Goal: Task Accomplishment & Management: Manage account settings

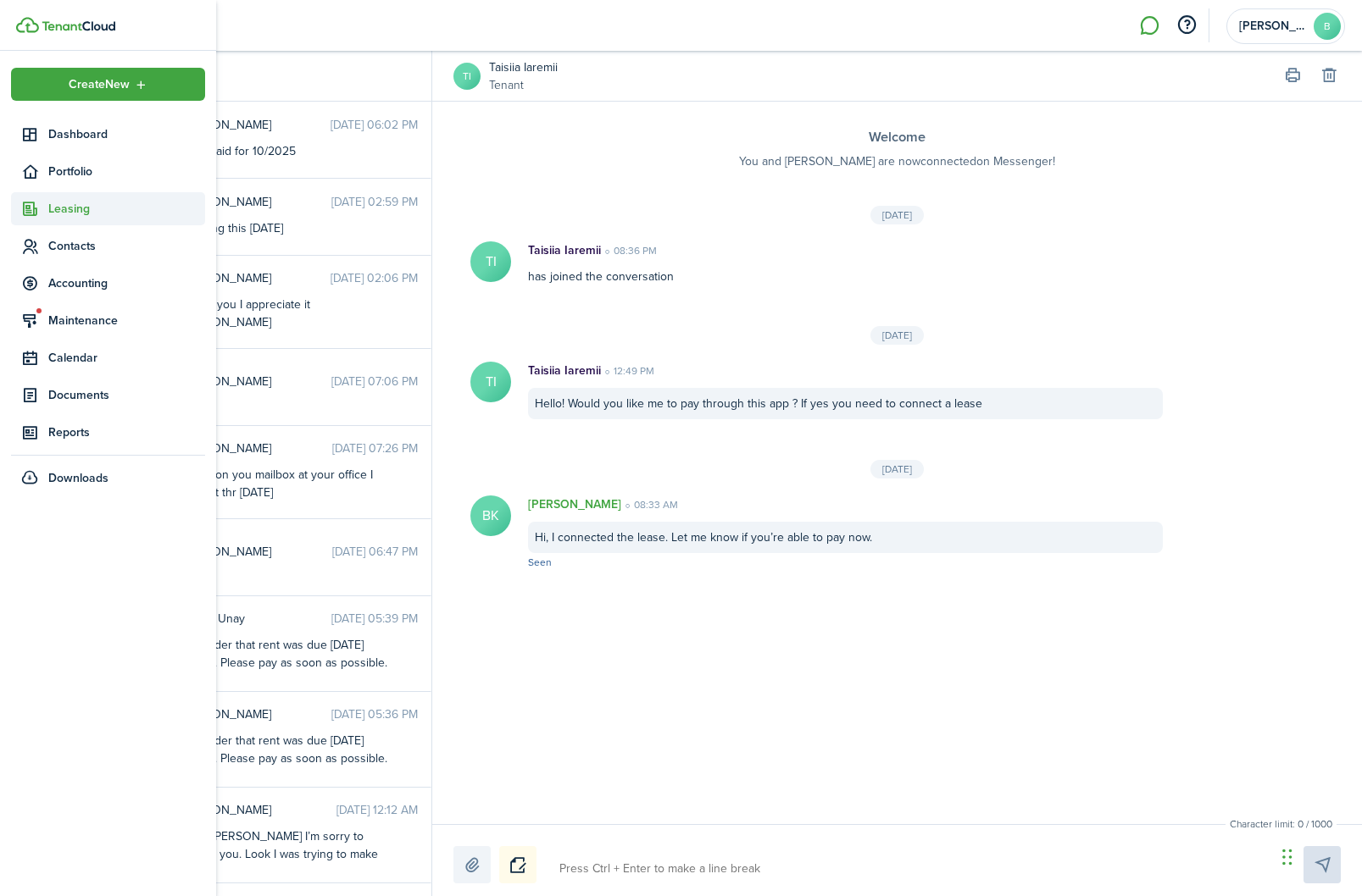
scroll to position [717, 0]
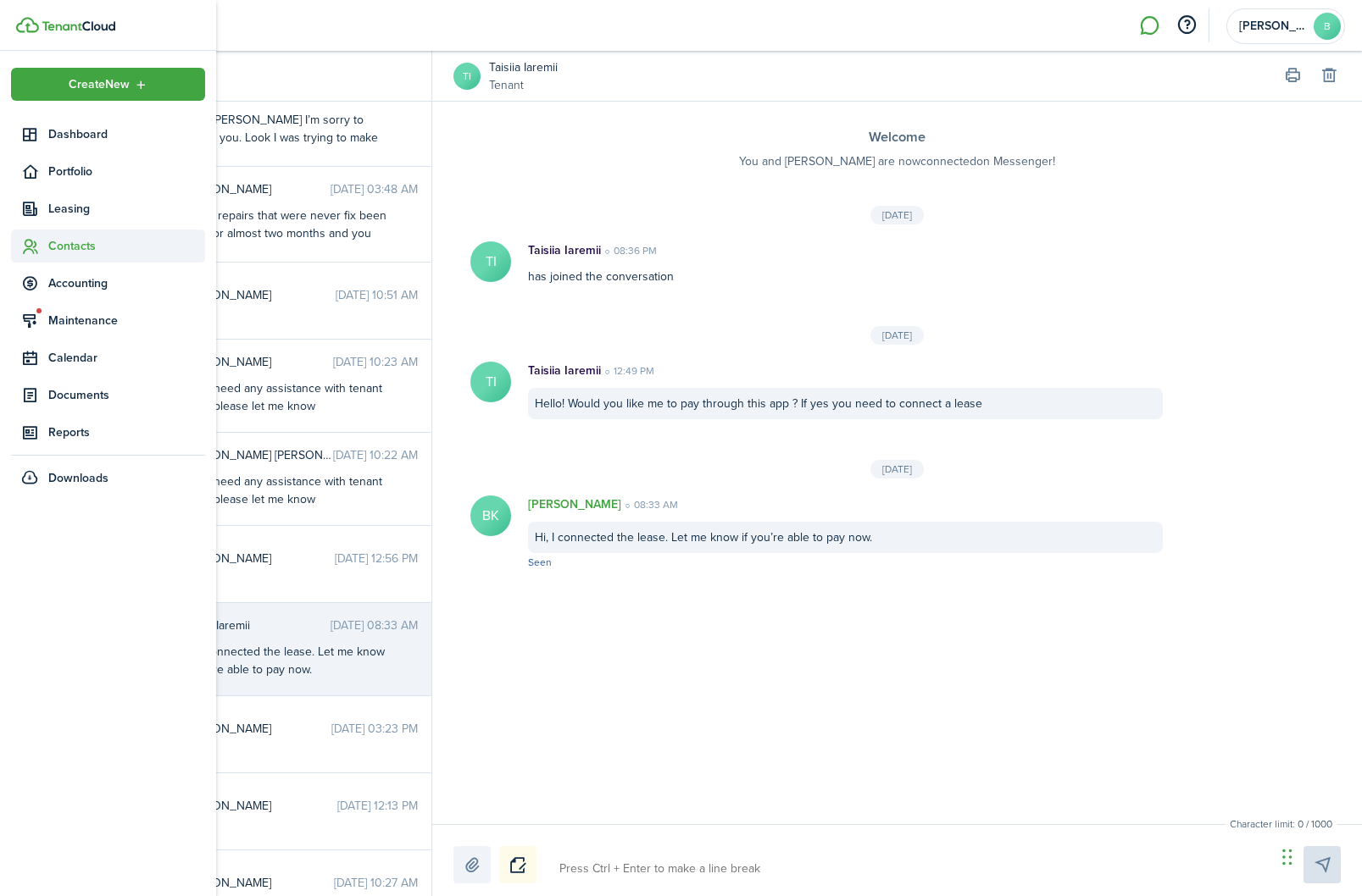
click at [87, 255] on span "Contacts" at bounding box center [127, 246] width 157 height 18
click at [93, 288] on span "Tenants" at bounding box center [127, 286] width 157 height 18
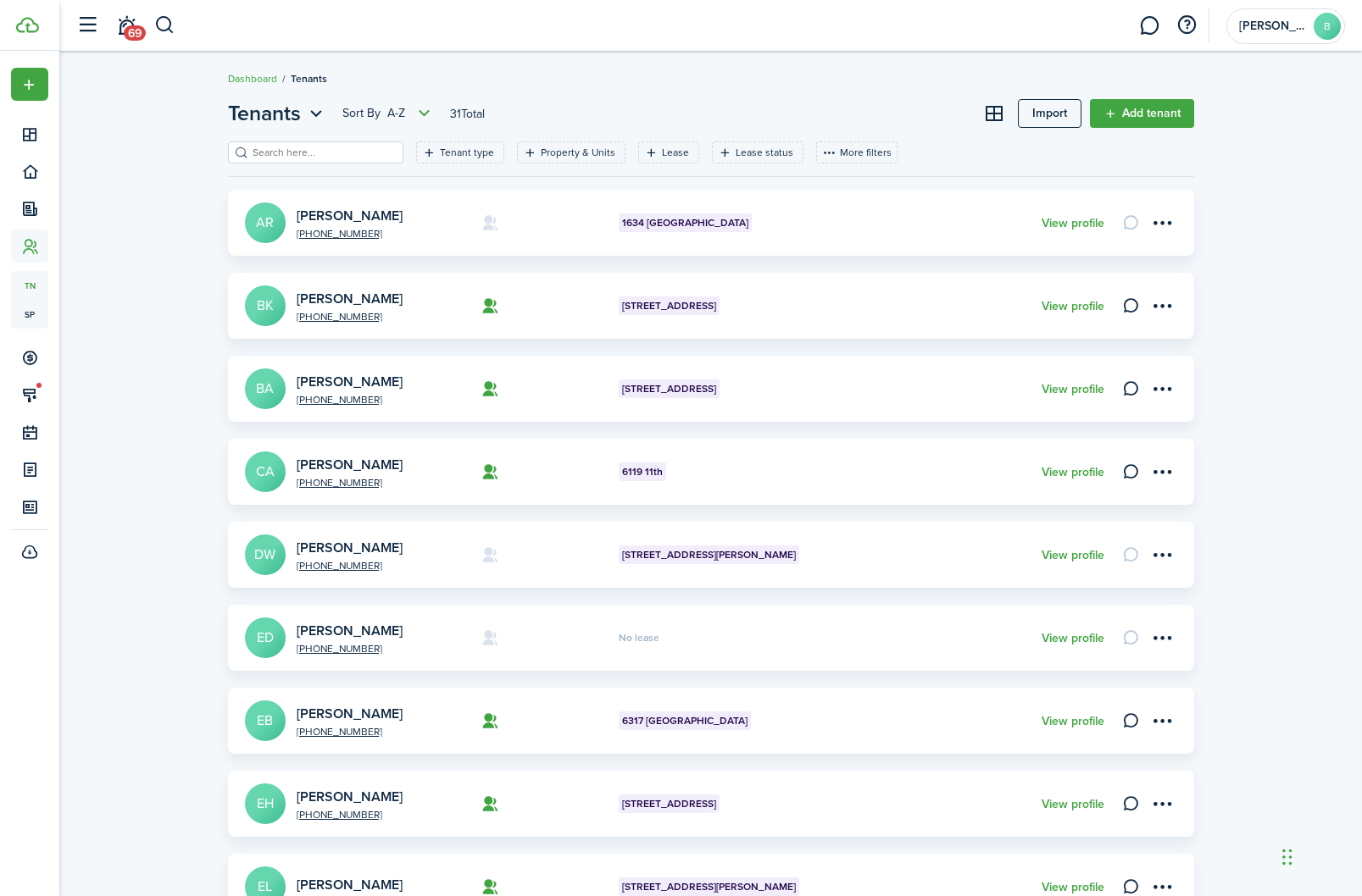
click at [292, 151] on input "search" at bounding box center [323, 152] width 150 height 16
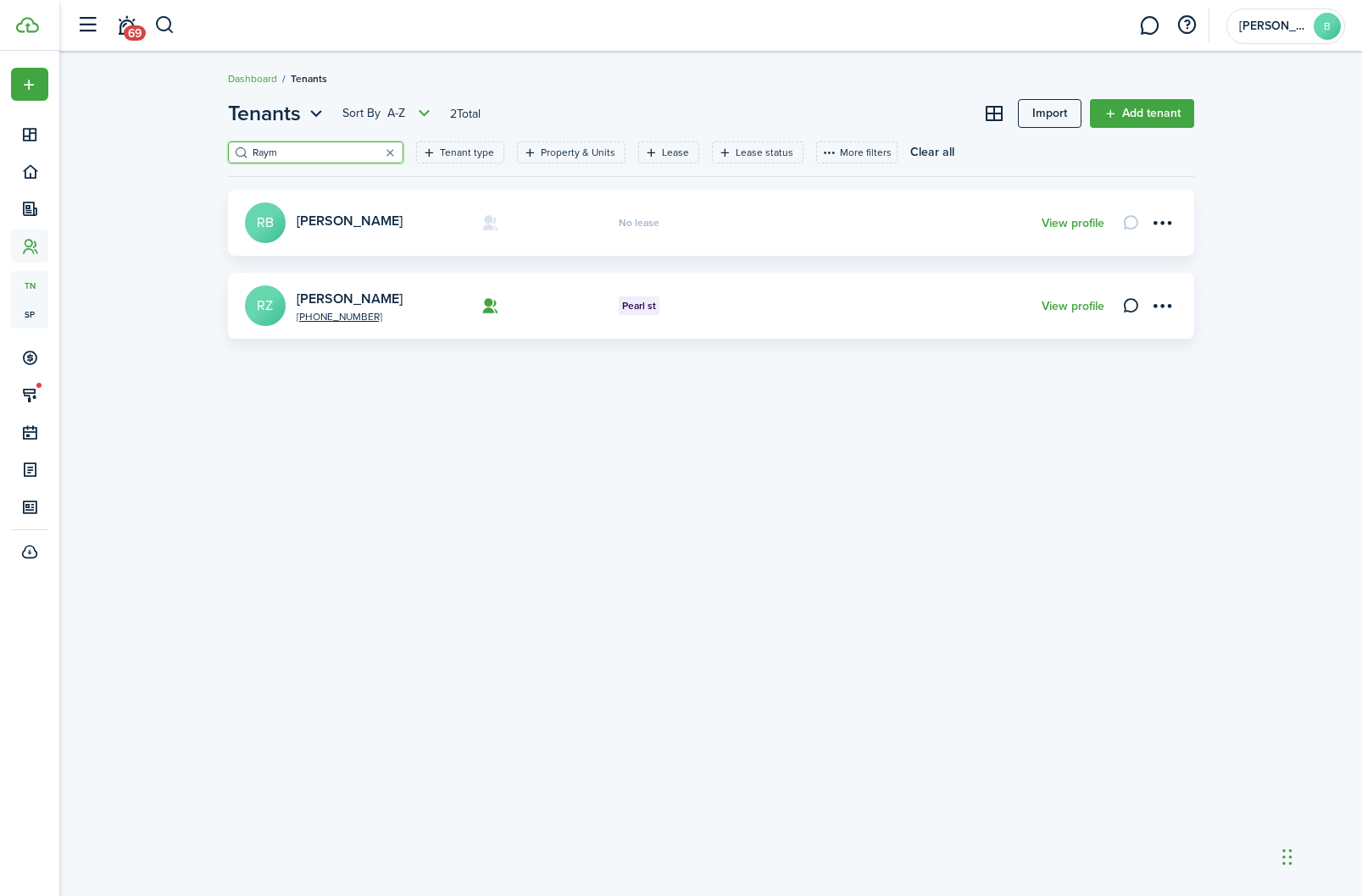
type input "Raym"
click at [0, 0] on html "Create New Dashboard Portfolio Leasing Contacts tn Tenants sp Service Pros Acco…" at bounding box center [681, 448] width 1362 height 896
click at [1063, 311] on link "View profile" at bounding box center [1072, 307] width 63 height 13
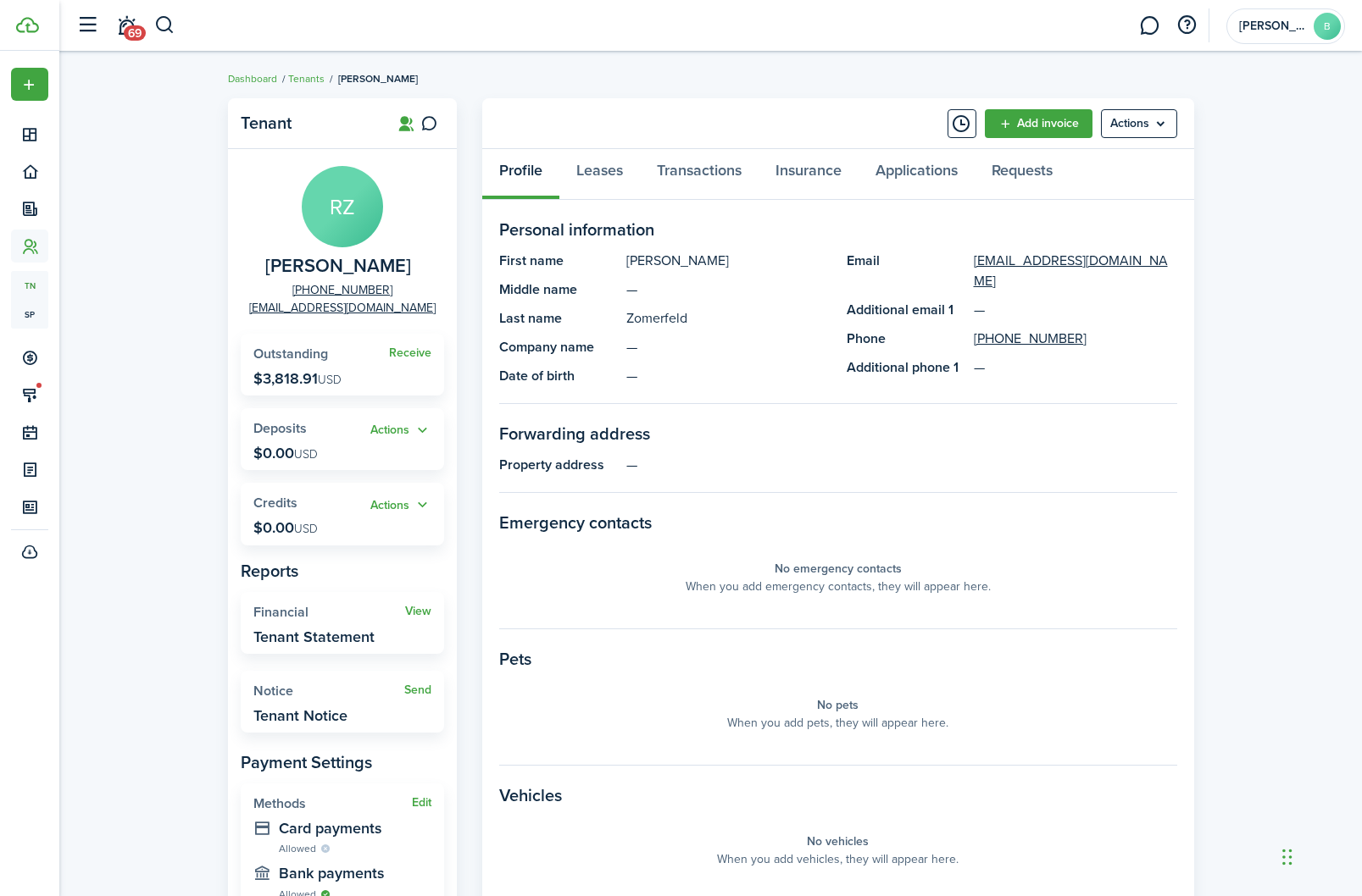
click at [1221, 230] on div "Tenant RZ [PERSON_NAME] [PHONE_NUMBER] [EMAIL_ADDRESS][DOMAIN_NAME] Receive Out…" at bounding box center [710, 585] width 1302 height 991
click at [706, 179] on link "Transactions" at bounding box center [699, 174] width 119 height 50
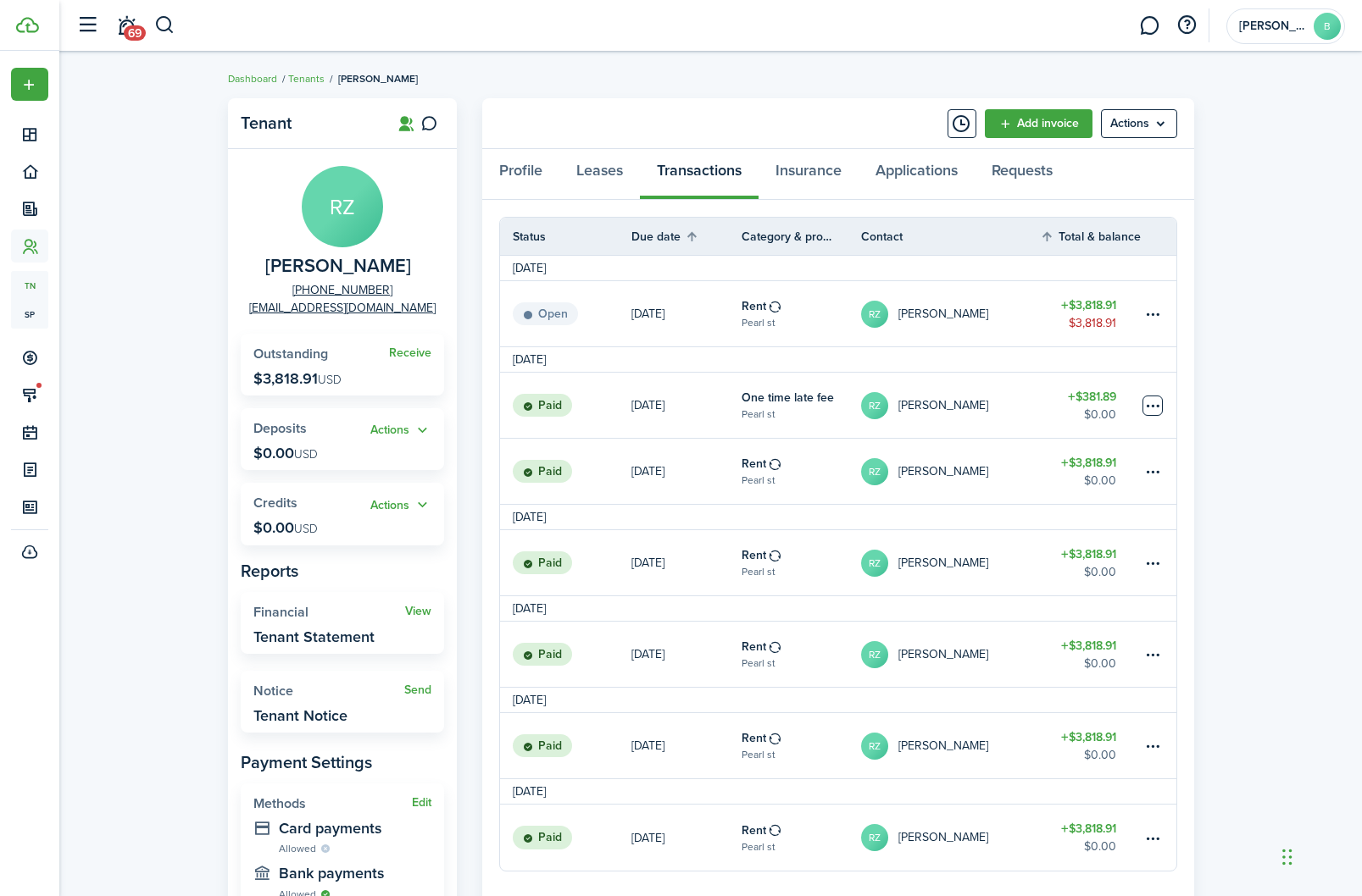
click at [1154, 408] on table-menu-btn-icon at bounding box center [1152, 405] width 20 height 20
click at [977, 418] on table-profile-info "RZ [PERSON_NAME]" at bounding box center [924, 406] width 127 height 27
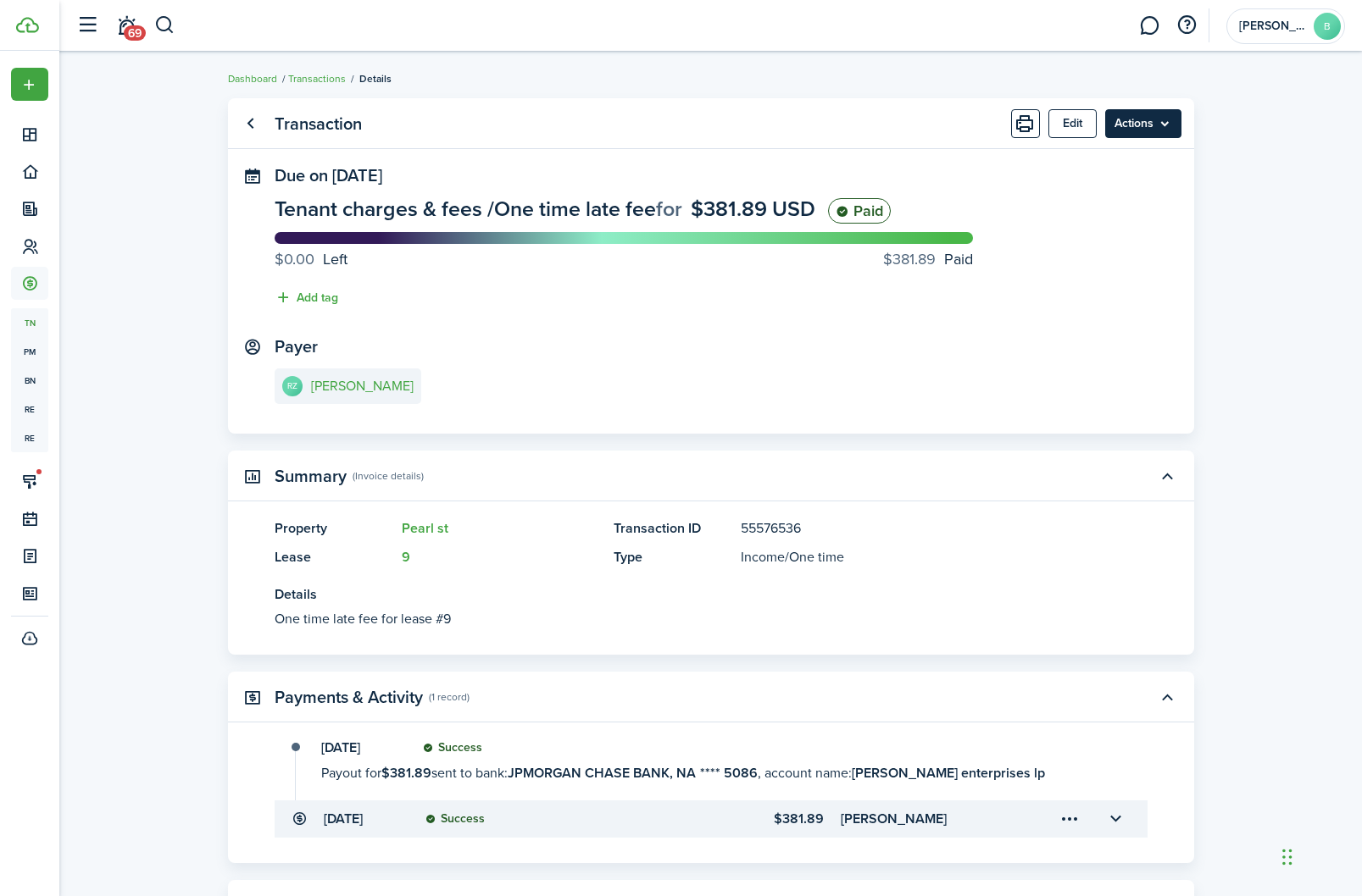
click at [1146, 130] on menu-btn "Actions" at bounding box center [1143, 124] width 76 height 29
click at [1233, 247] on transaction-view "Transaction Edit Actions Due on [DATE] Tenant charges & fees / One time late fe…" at bounding box center [710, 531] width 1302 height 885
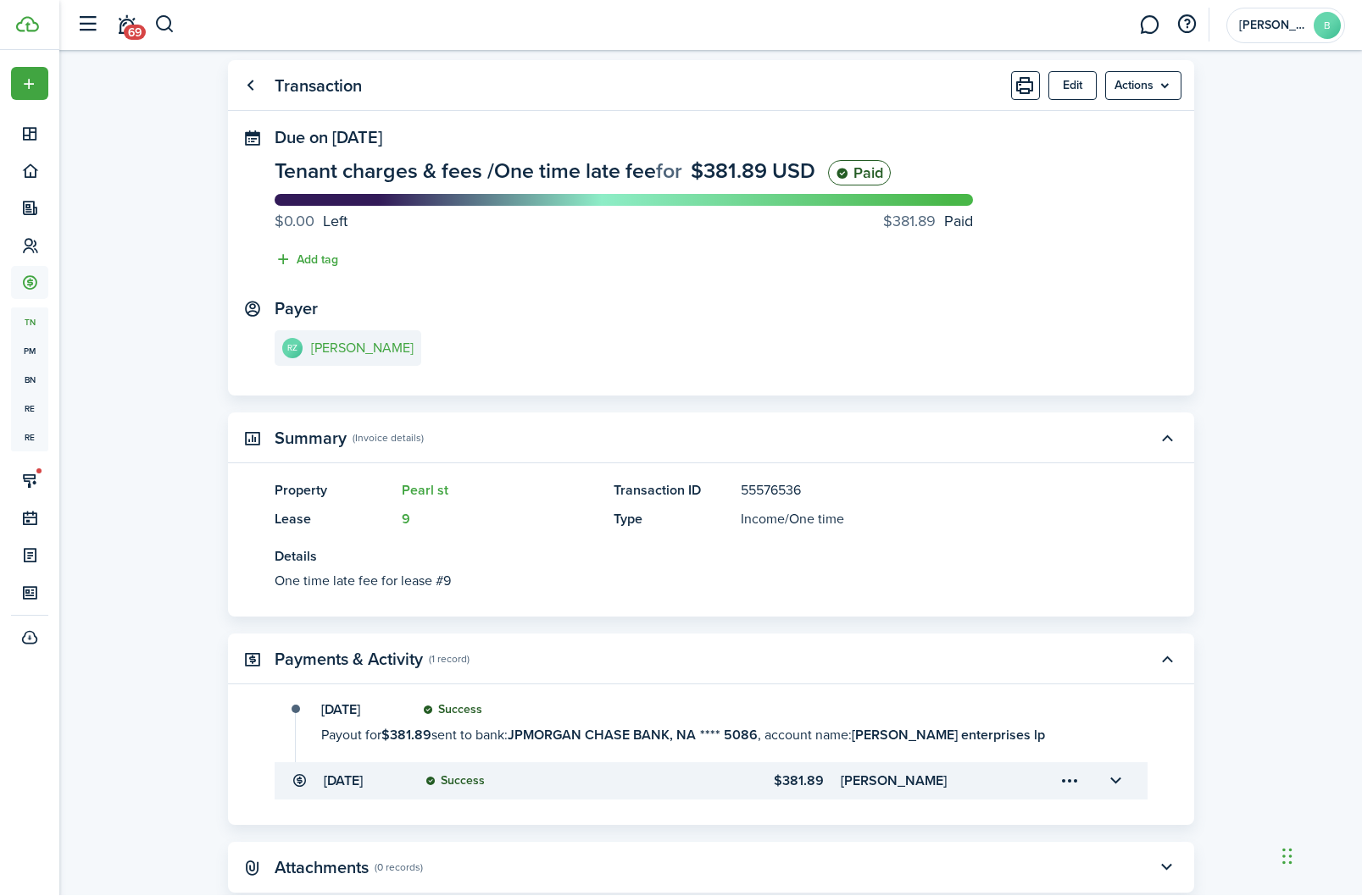
scroll to position [36, 0]
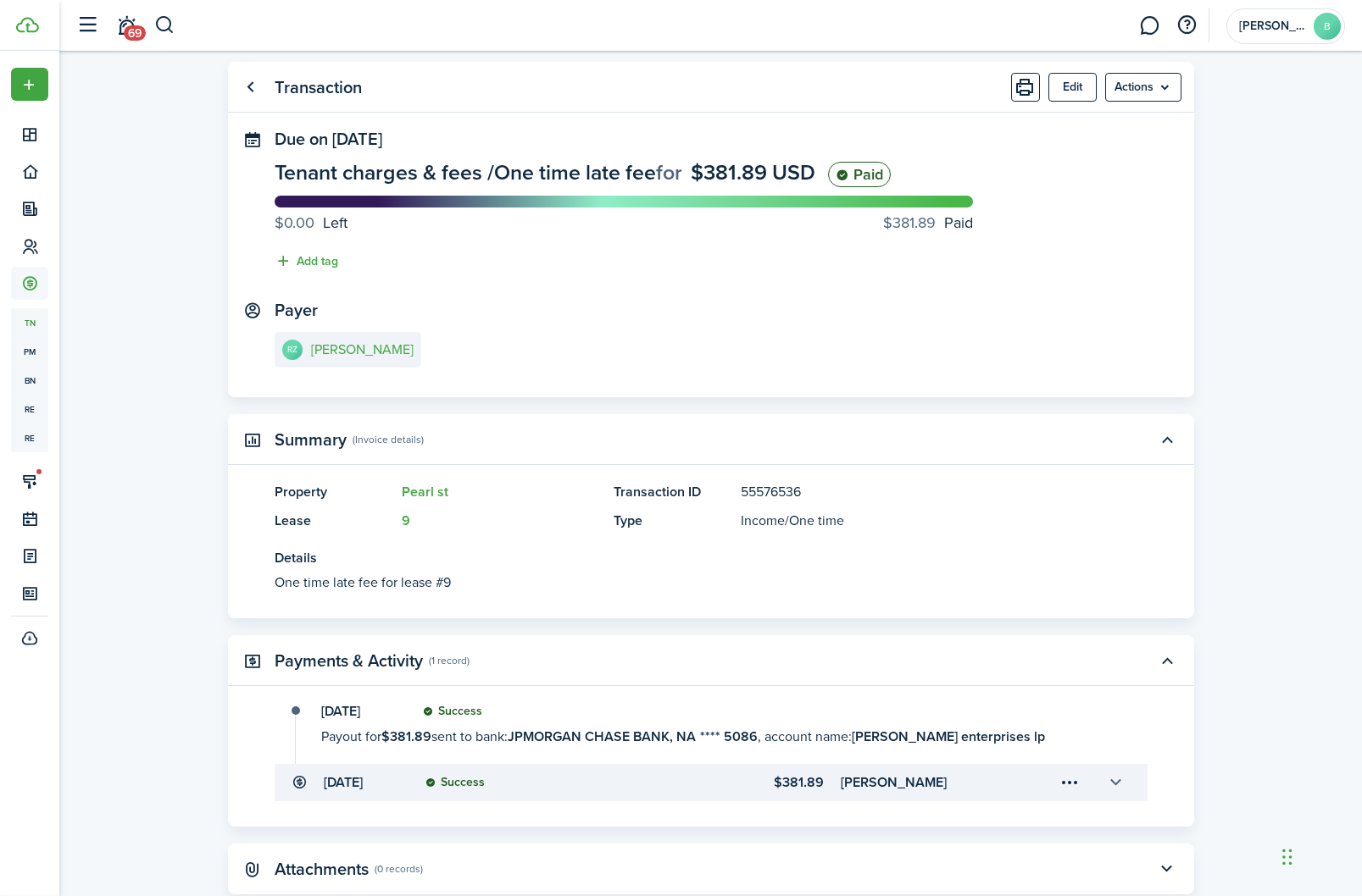
click at [1118, 777] on button "button" at bounding box center [1115, 783] width 29 height 29
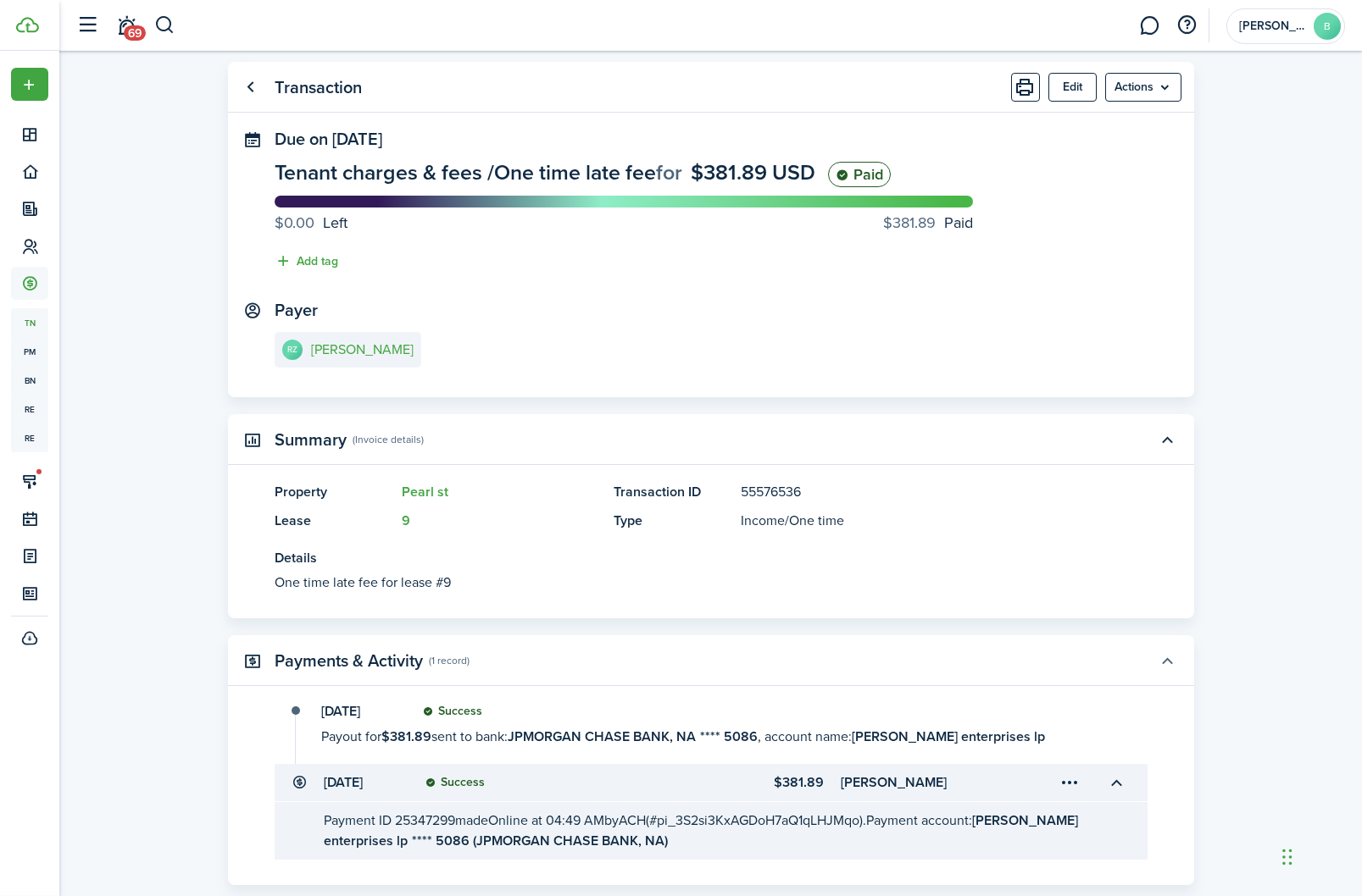
click at [1167, 658] on button "button" at bounding box center [1167, 661] width 29 height 29
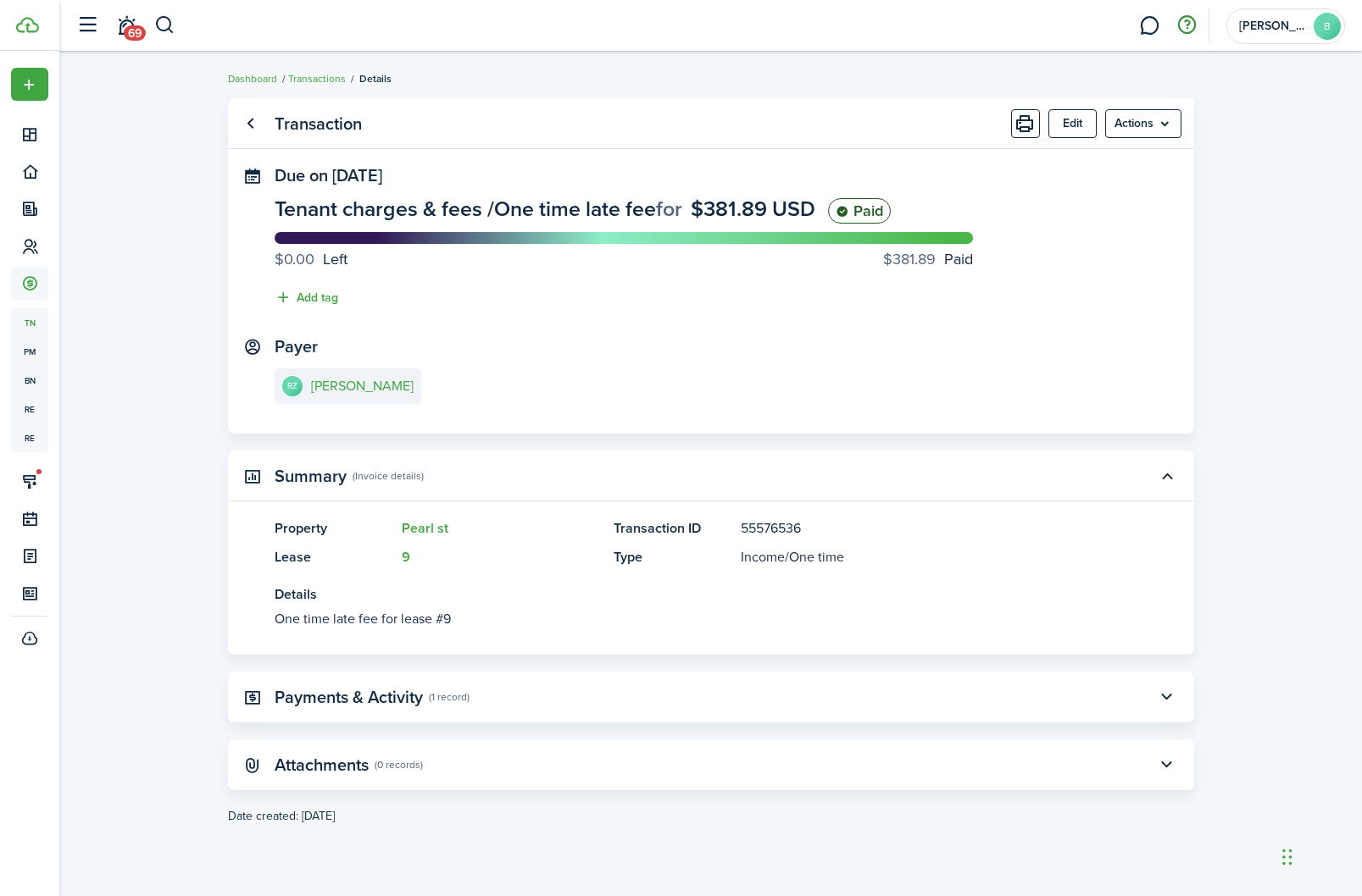
click at [1180, 23] on button "button" at bounding box center [1186, 26] width 29 height 29
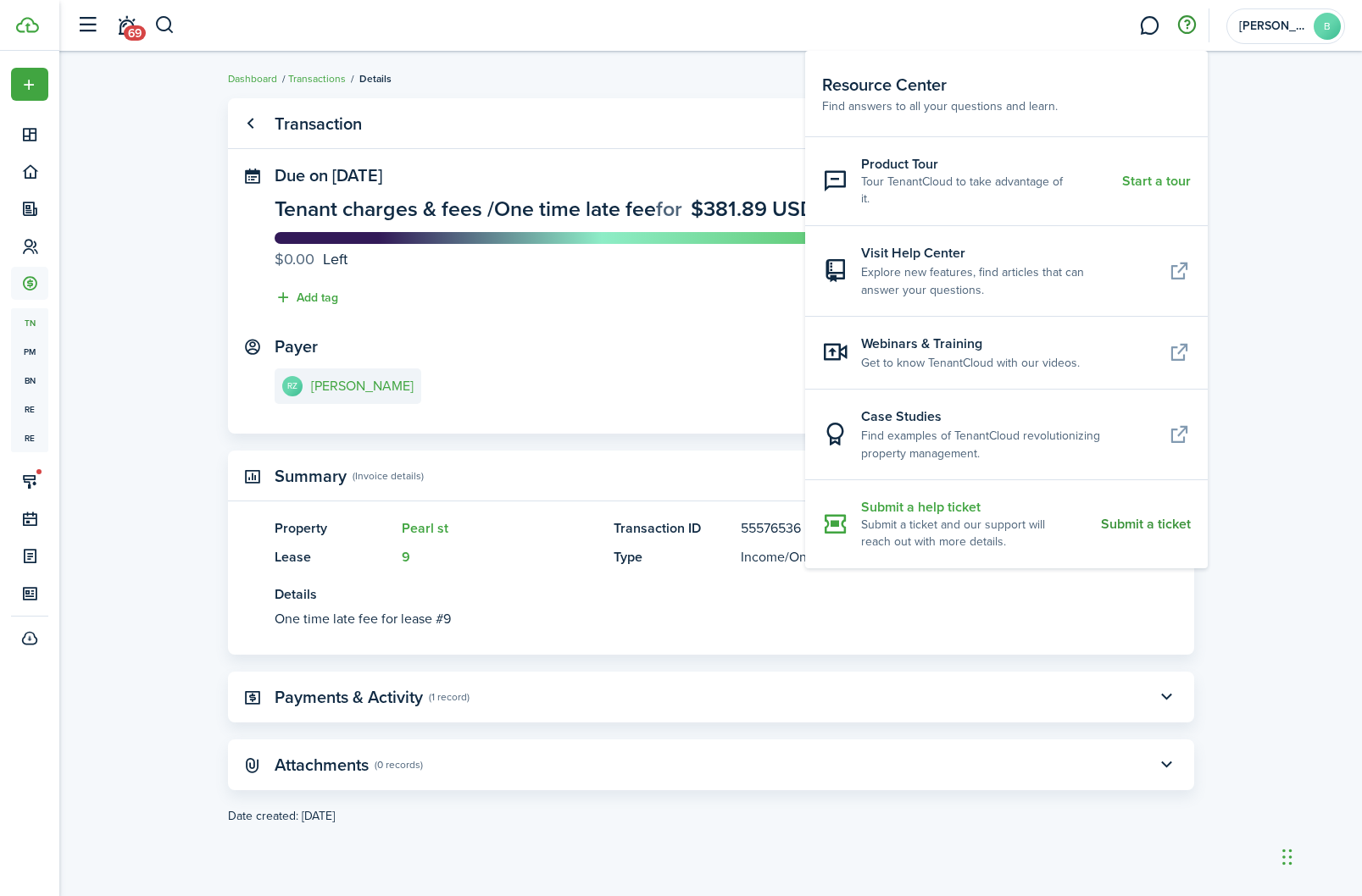
click at [940, 497] on resource-center-item-title "Submit a help ticket" at bounding box center [974, 507] width 227 height 19
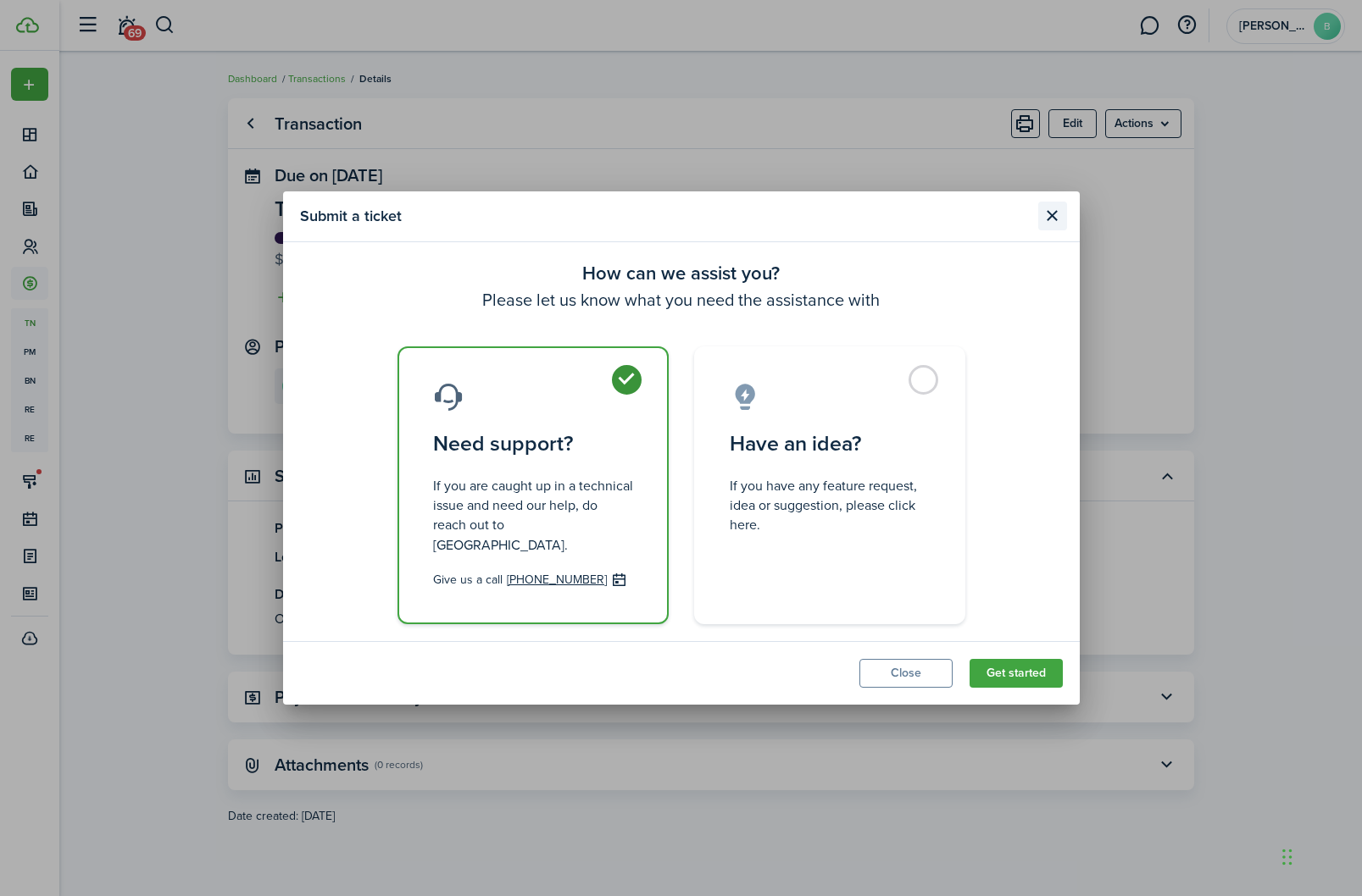
click at [1051, 230] on button "Close modal" at bounding box center [1052, 216] width 29 height 29
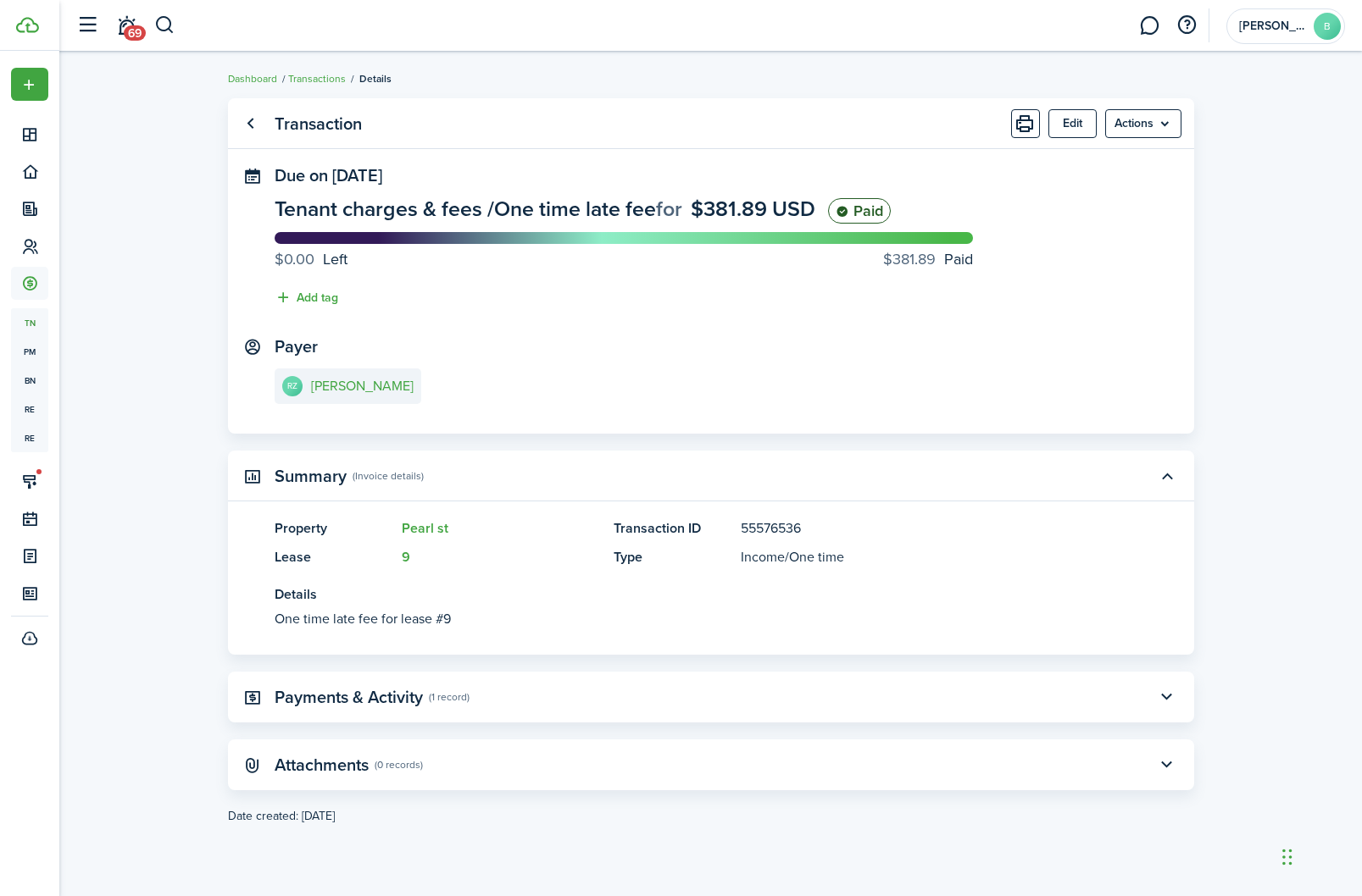
click at [1092, 697] on panel-main-header "Payments & Activity (1 record)" at bounding box center [711, 696] width 966 height 50
click at [1169, 702] on button "button" at bounding box center [1167, 697] width 29 height 29
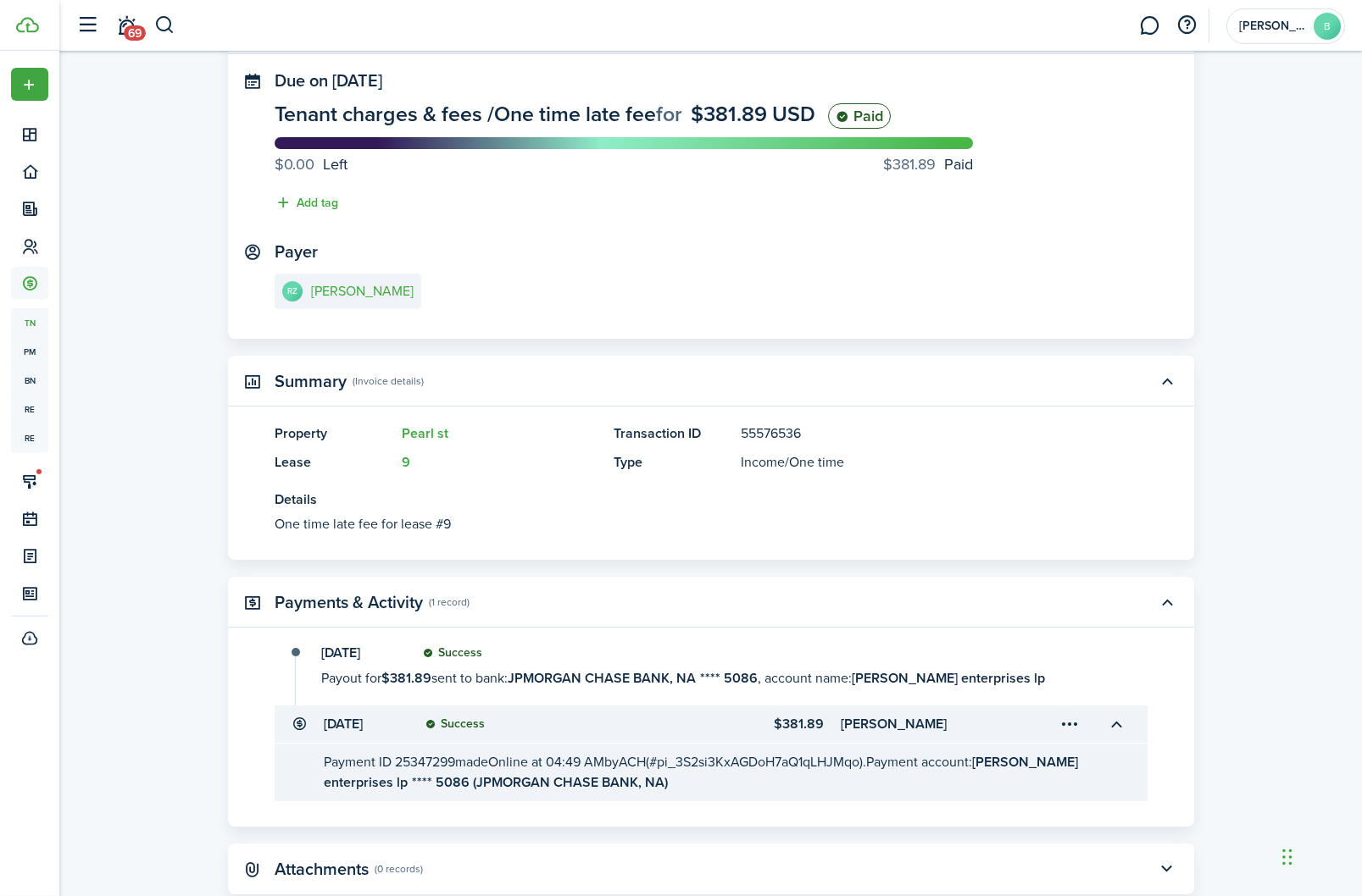
scroll to position [95, 0]
click at [1065, 727] on menu-trigger-card "Open menu" at bounding box center [1070, 724] width 29 height 29
click at [994, 792] on button "Refund" at bounding box center [1011, 793] width 149 height 29
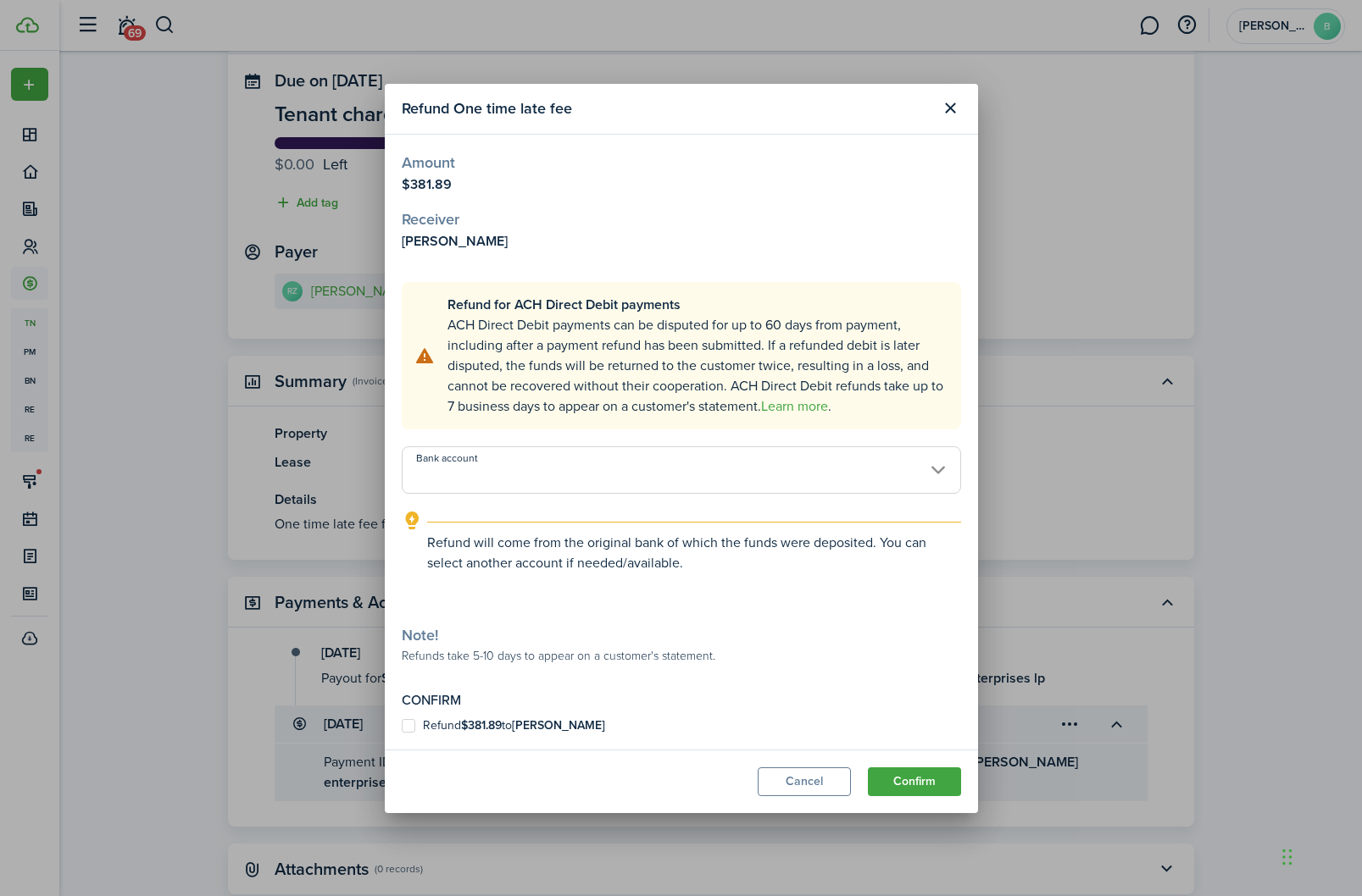
click at [901, 494] on input "Bank account" at bounding box center [681, 470] width 559 height 48
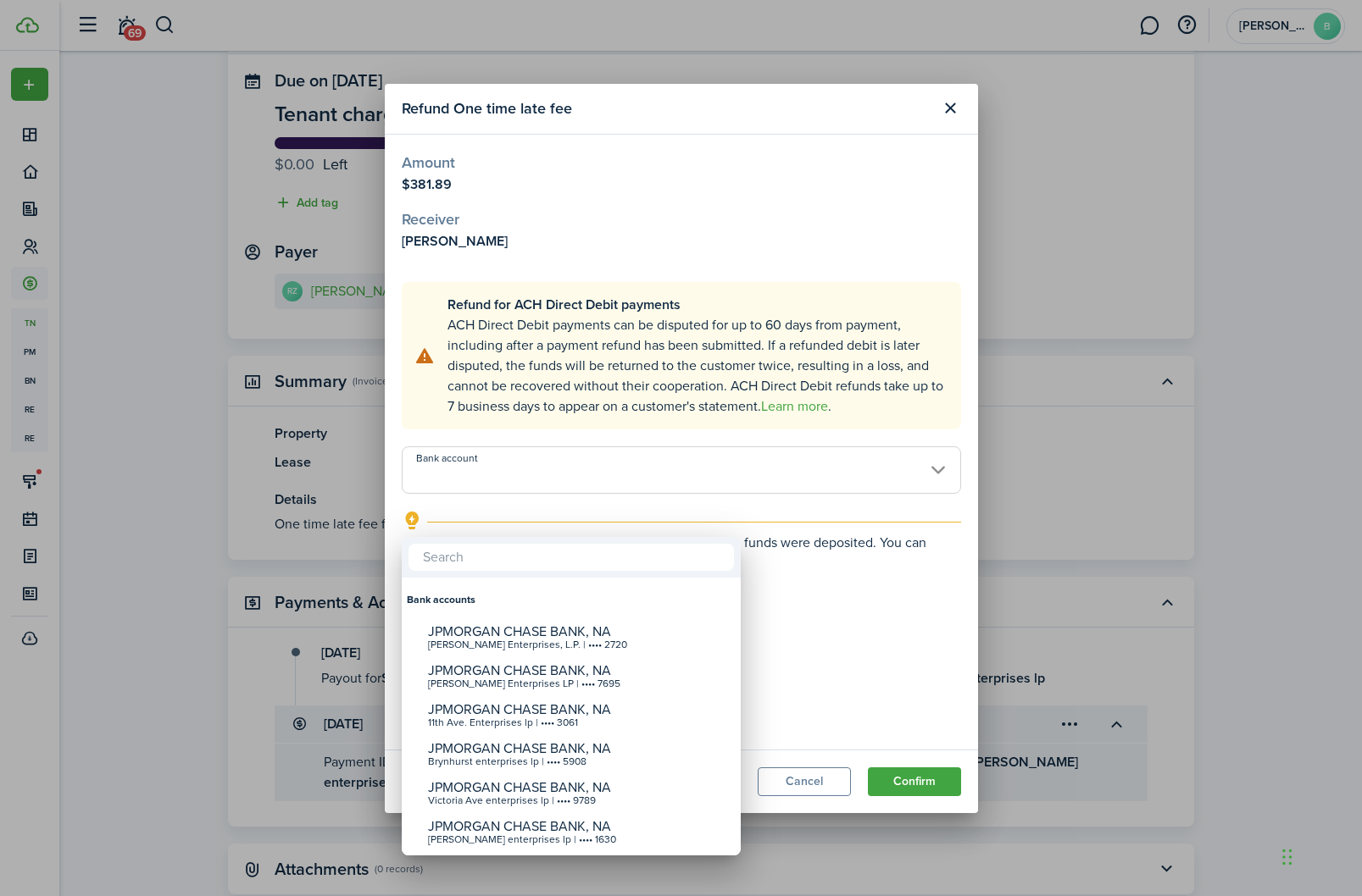
click at [898, 593] on div at bounding box center [681, 448] width 1632 height 1167
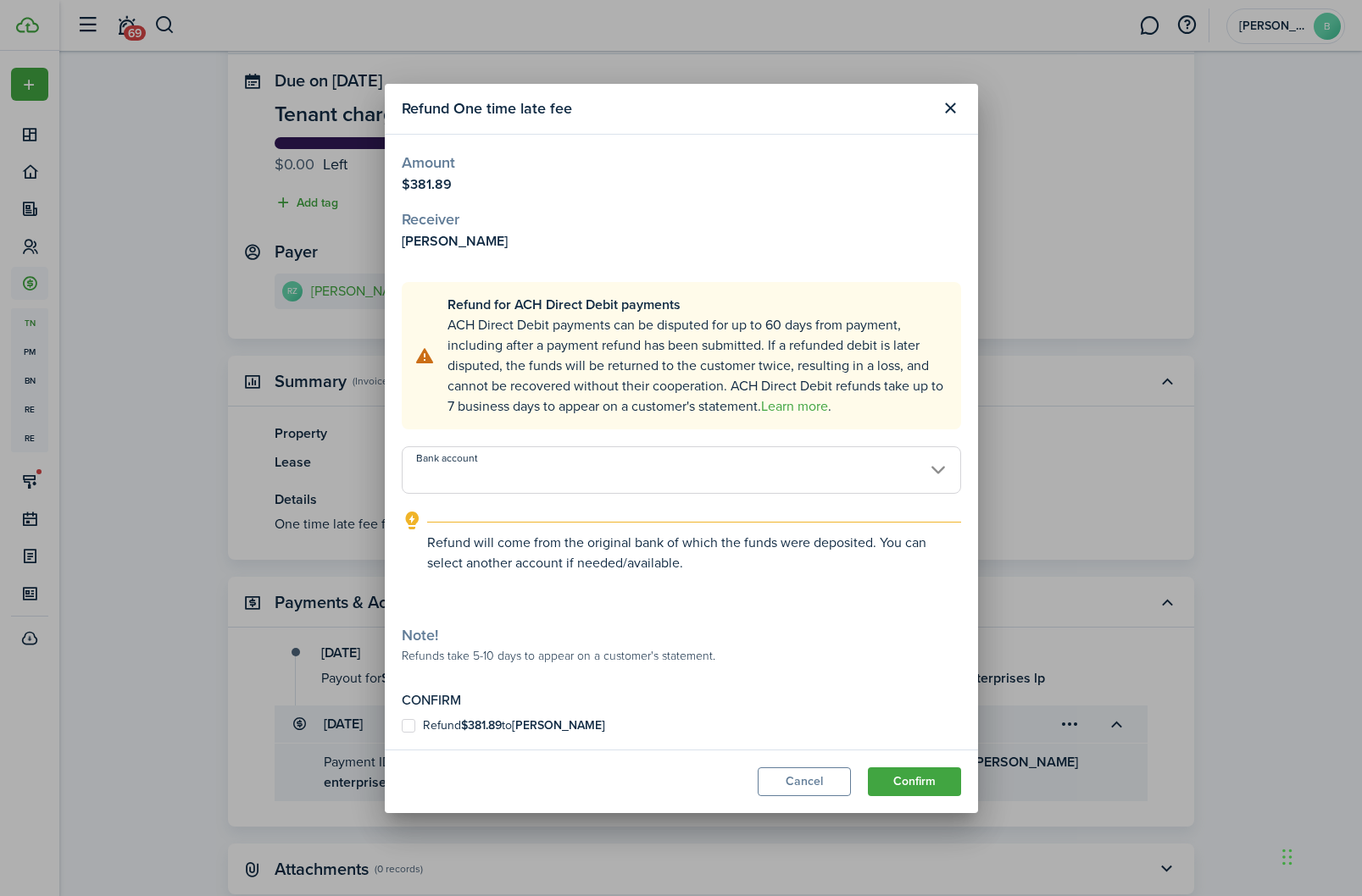
click at [911, 494] on input "Bank account" at bounding box center [681, 470] width 559 height 48
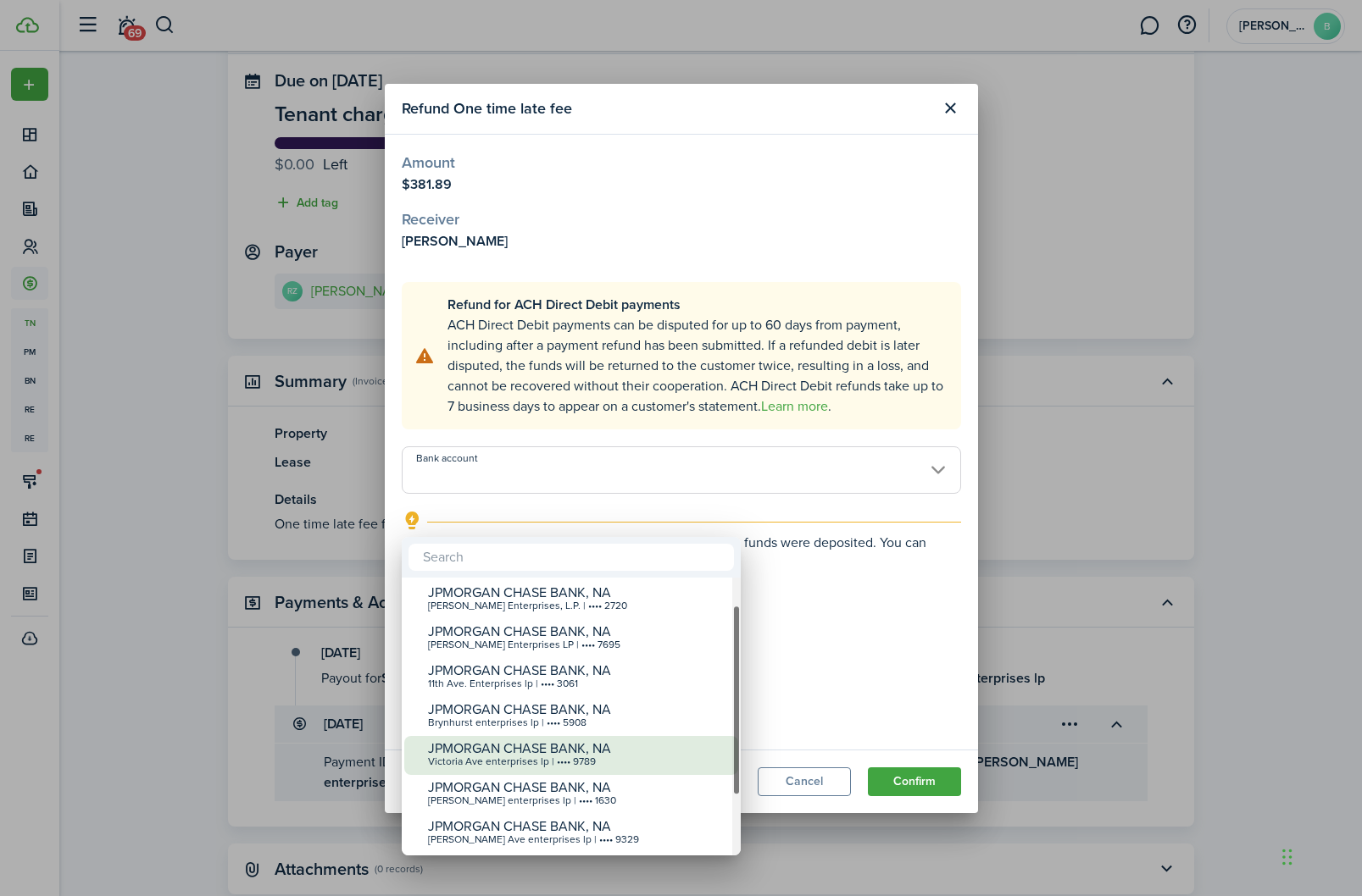
click at [607, 741] on div "JPMORGAN CHASE BANK, NA" at bounding box center [577, 748] width 300 height 15
type input "•••• •••• •••• 9789"
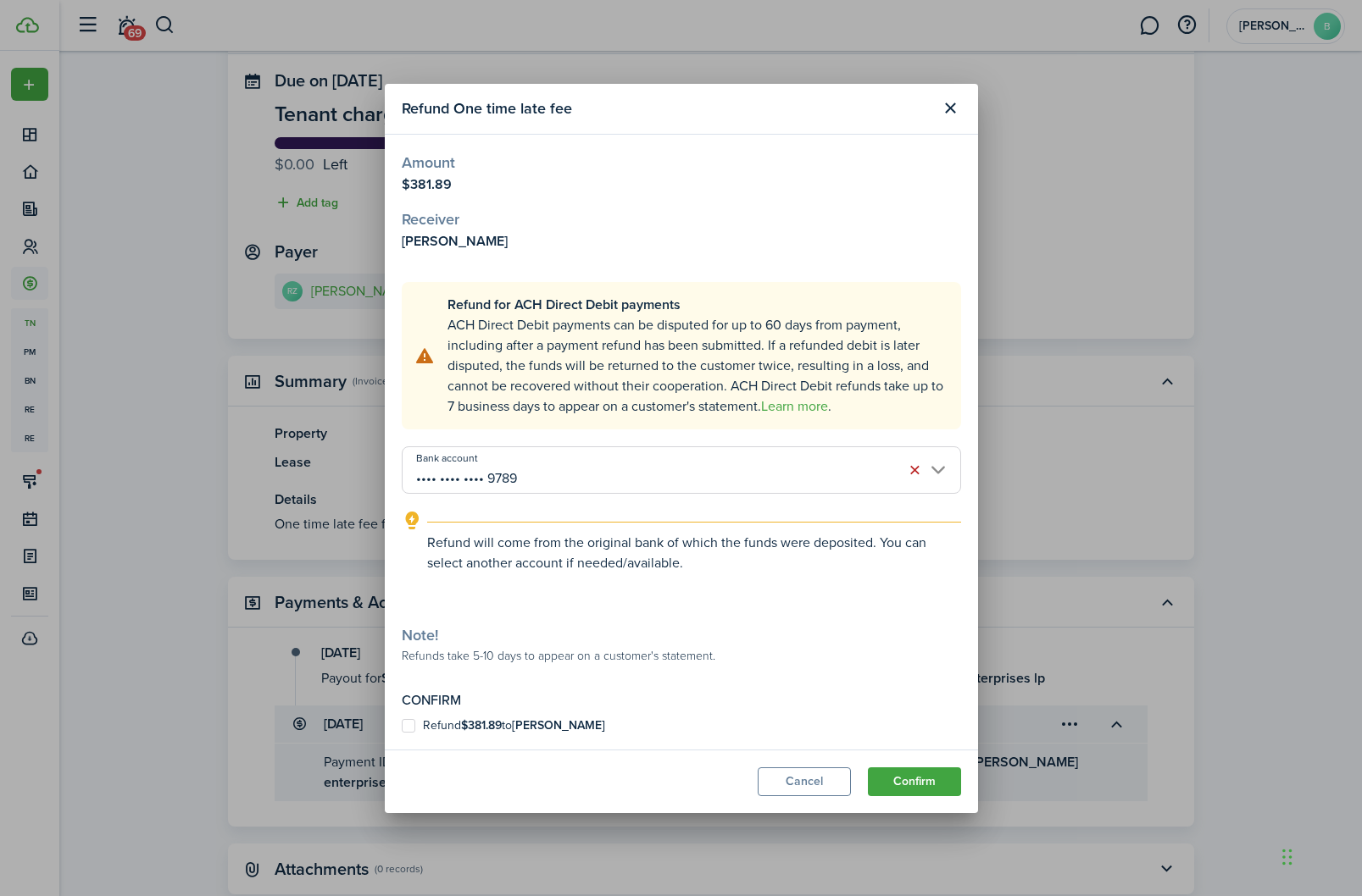
click at [404, 733] on label "Refund $381.89 to [PERSON_NAME]" at bounding box center [504, 726] width 204 height 13
click at [402, 726] on input "Refund $381.89 to [PERSON_NAME]" at bounding box center [401, 726] width 1 height 1
checkbox input "true"
click at [929, 796] on button "Confirm" at bounding box center [914, 782] width 93 height 29
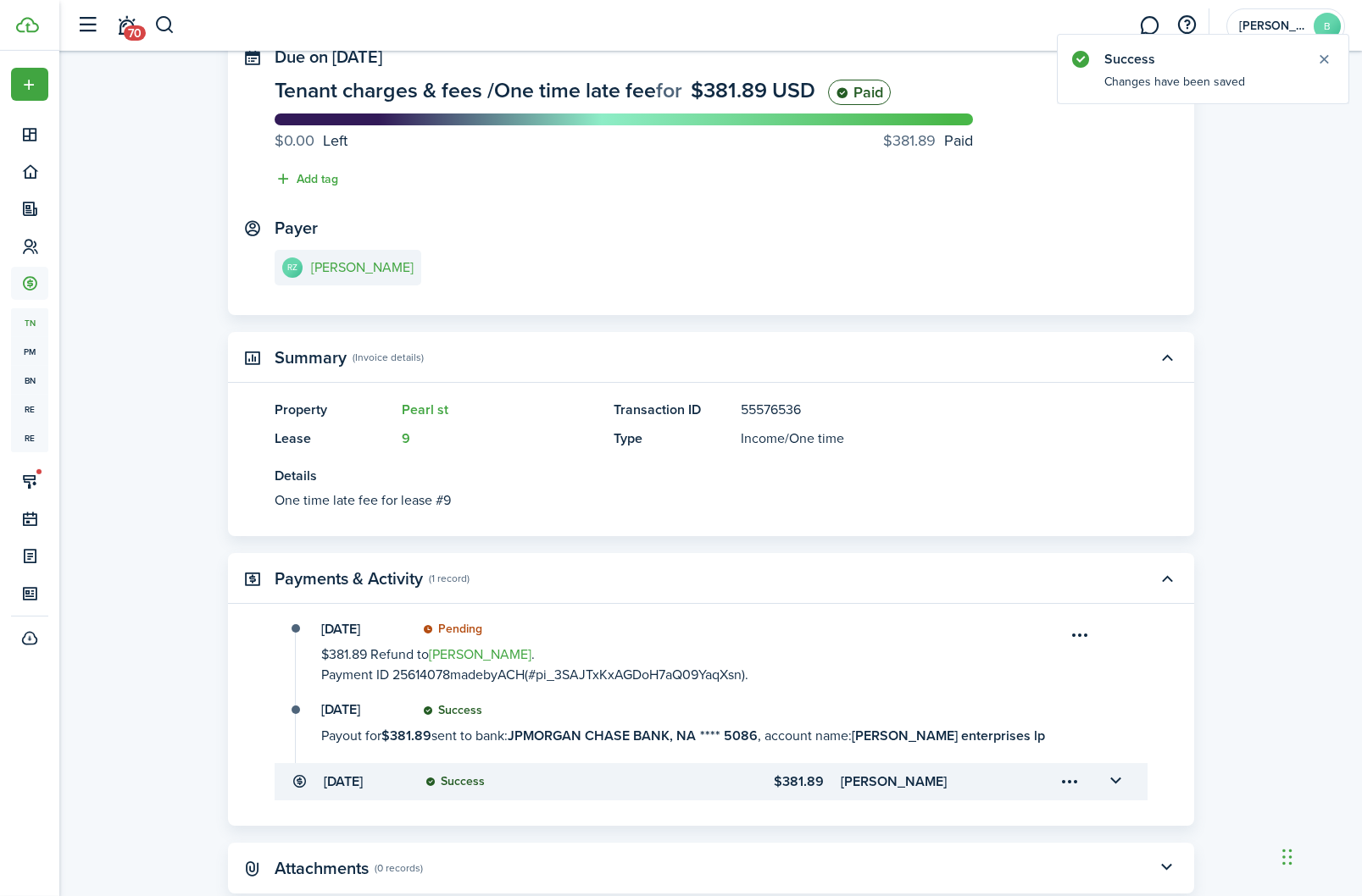
scroll to position [0, 0]
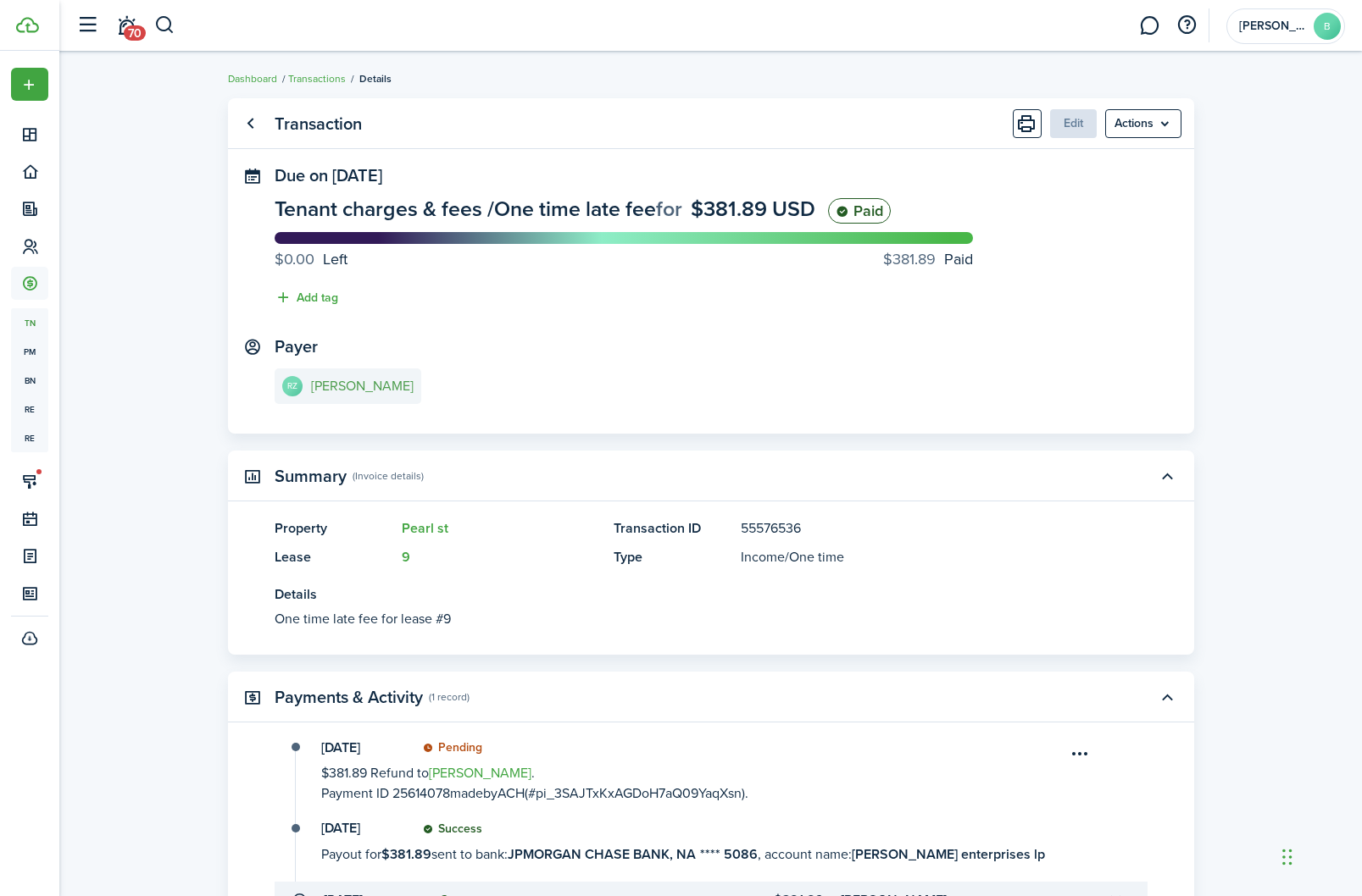
click at [347, 390] on e-details-info-title "[PERSON_NAME]" at bounding box center [362, 387] width 103 height 15
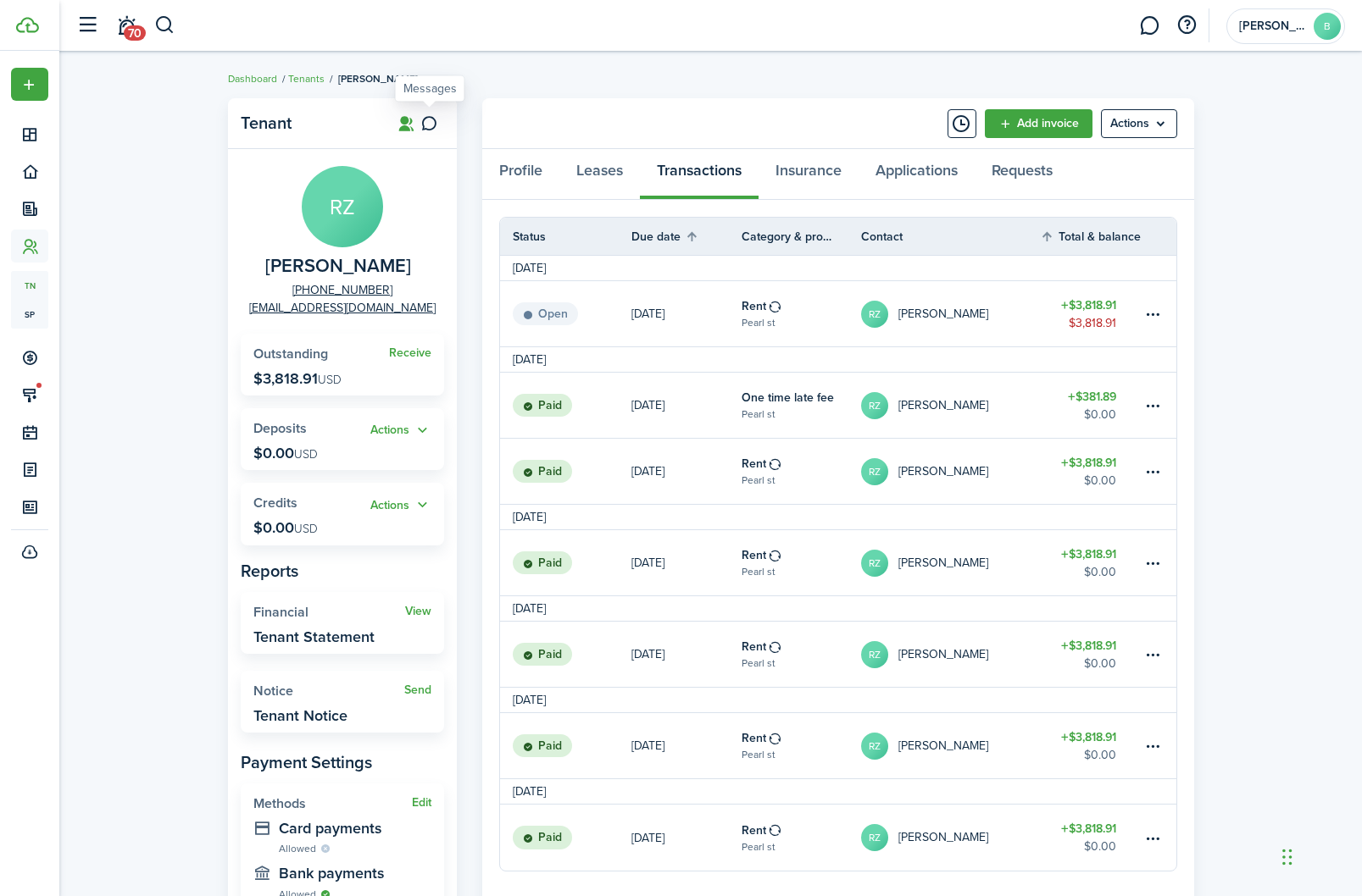
click at [431, 127] on icon at bounding box center [429, 124] width 18 height 17
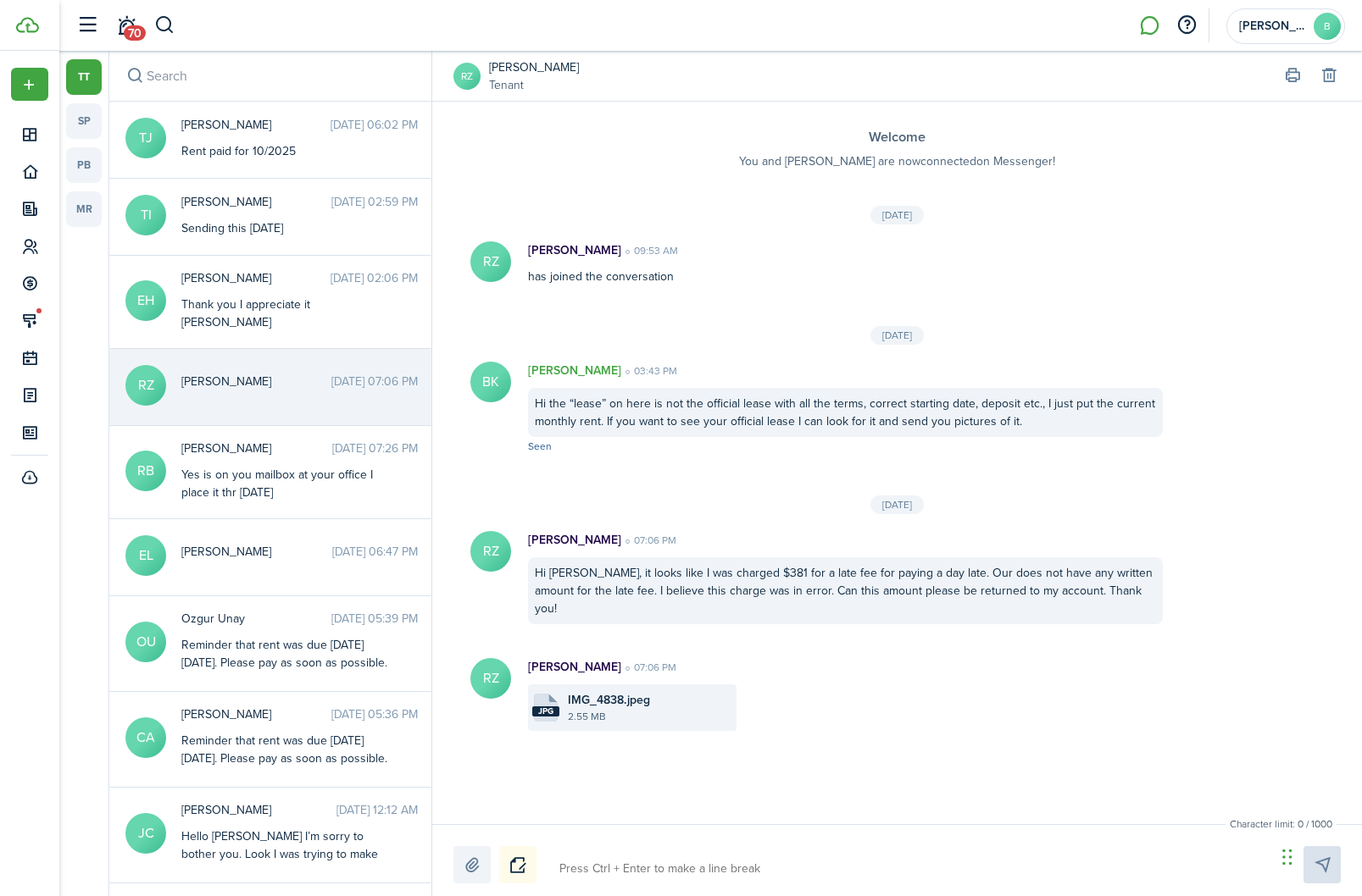
click at [1282, 858] on div "Chat Widget" at bounding box center [1319, 855] width 85 height 81
click at [1086, 746] on div "Welcome You and [PERSON_NAME] are now connected [DEMOGRAPHIC_DATA] Messenger! […" at bounding box center [897, 463] width 930 height 723
click at [0, 0] on html "Create New Dashboard Portfolio Leasing Contacts Accounting Maintenance Calendar…" at bounding box center [681, 448] width 1362 height 896
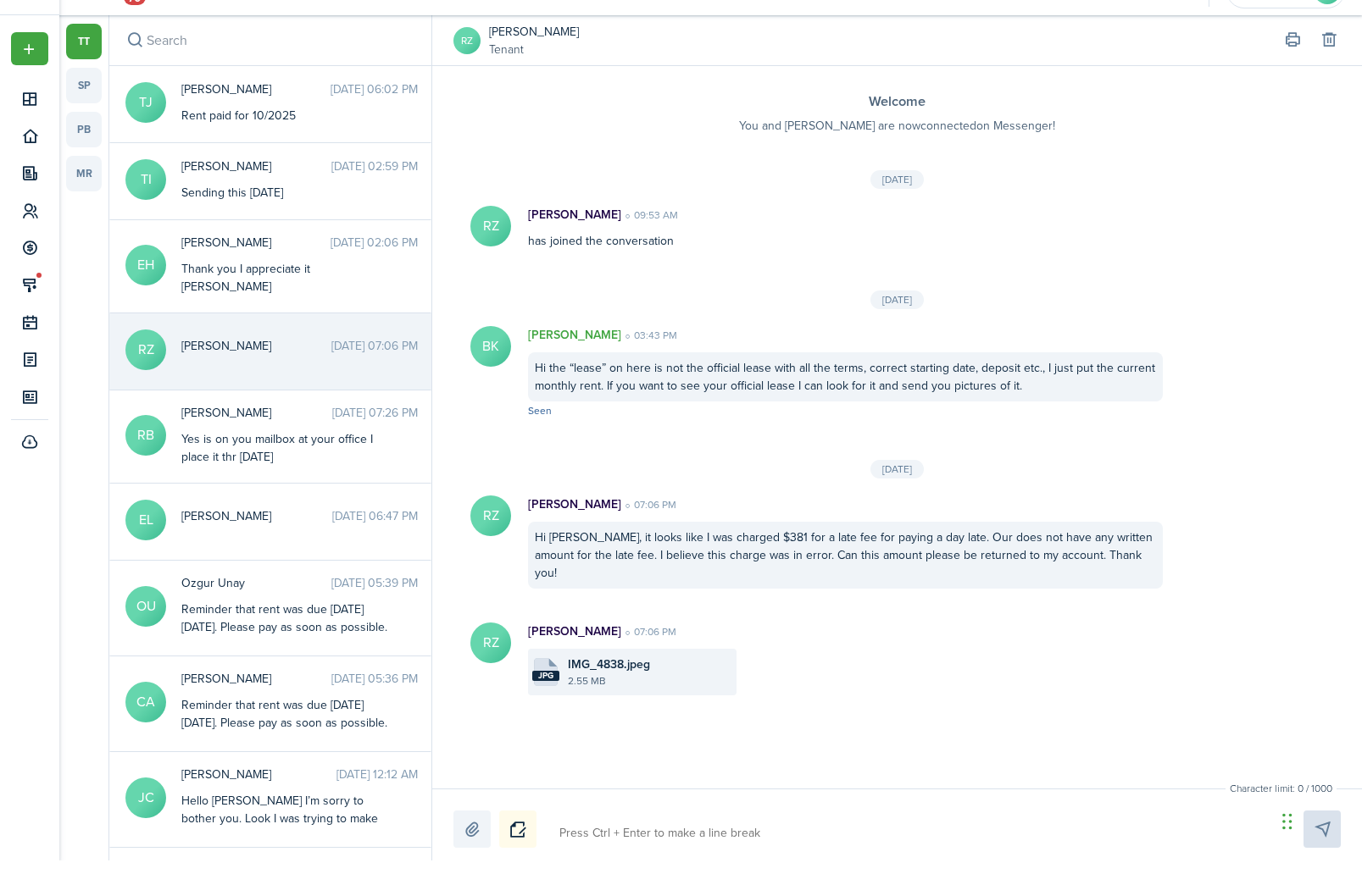
click at [575, 885] on div "Character limit: 0 / 1000 Drop your file here" at bounding box center [897, 861] width 930 height 72
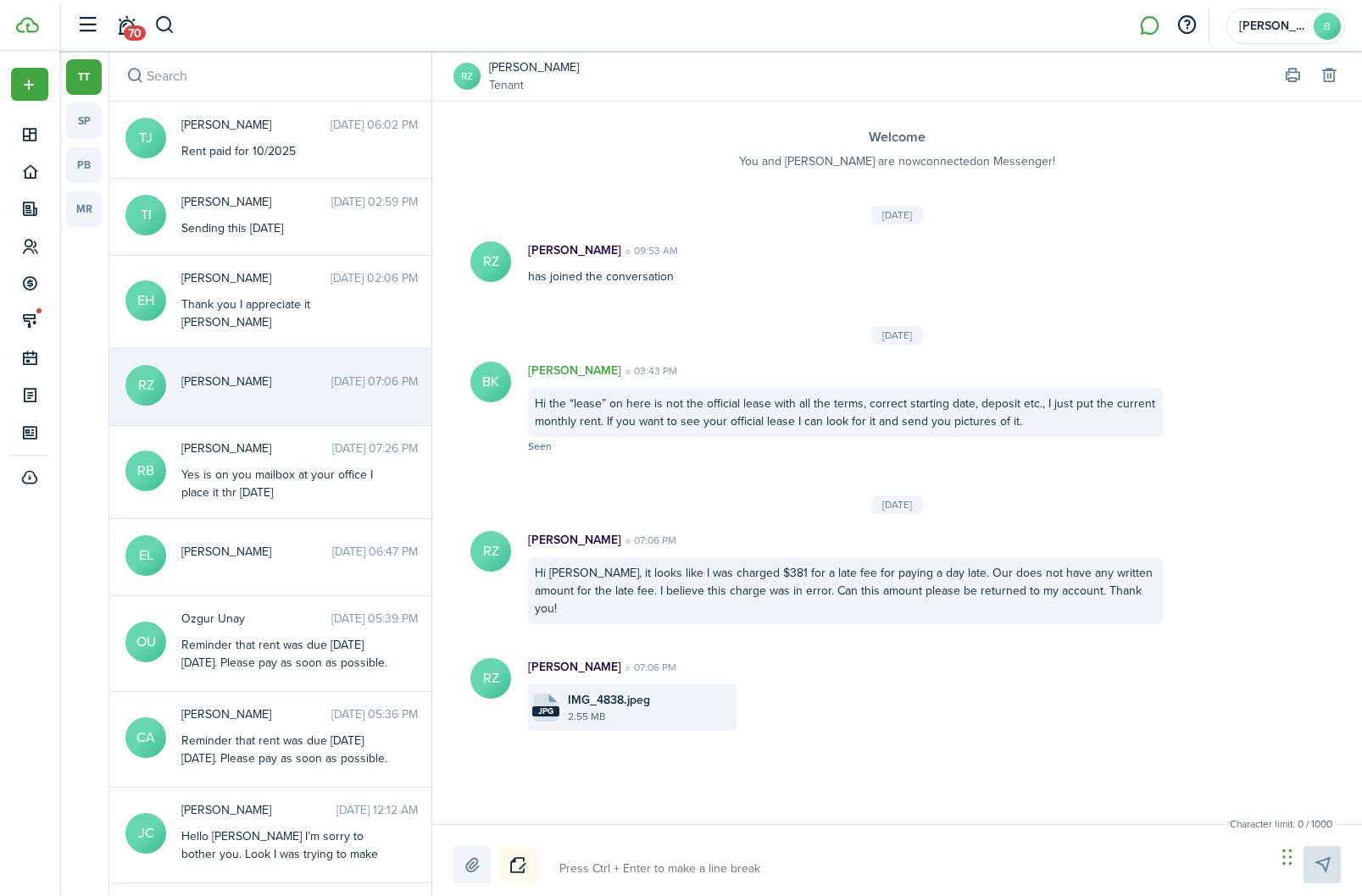
click at [636, 884] on textarea at bounding box center [911, 869] width 716 height 29
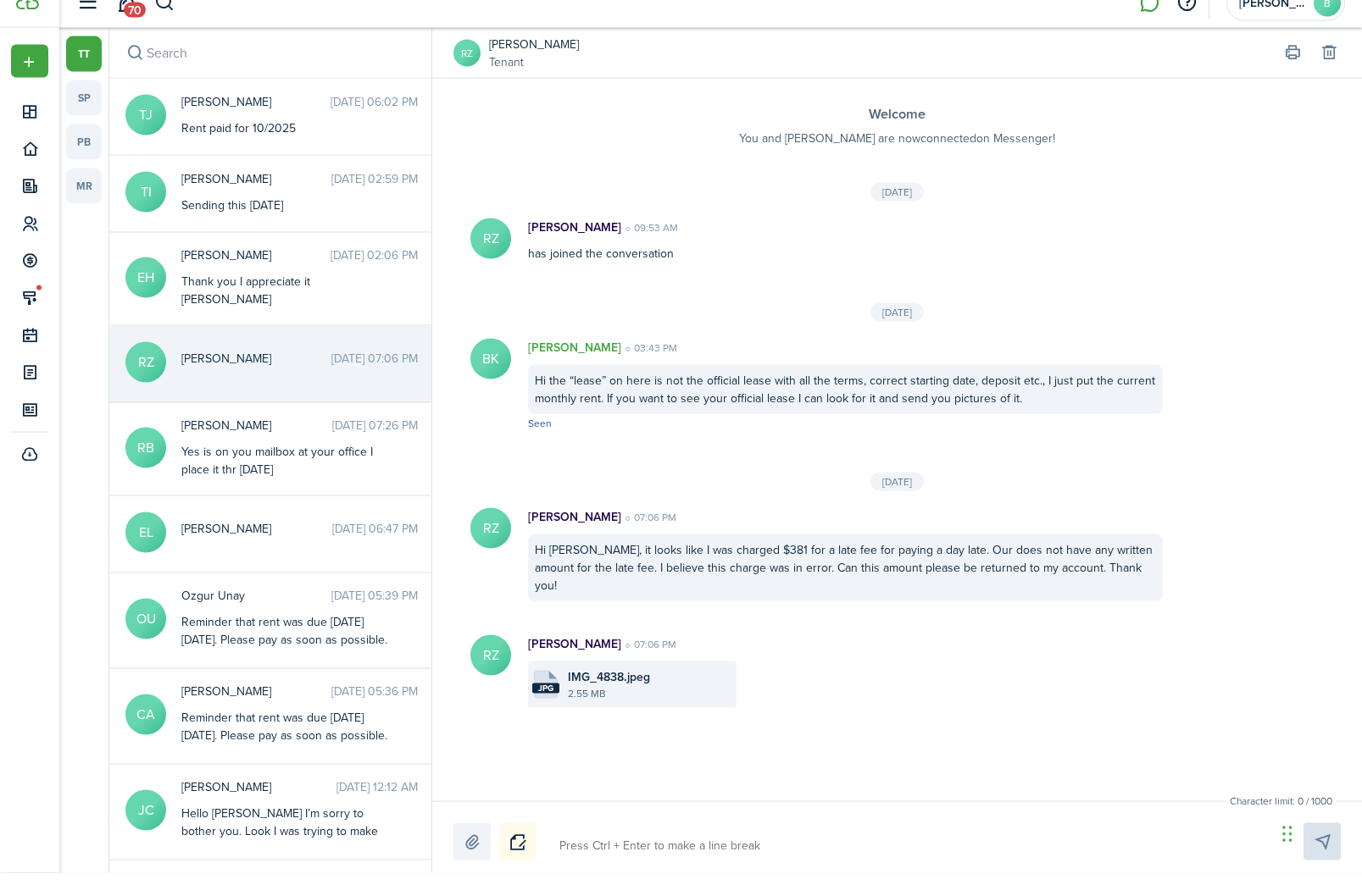
type textarea "T"
type textarea "Th"
type textarea "The"
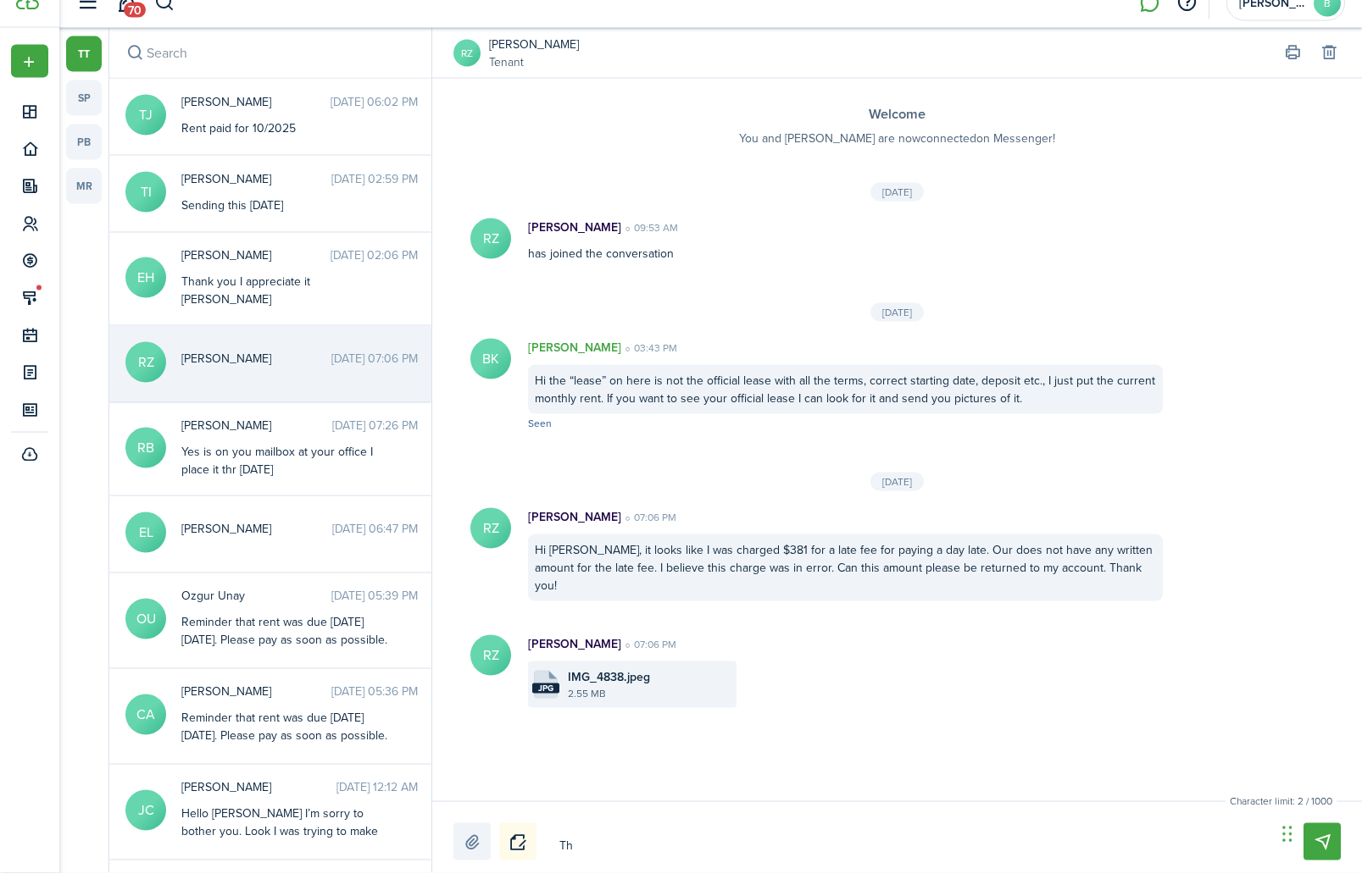
type textarea "The"
type textarea "The m"
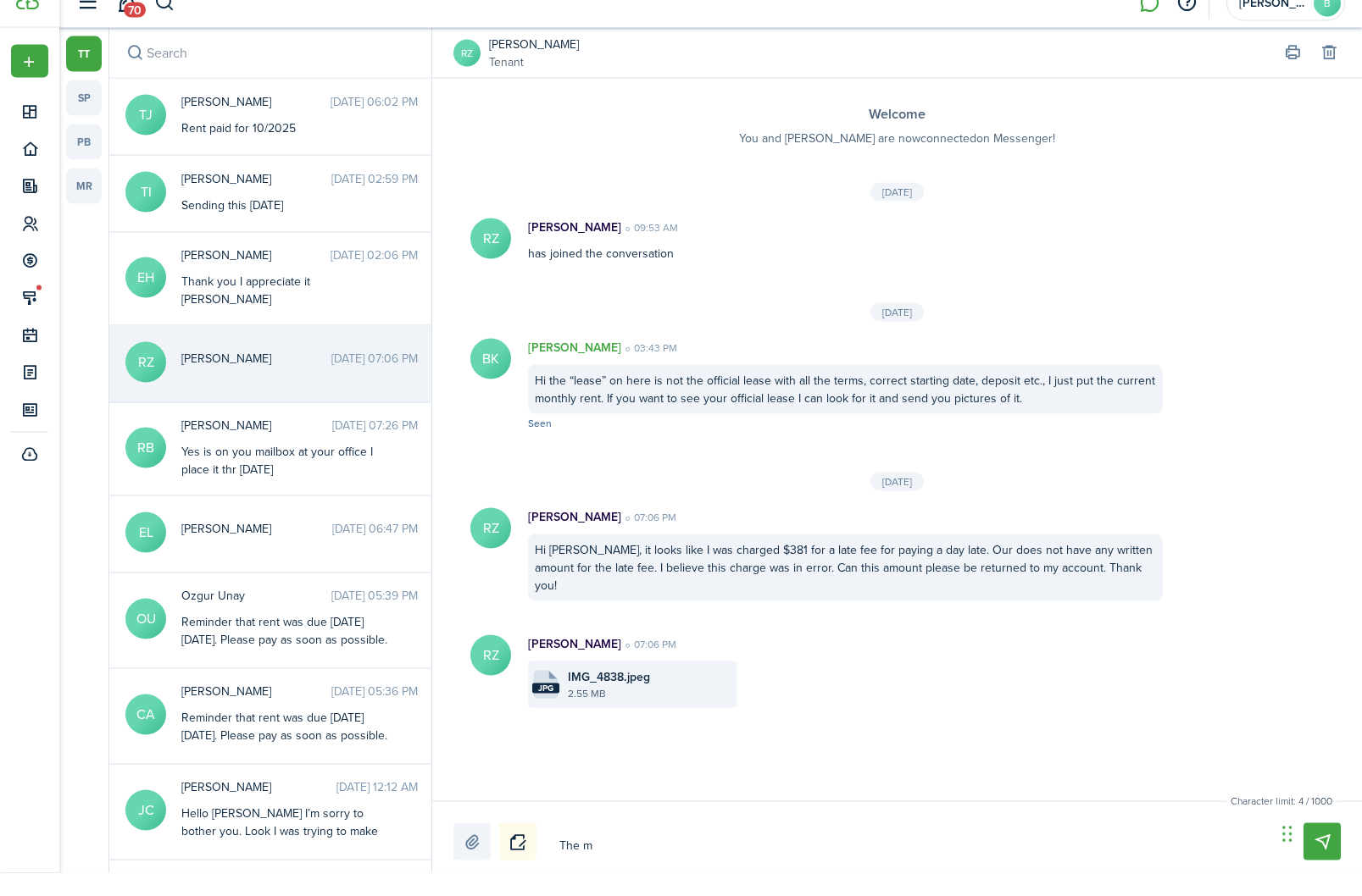
type textarea "The mo"
type textarea "The mon"
type textarea "The mone"
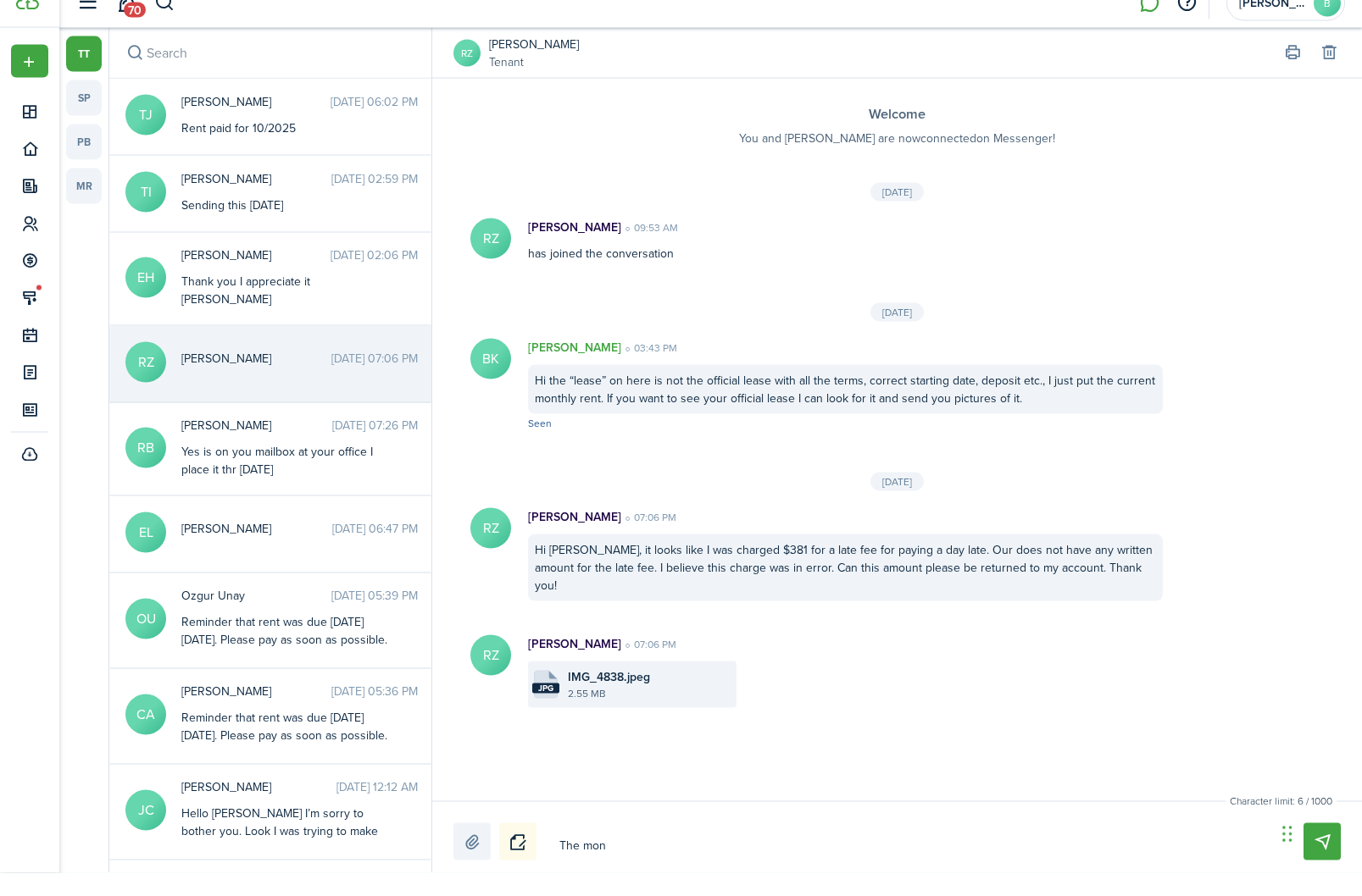
type textarea "The mone"
type textarea "The money"
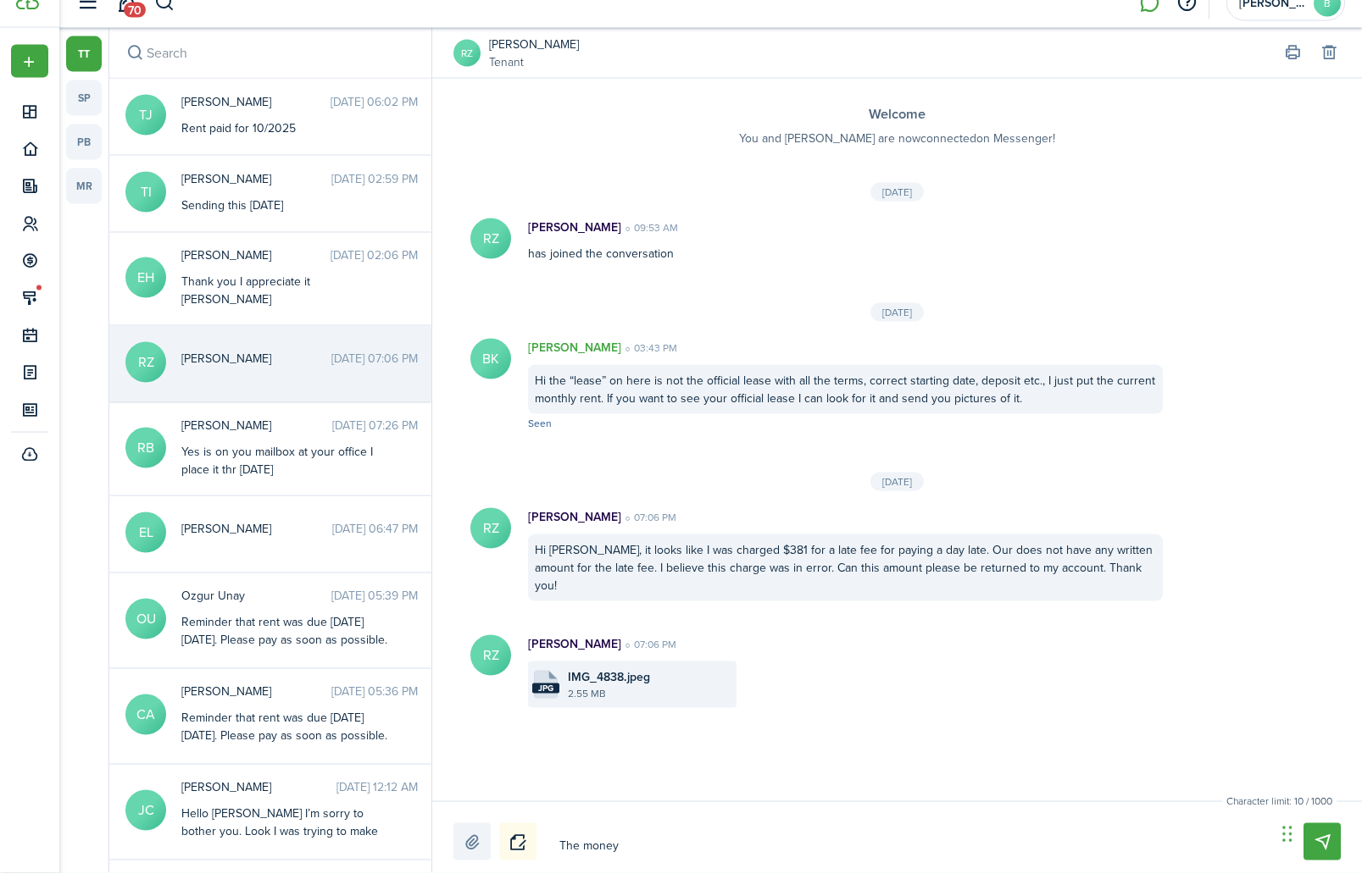
type textarea "The money"
type textarea "The mone"
type textarea "The mon"
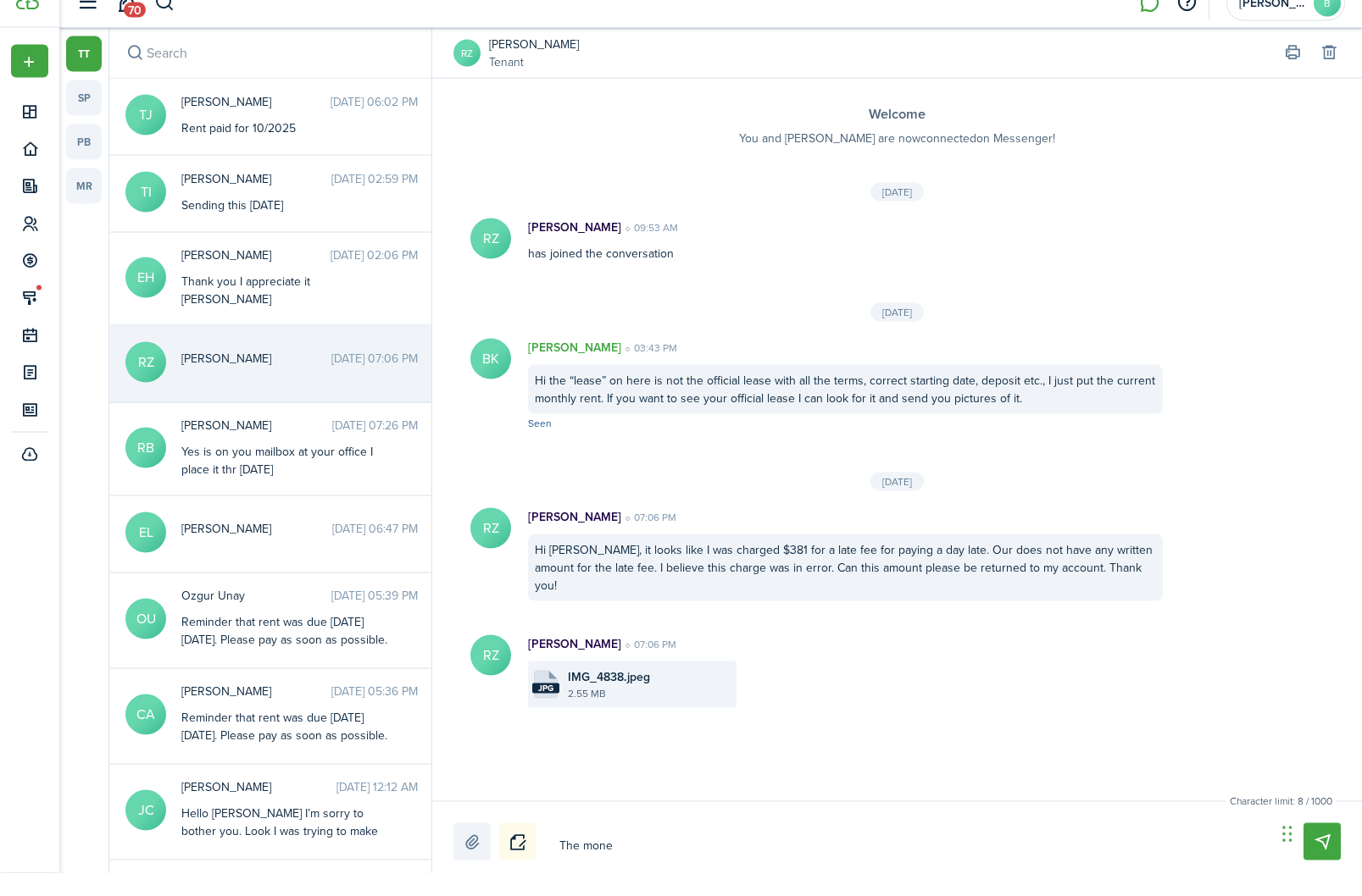
type textarea "The mon"
type textarea "The mo"
type textarea "The m"
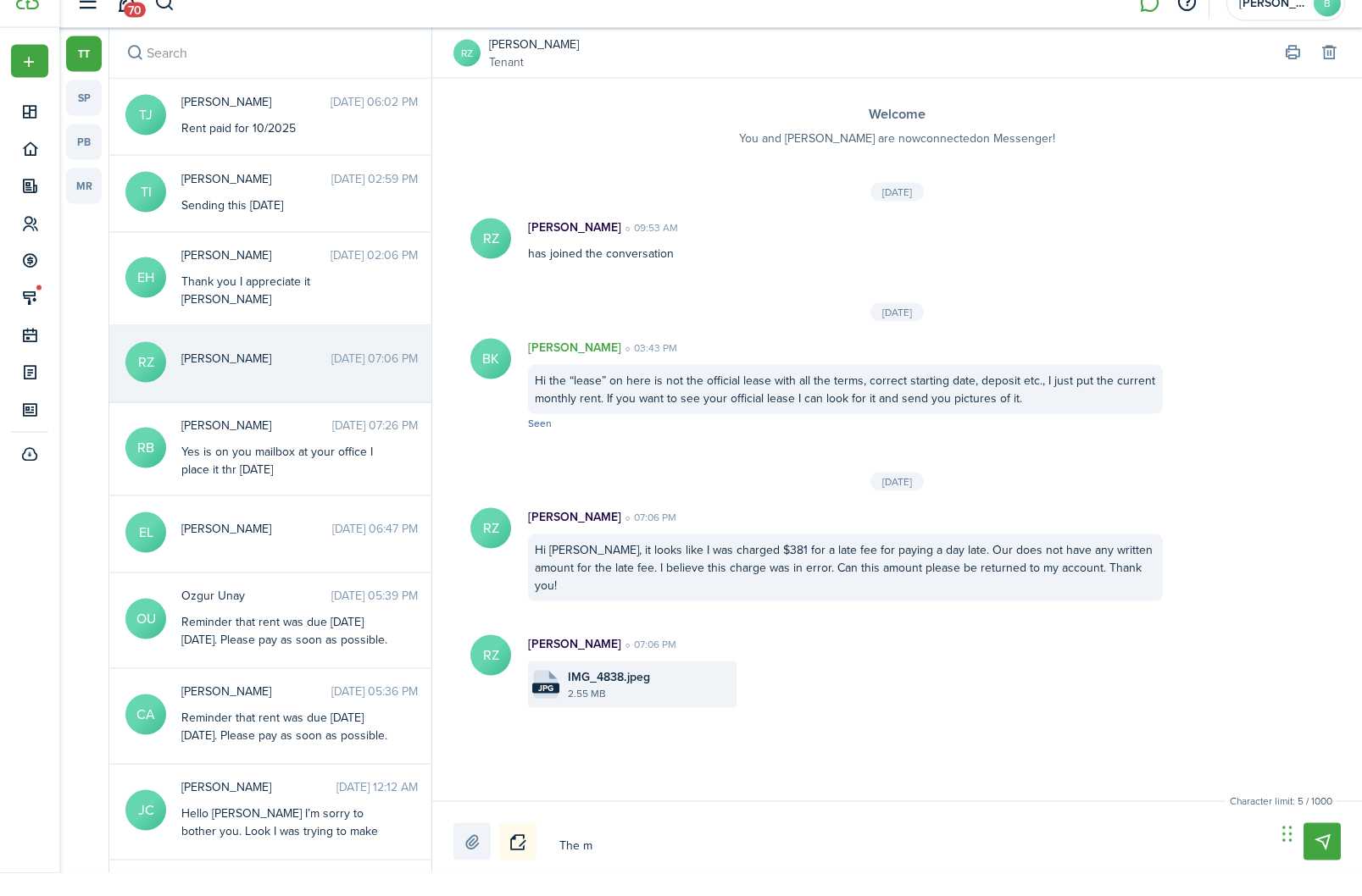
type textarea "The"
type textarea "The l"
type textarea "The la"
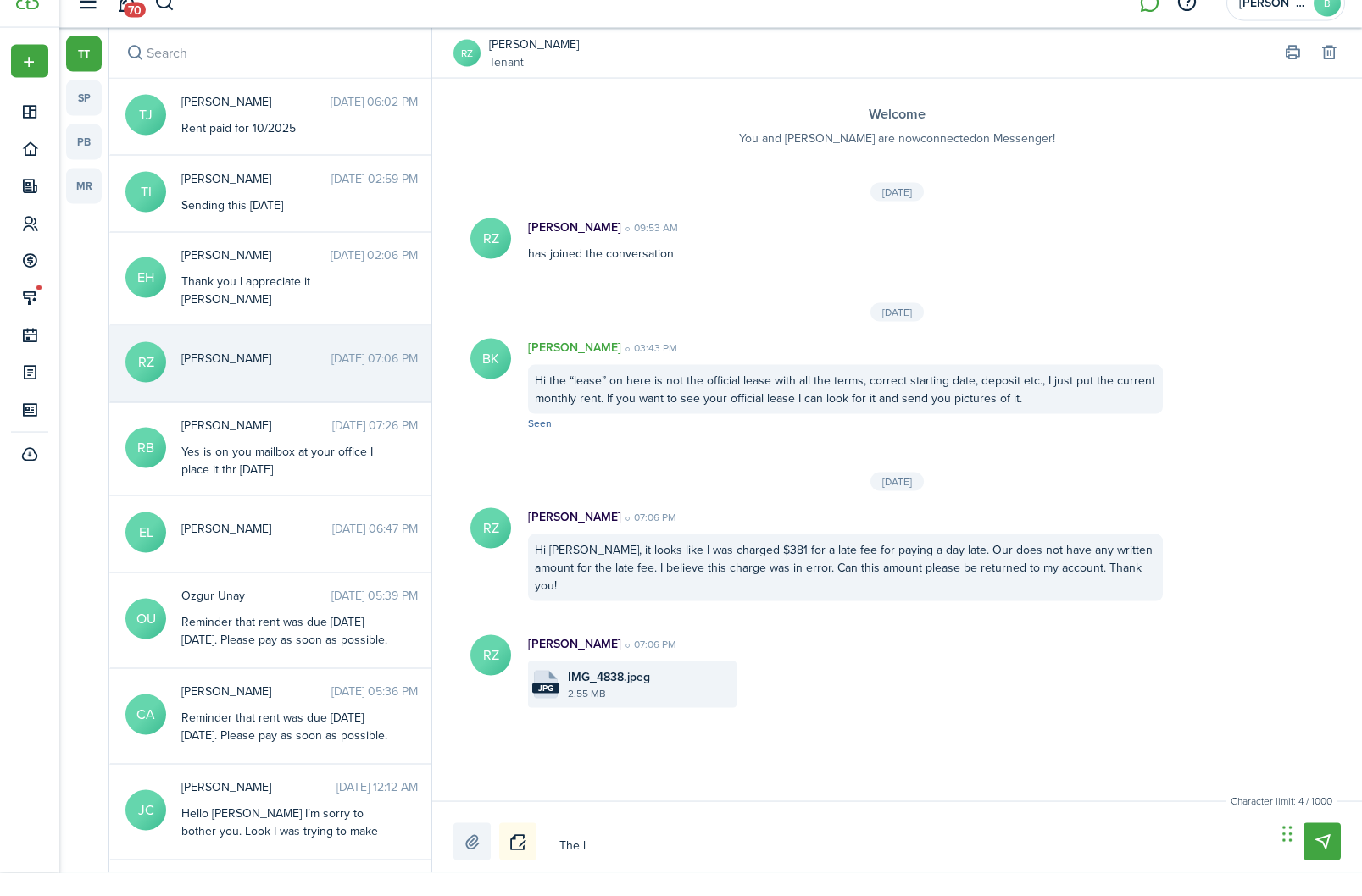
type textarea "The la"
type textarea "The lat"
type textarea "The late"
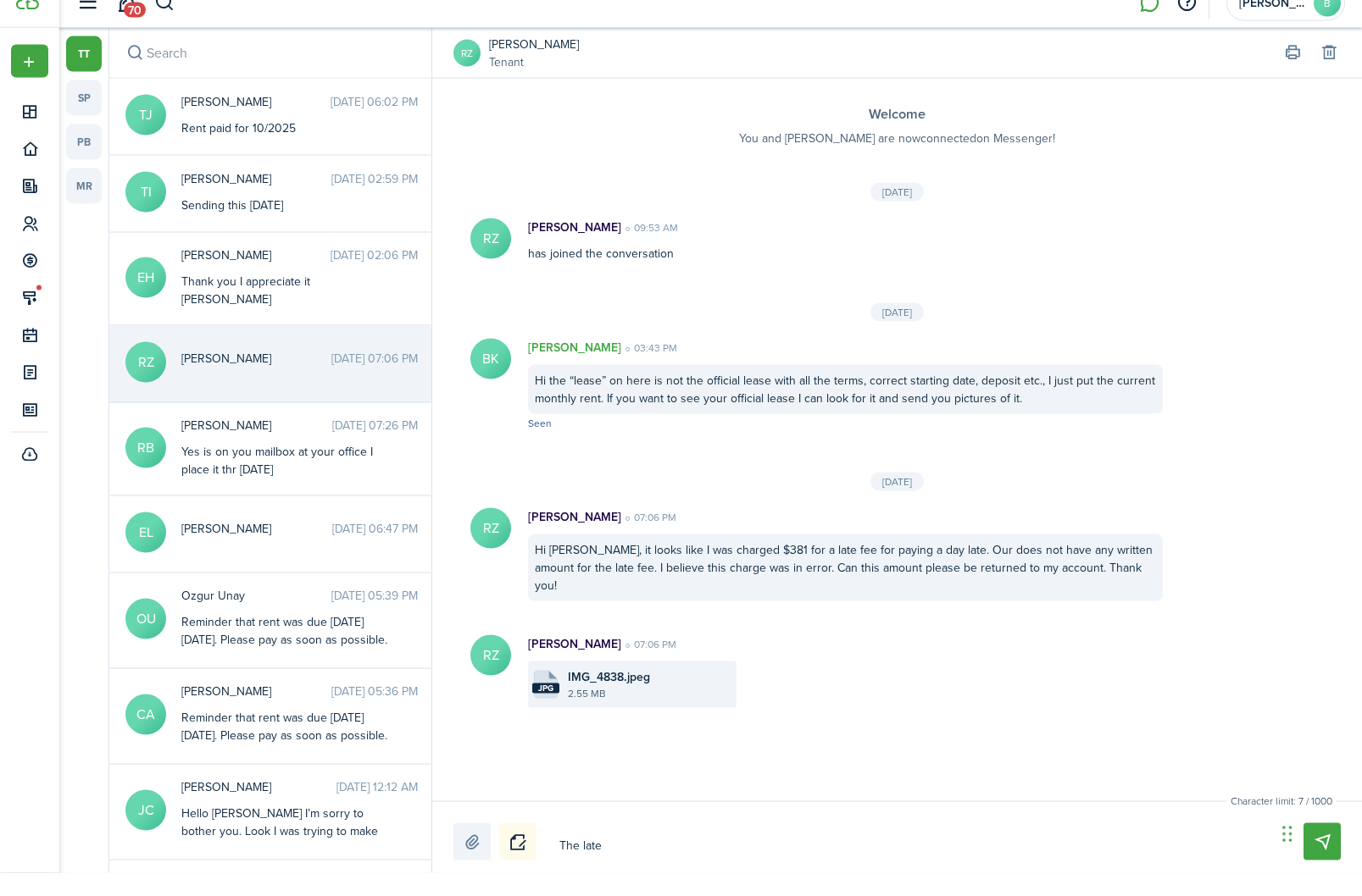
type textarea "The late"
type textarea "The late f"
type textarea "The late fe"
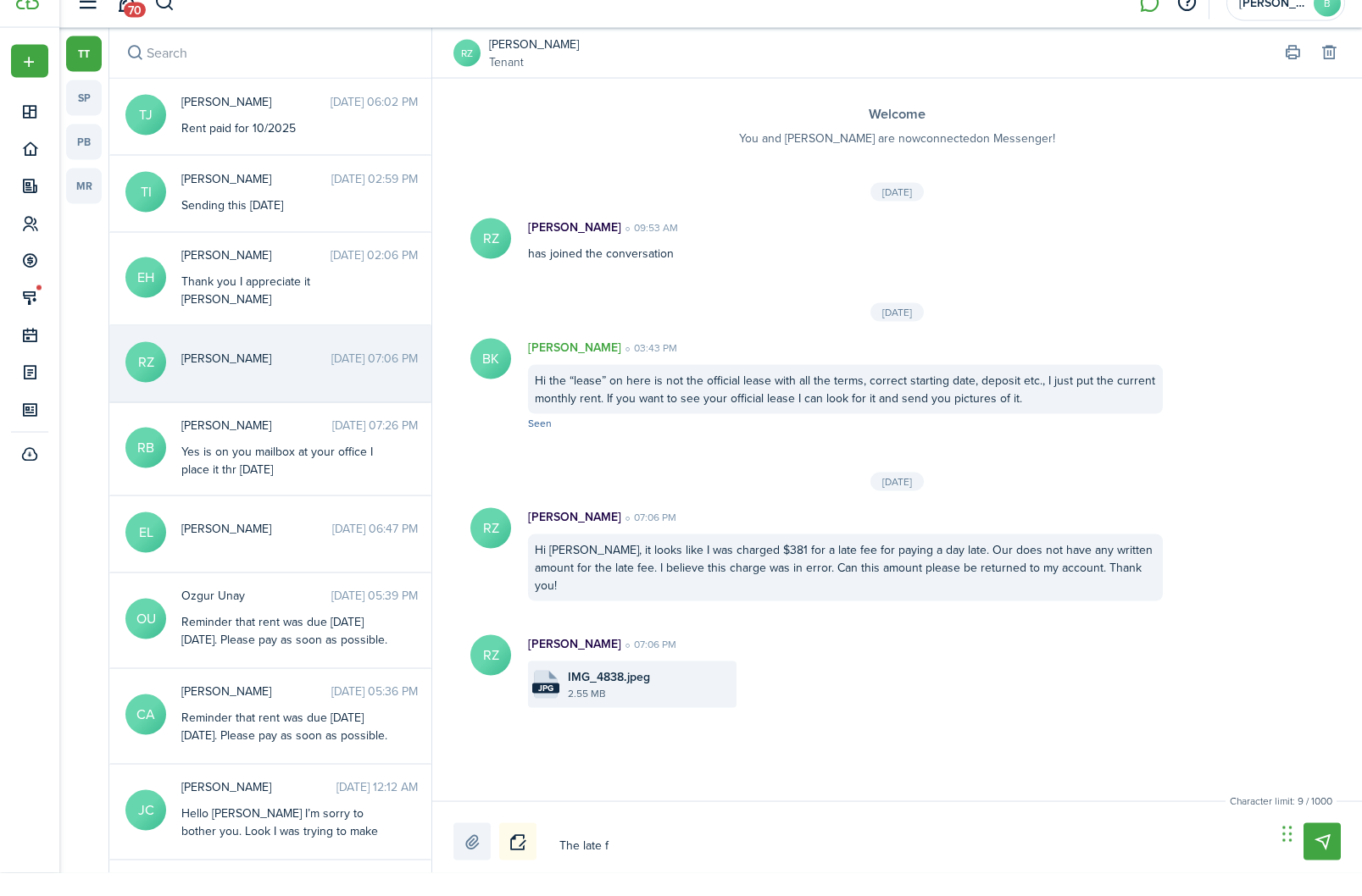
type textarea "The late fe"
type textarea "The late fee"
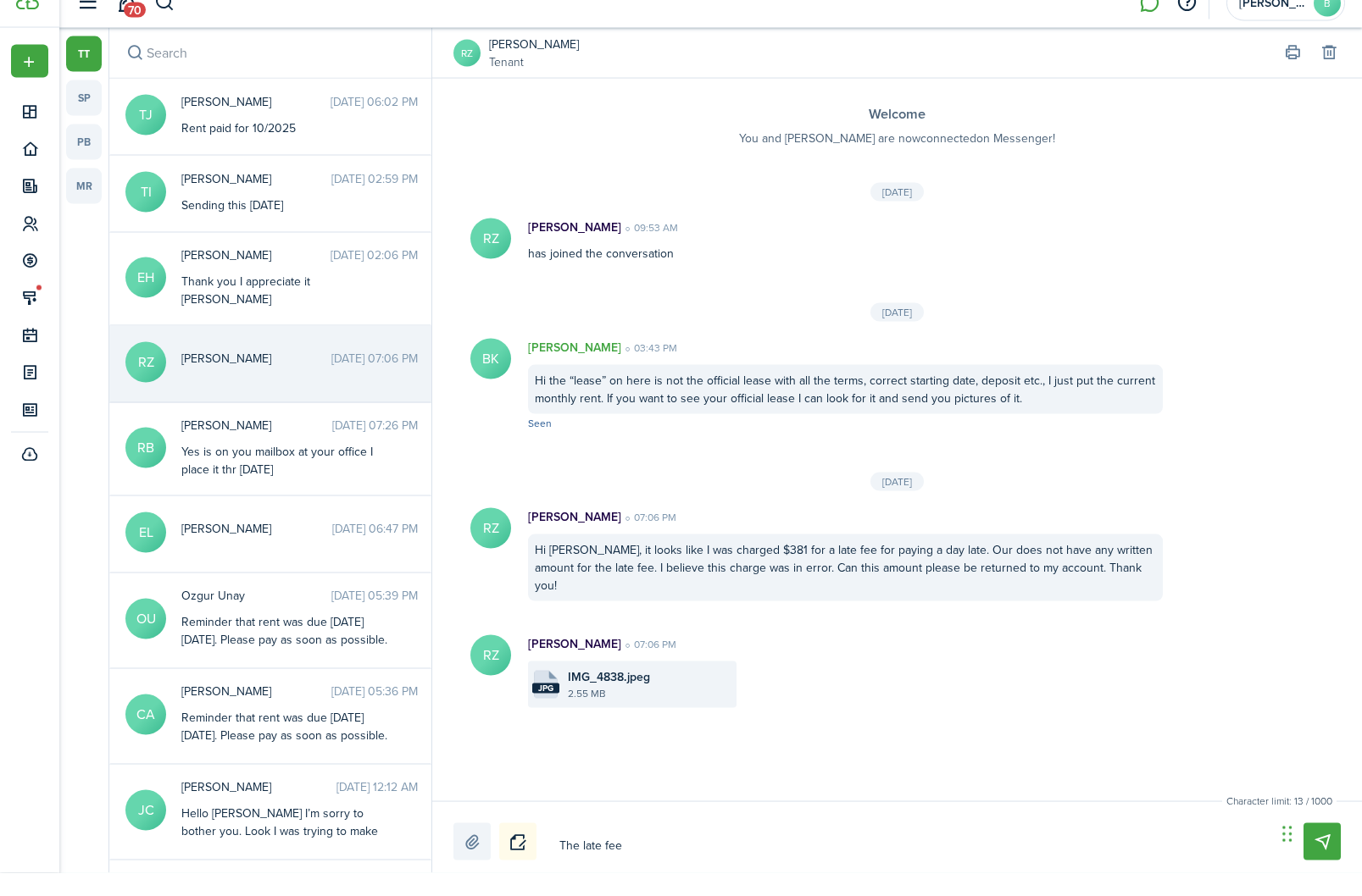
type textarea "The late fee h"
type textarea "The late fee ha"
type textarea "The late fee has"
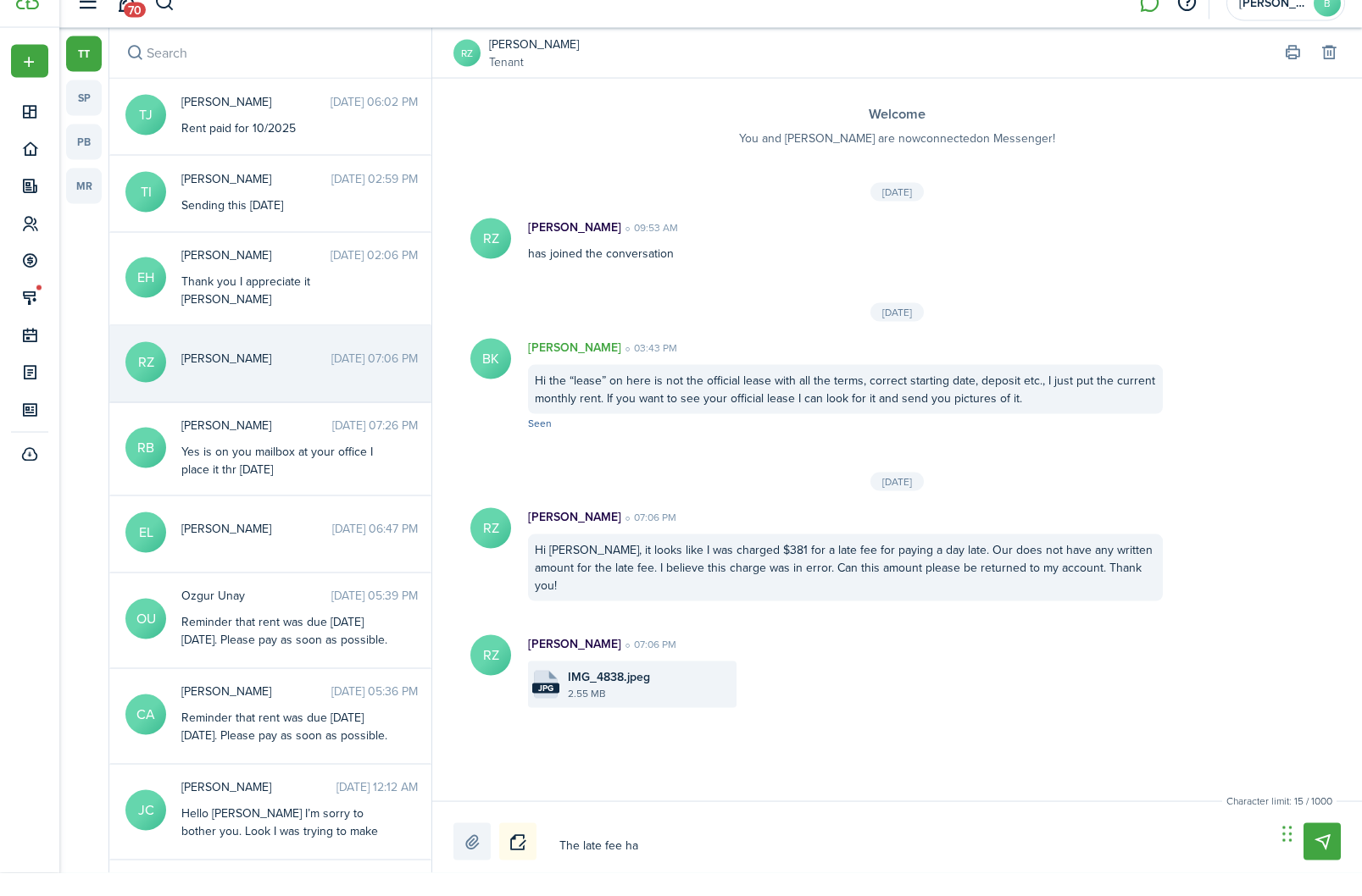
type textarea "The late fee has"
type textarea "The late fee has b"
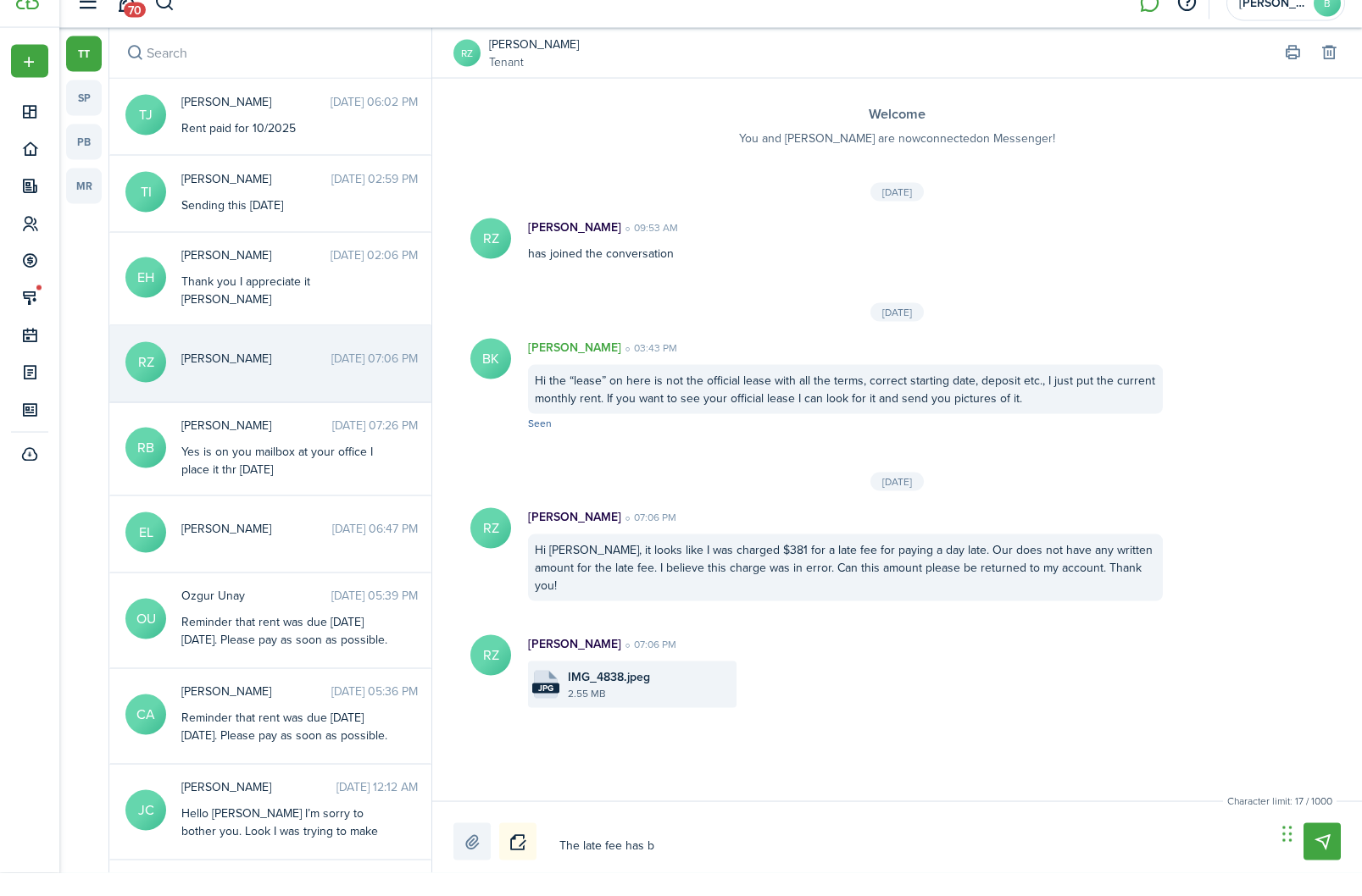
type textarea "The late fee has be"
type textarea "The late fee has bee"
type textarea "The late fee has been"
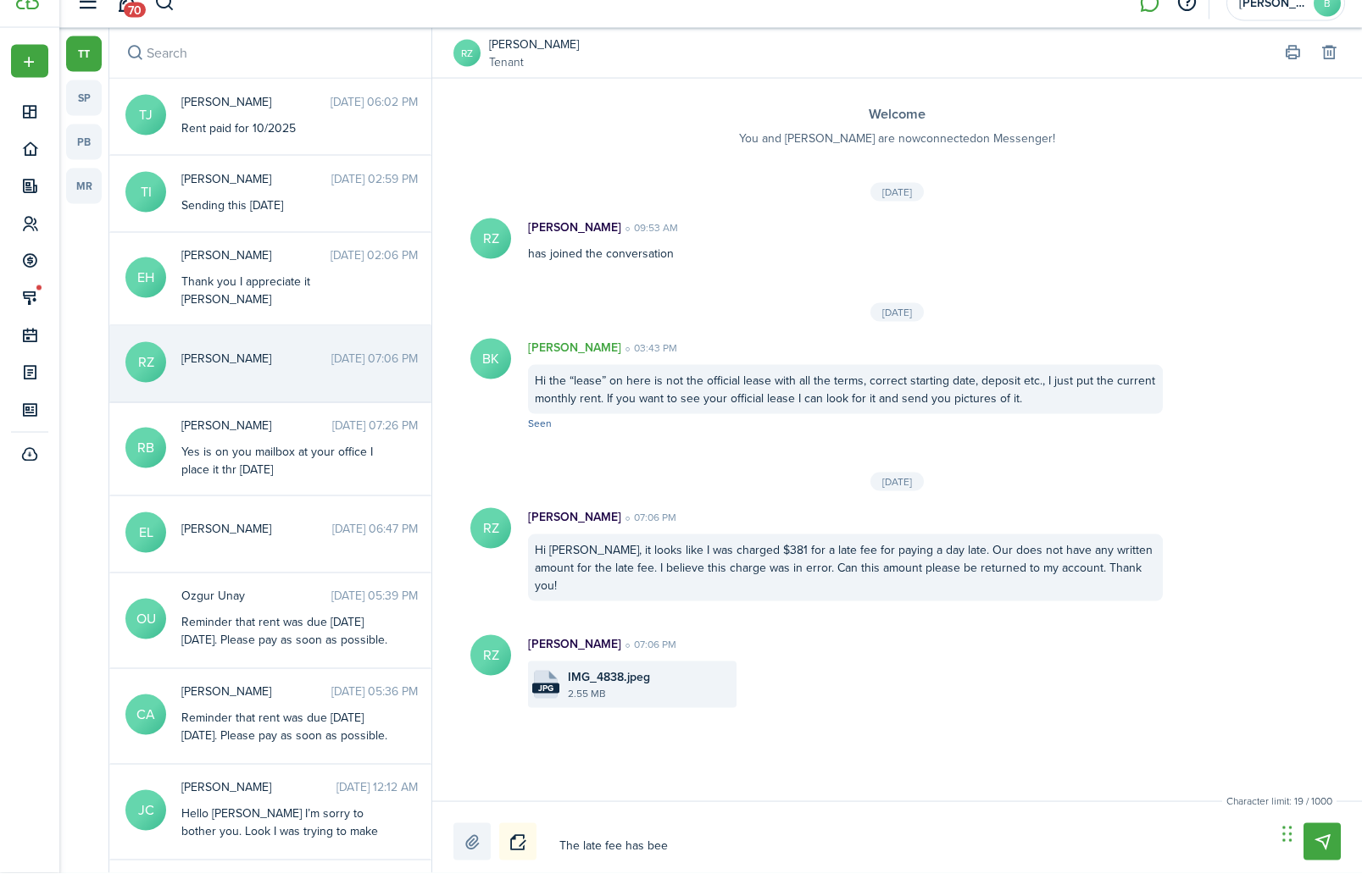
type textarea "The late fee has been"
type textarea "The late fee has been r"
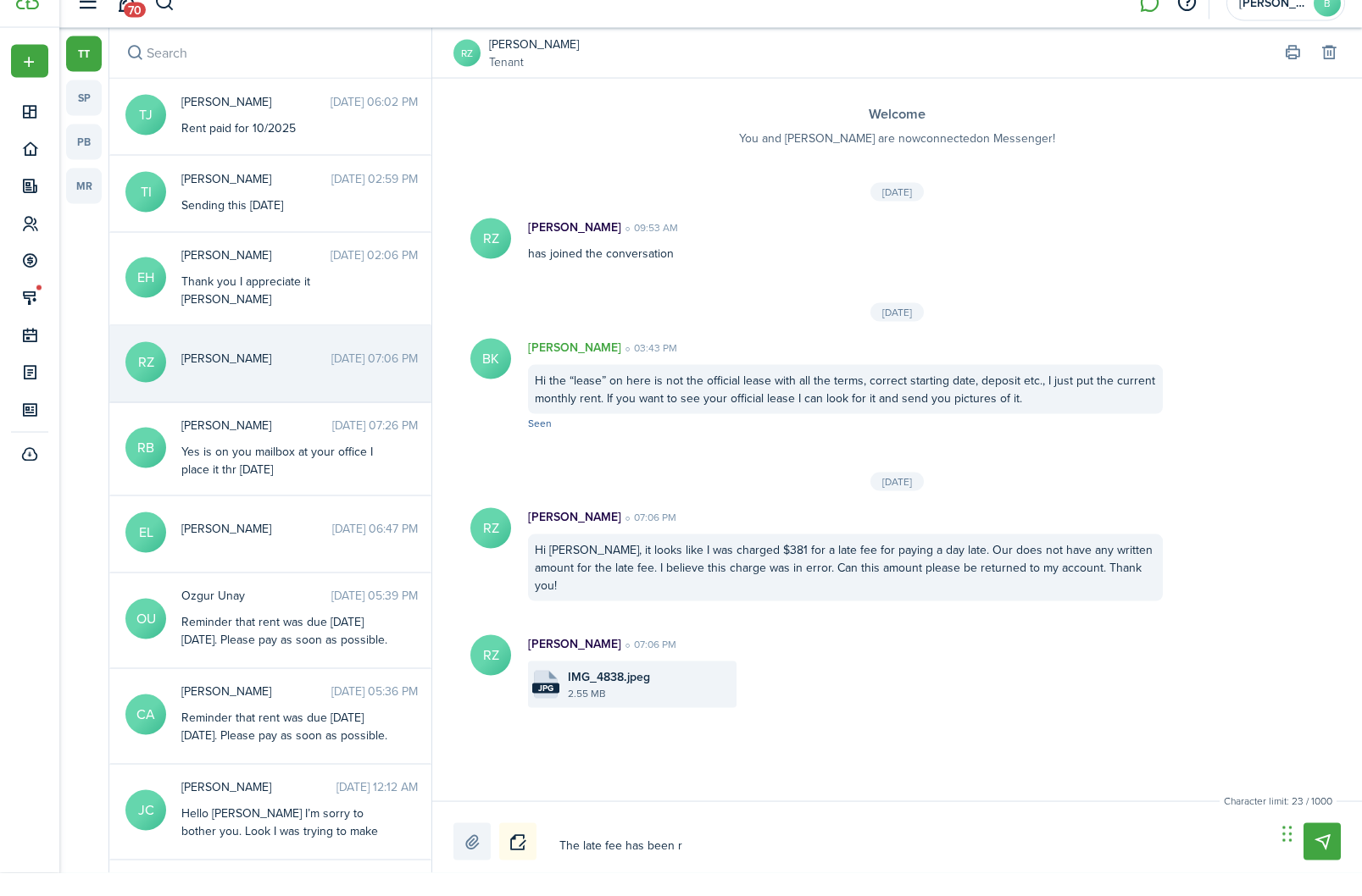
type textarea "The late fee has been re"
type textarea "The late fee has been ref"
type textarea "The late fee has been refu"
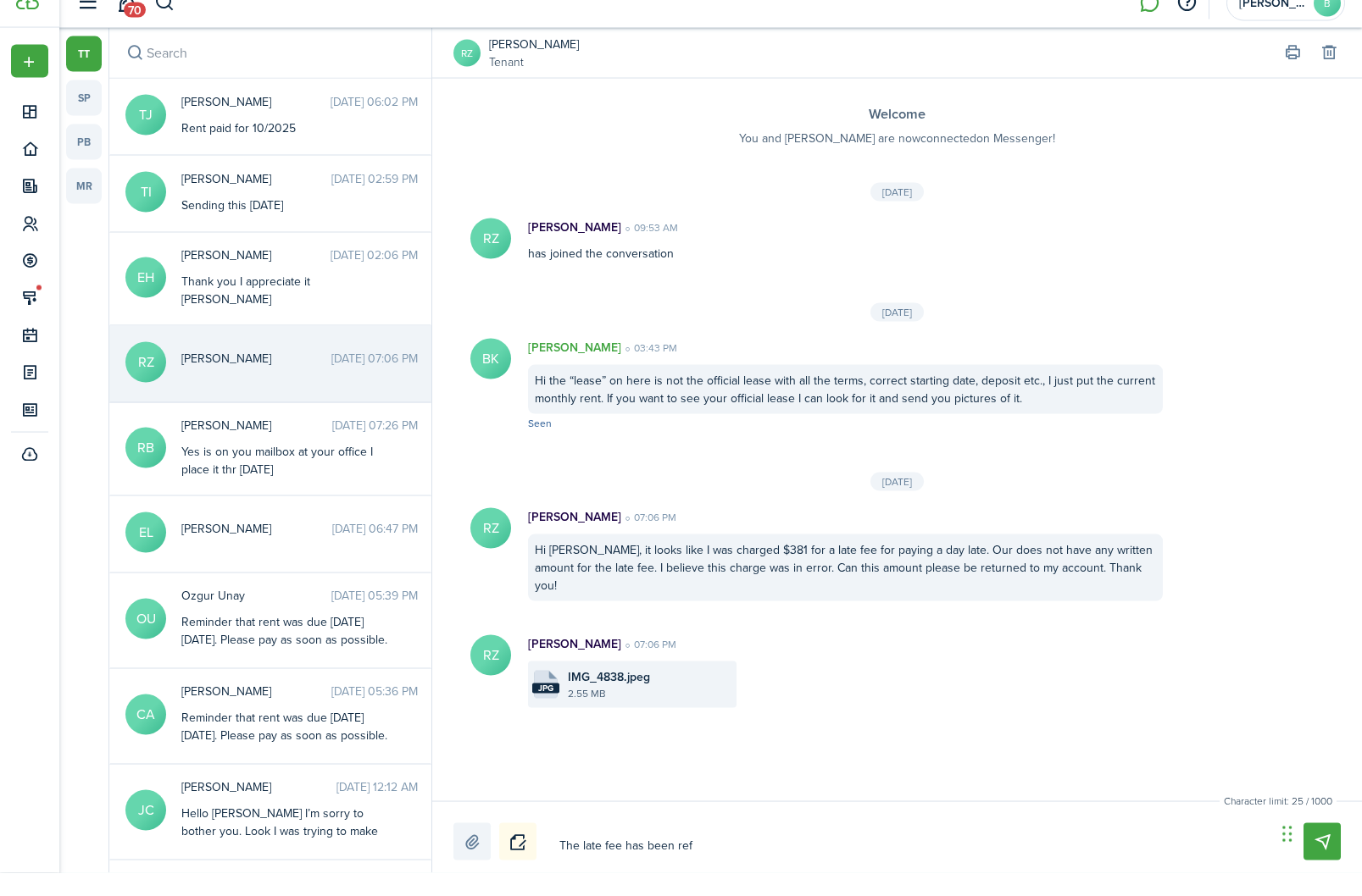
type textarea "The late fee has been refu"
type textarea "The late fee has been refun"
type textarea "The late fee has been refund"
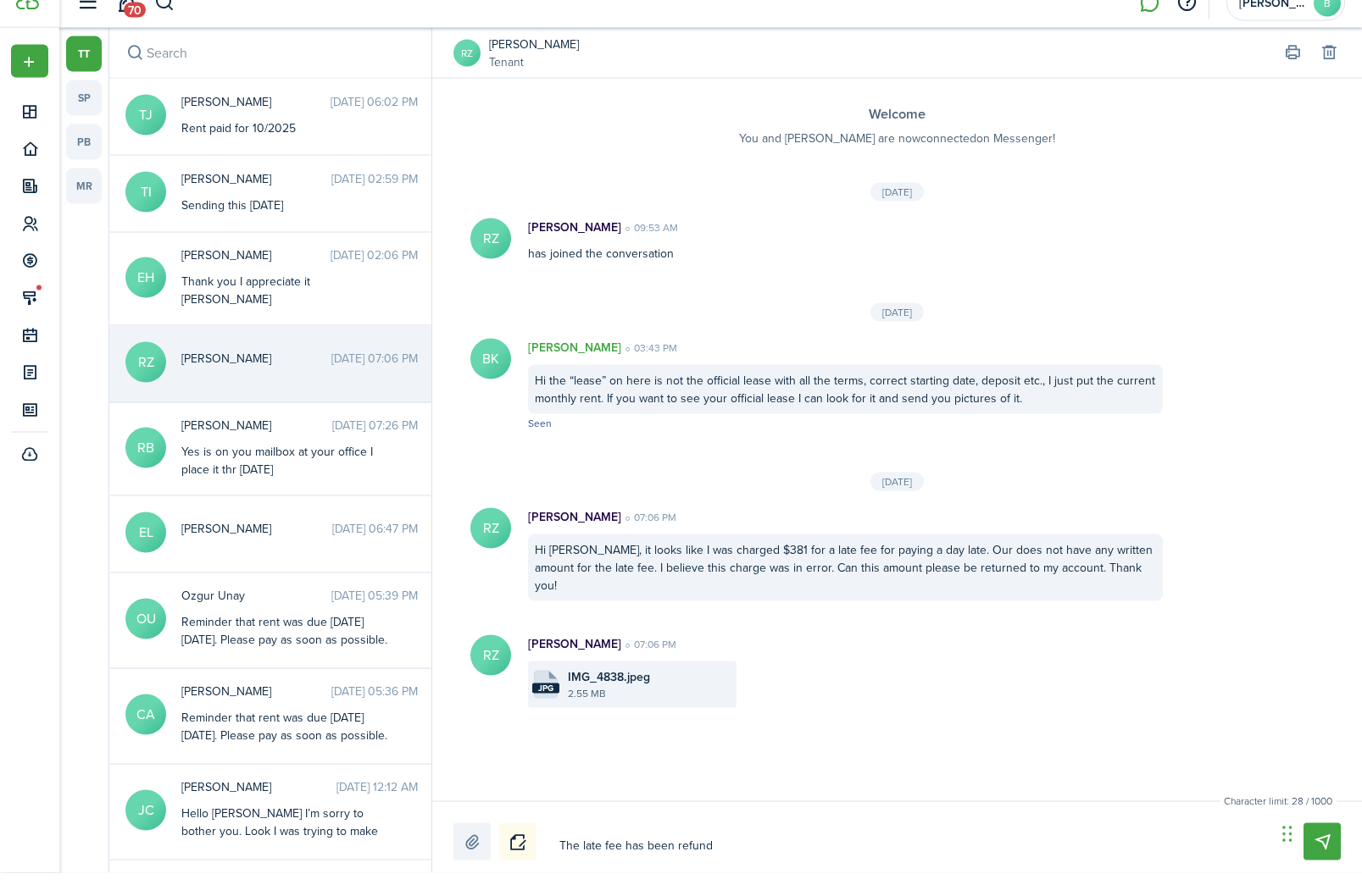
type textarea "The late fee has been refunde"
type textarea "The late fee has been refunded"
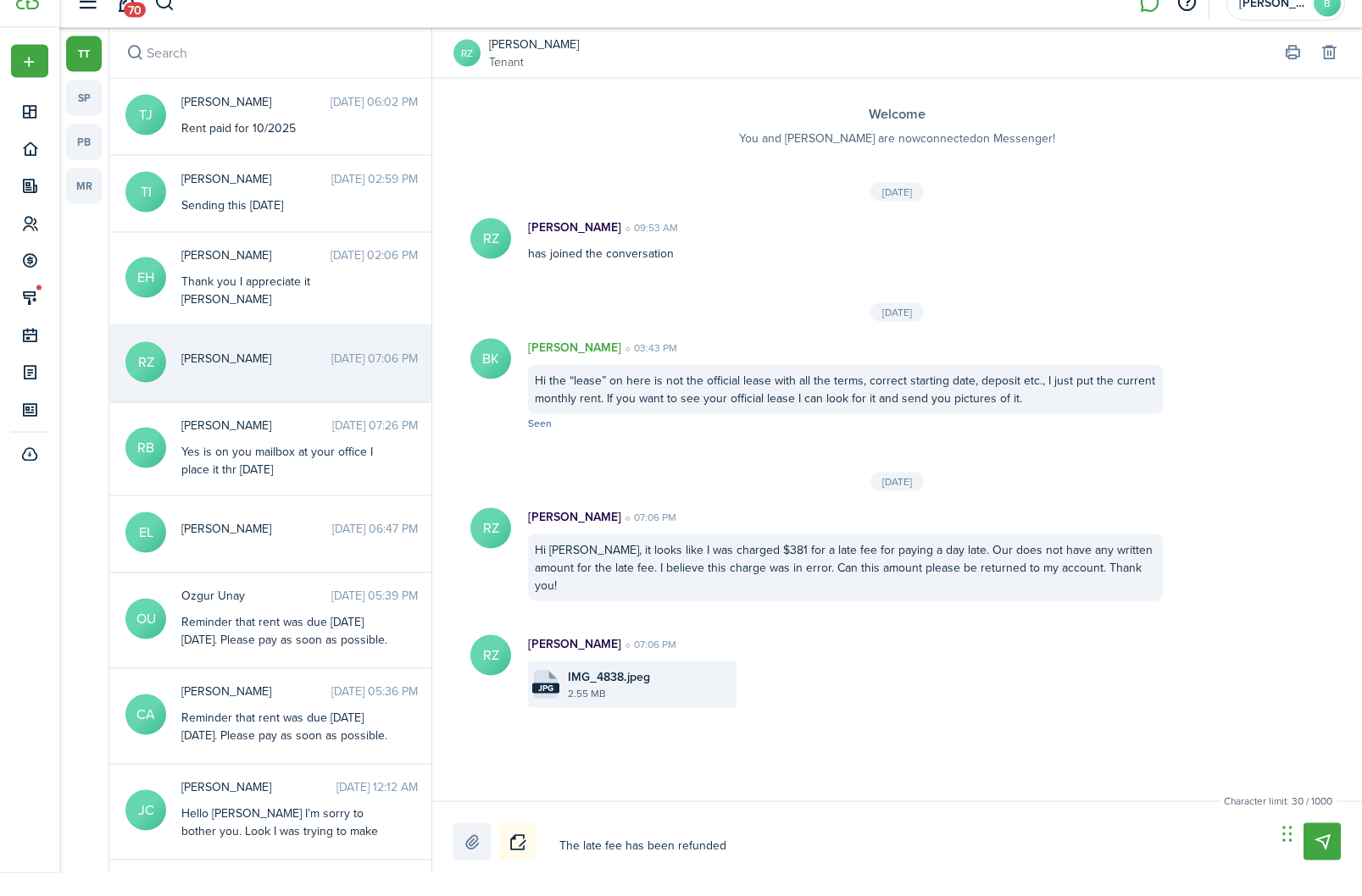
type textarea "The late fee has been refunded"
type textarea "The late fee has been refunded."
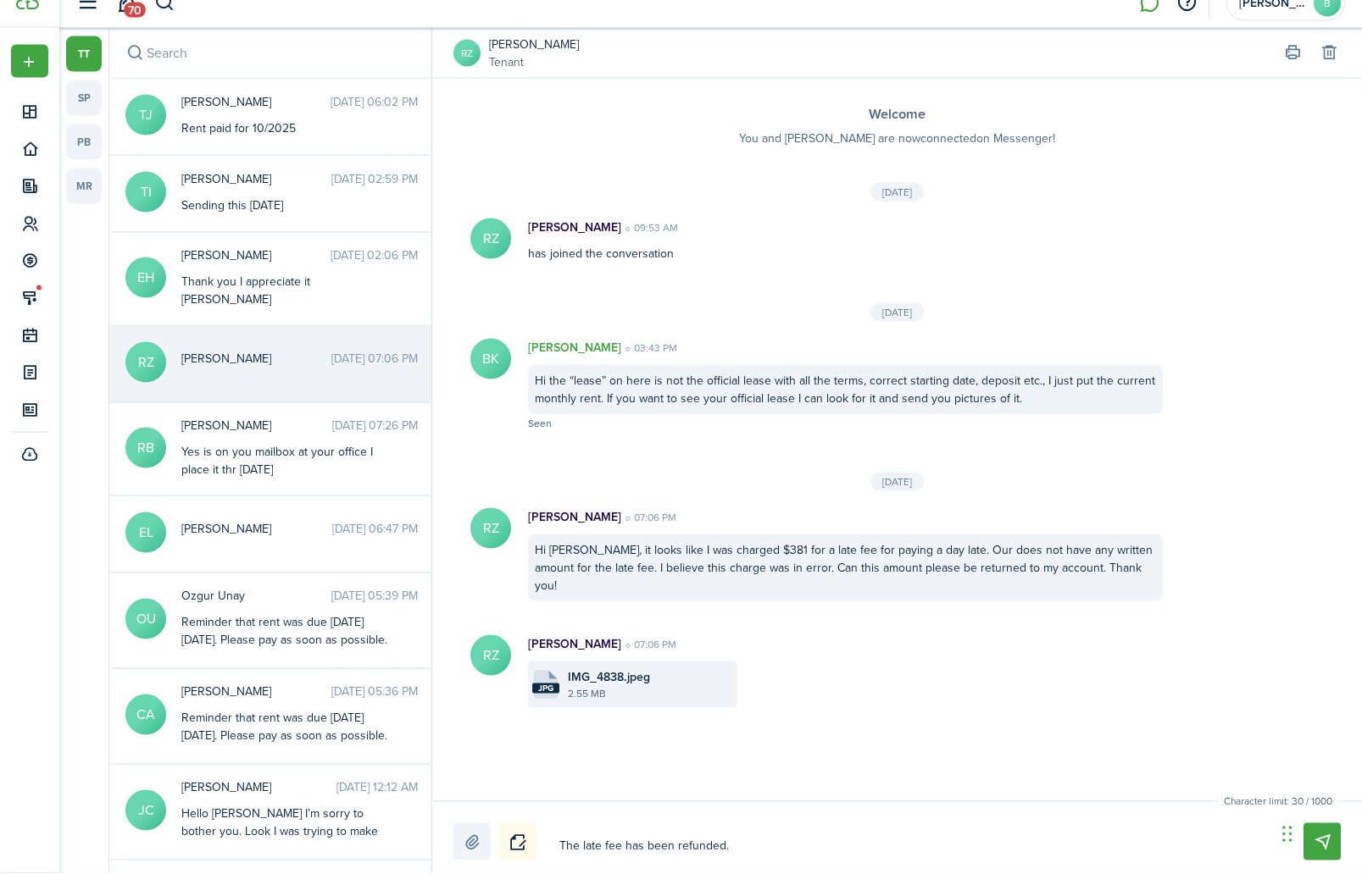
type textarea "The late fee has been refunded."
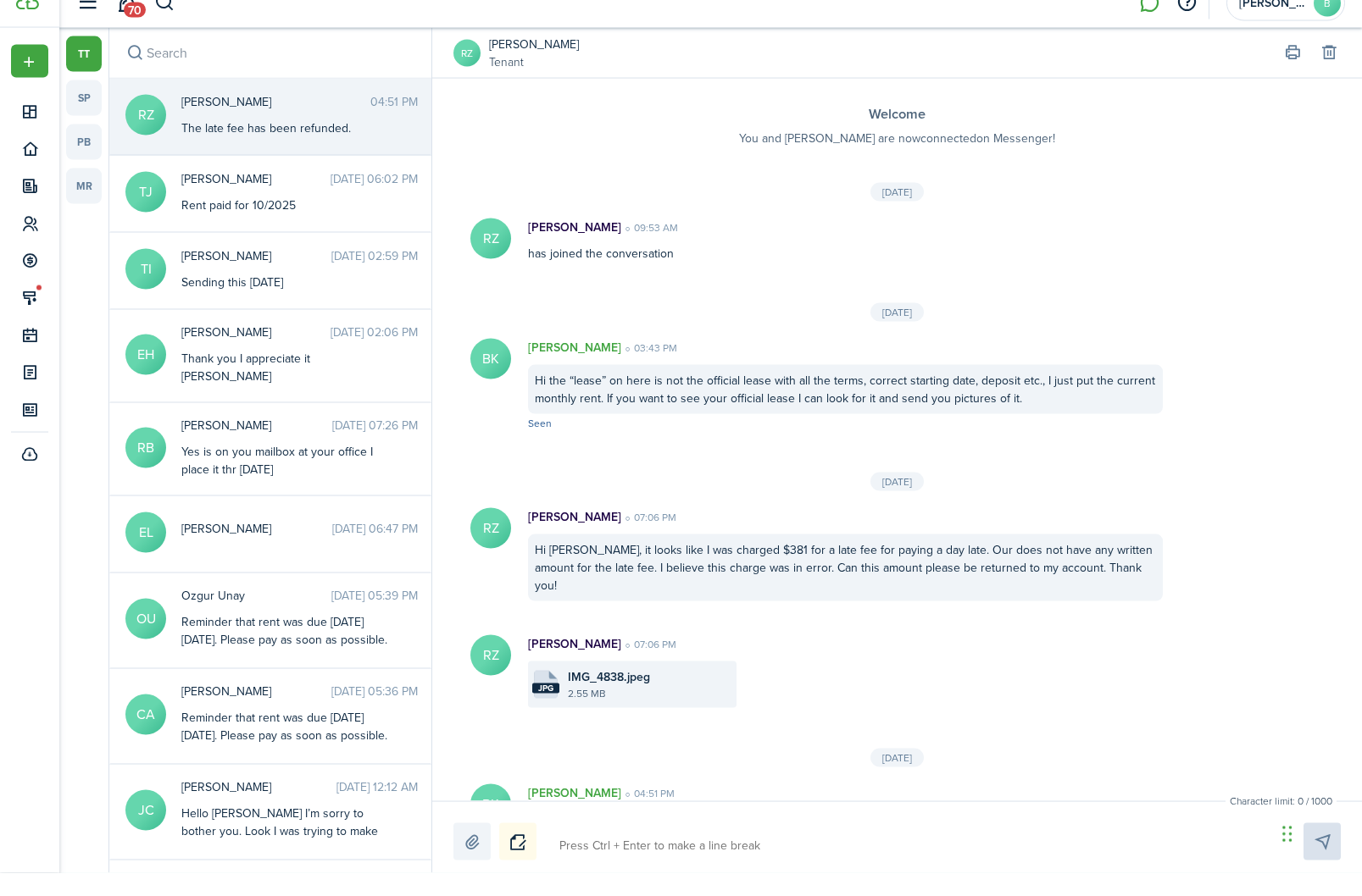
click at [472, 846] on label at bounding box center [471, 865] width 37 height 37
click at [453, 846] on input "file" at bounding box center [453, 846] width 0 height 0
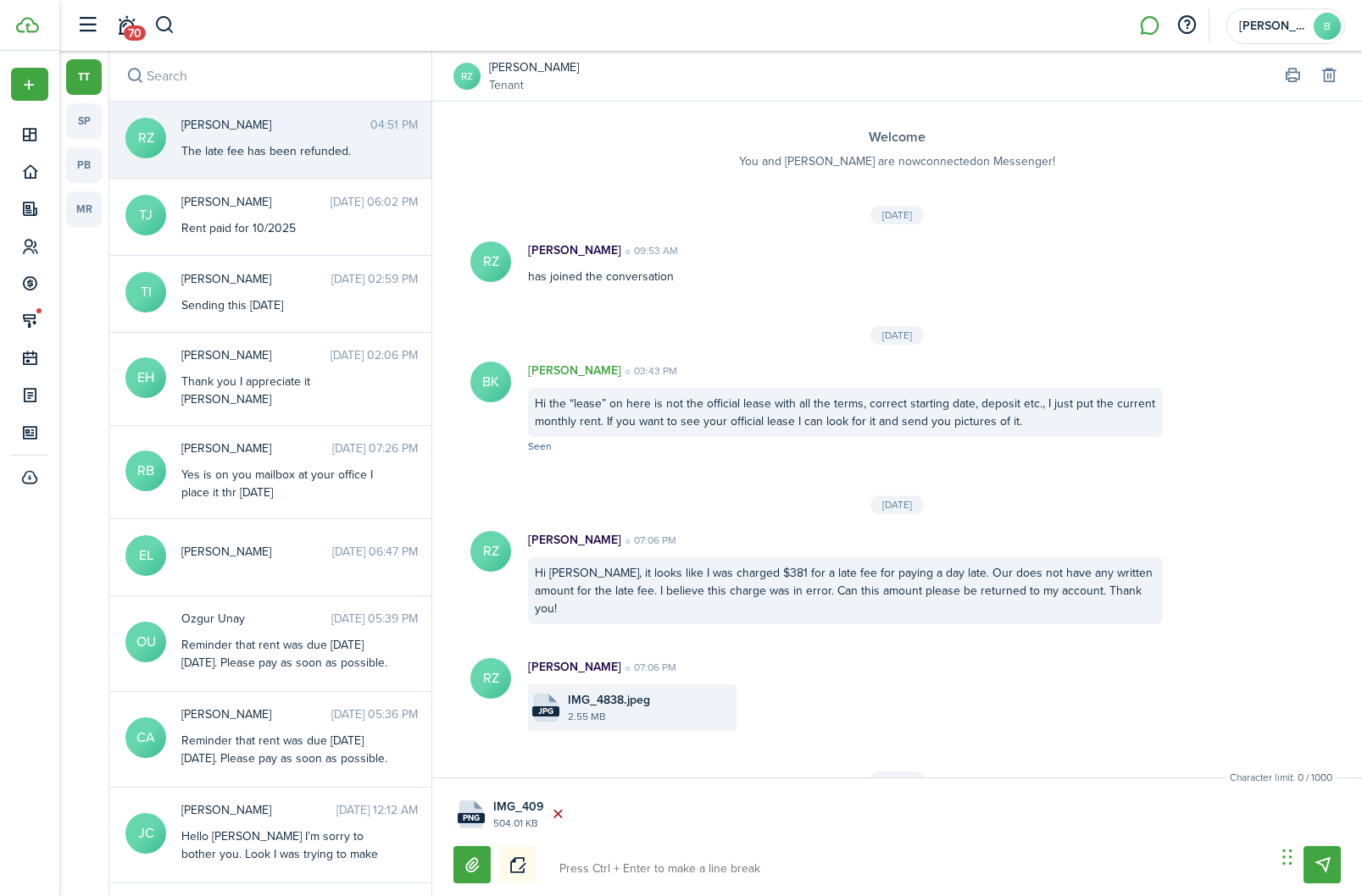
click at [559, 829] on button "Delete file" at bounding box center [557, 815] width 29 height 29
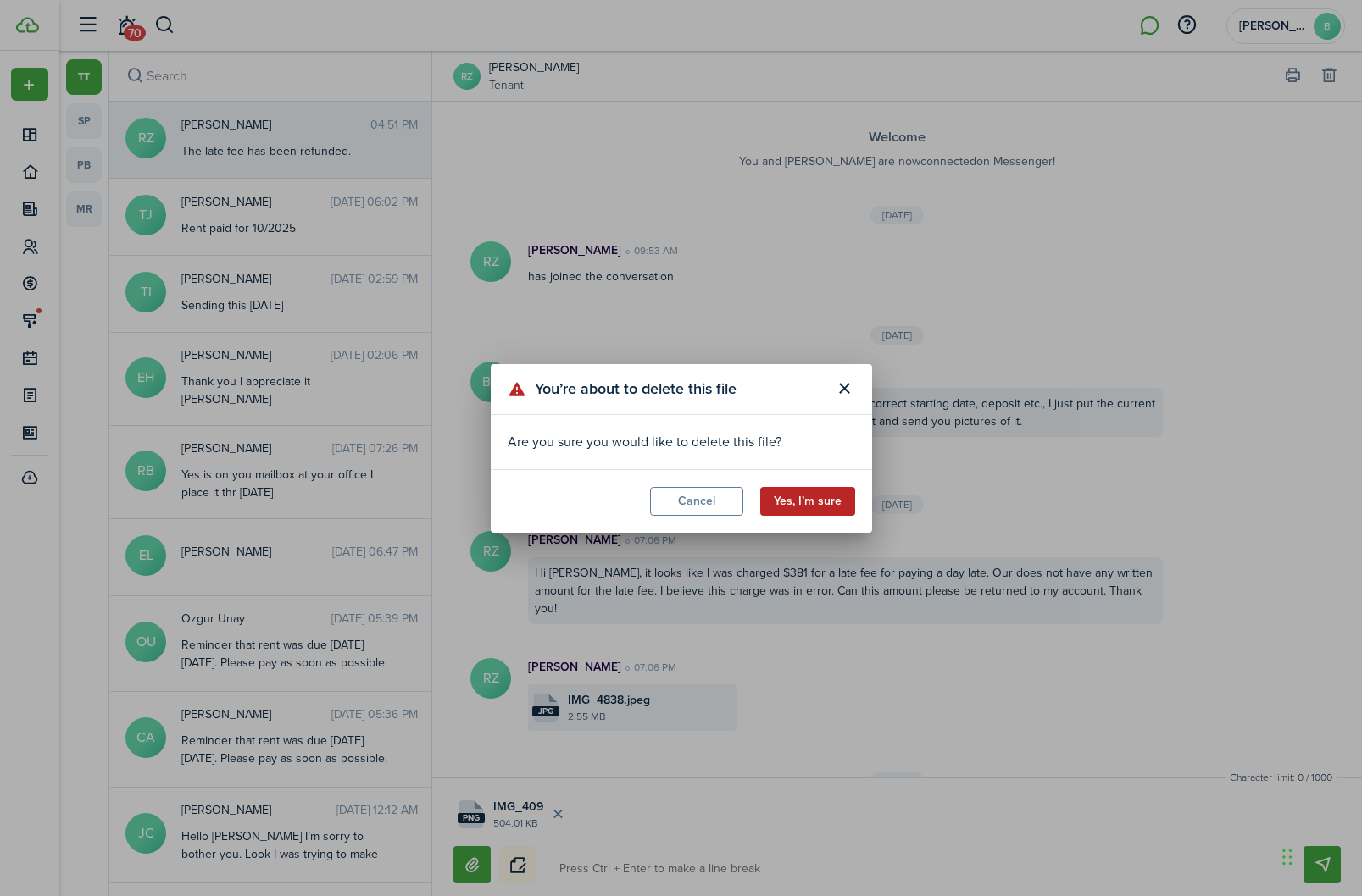
click at [827, 516] on button "Yes, I’m sure" at bounding box center [808, 502] width 95 height 29
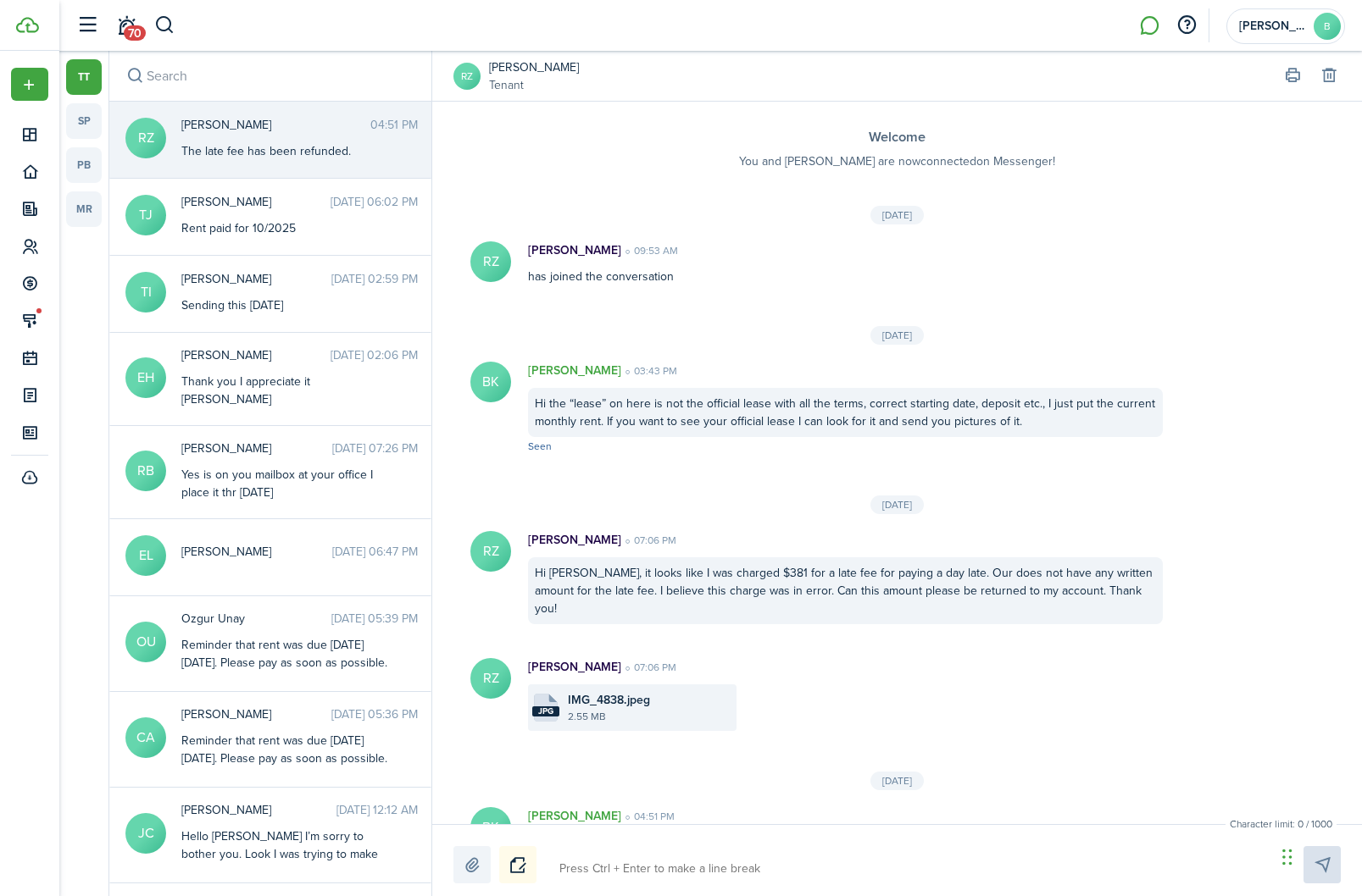
drag, startPoint x: 130, startPoint y: 23, endPoint x: 130, endPoint y: 58, distance: 35.0
click at [130, 23] on link "70" at bounding box center [127, 25] width 32 height 43
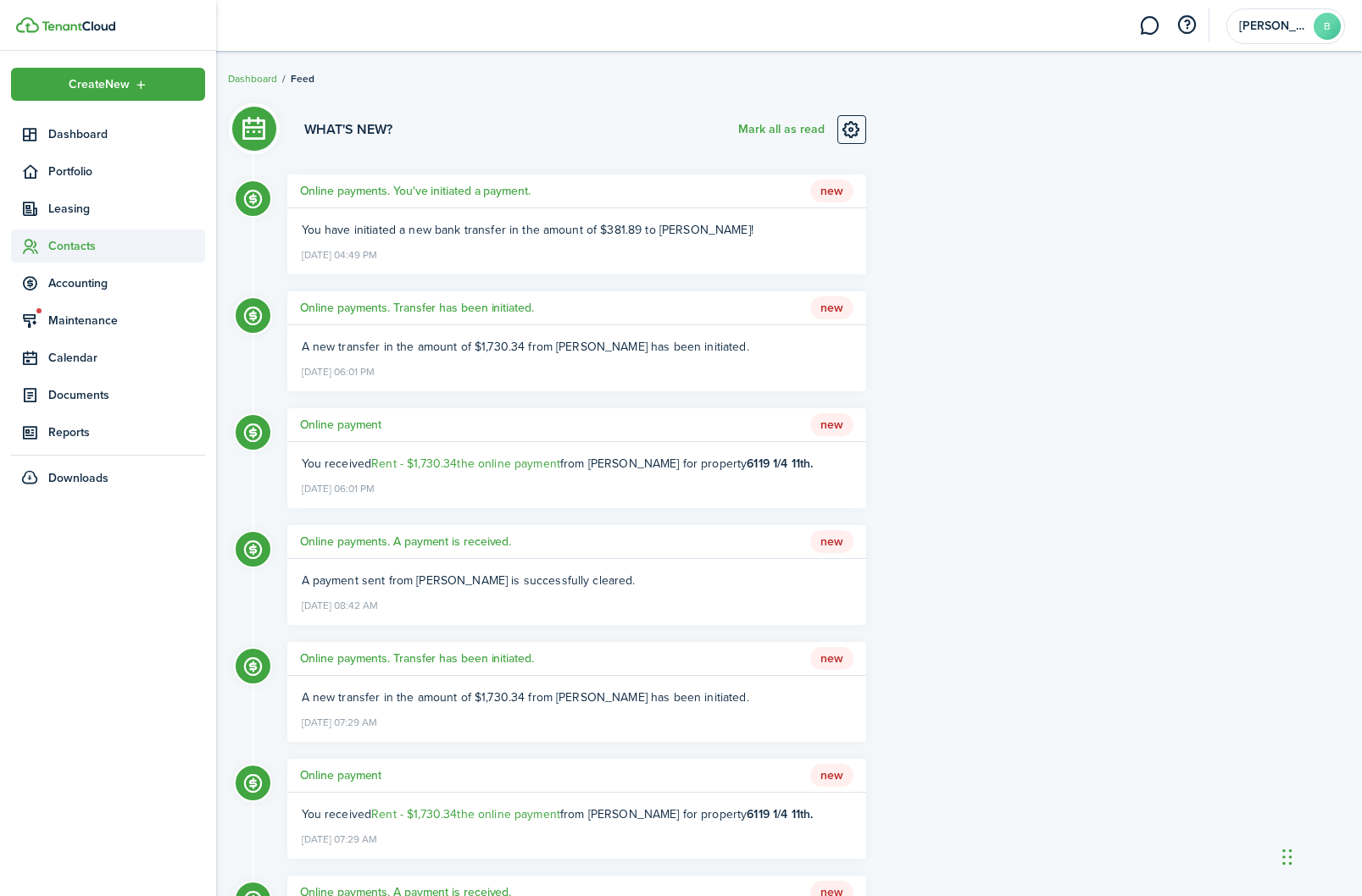
click at [70, 255] on span "Contacts" at bounding box center [127, 246] width 157 height 18
click at [74, 289] on span "Tenants" at bounding box center [127, 286] width 157 height 18
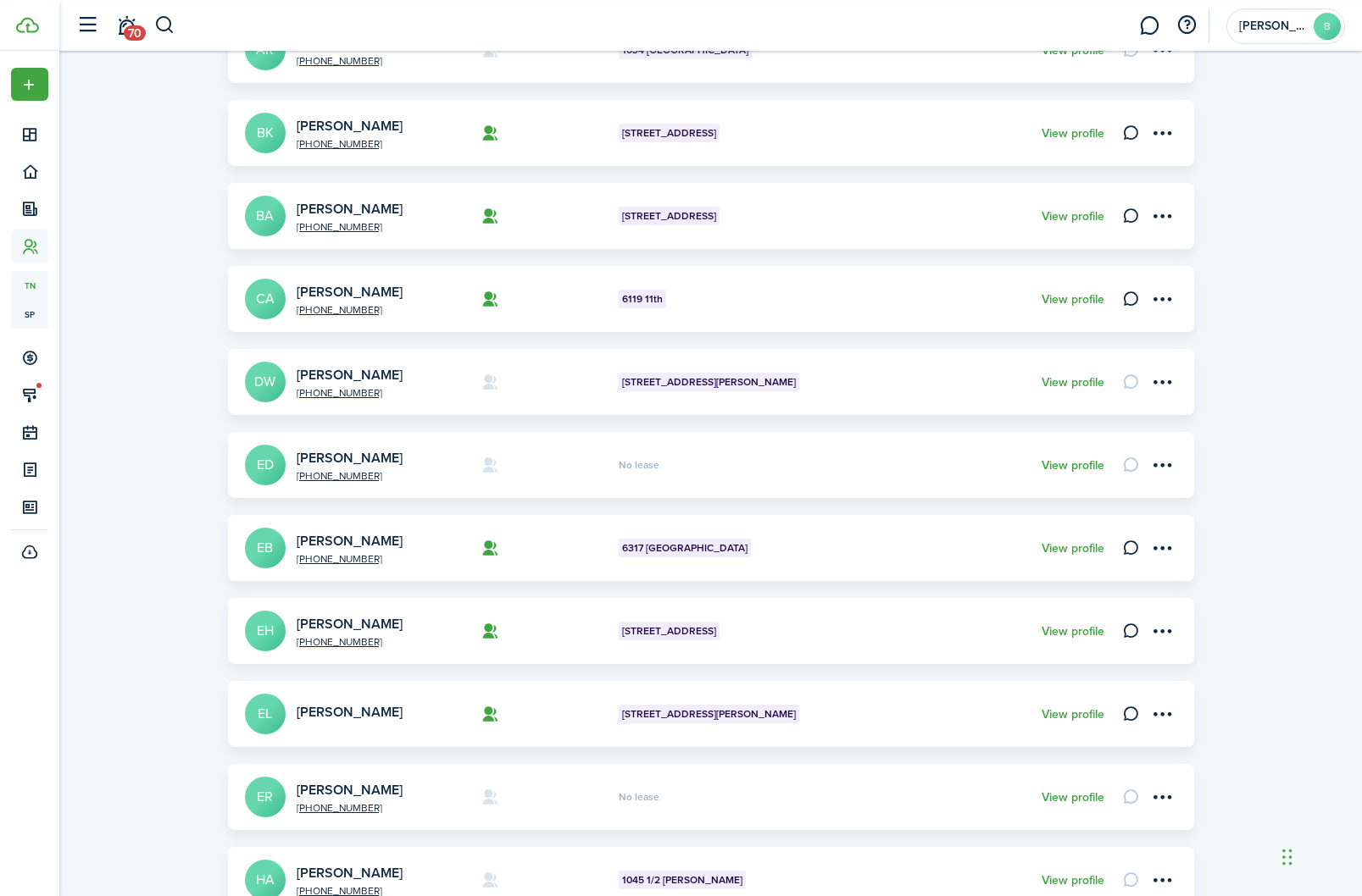
scroll to position [300, 0]
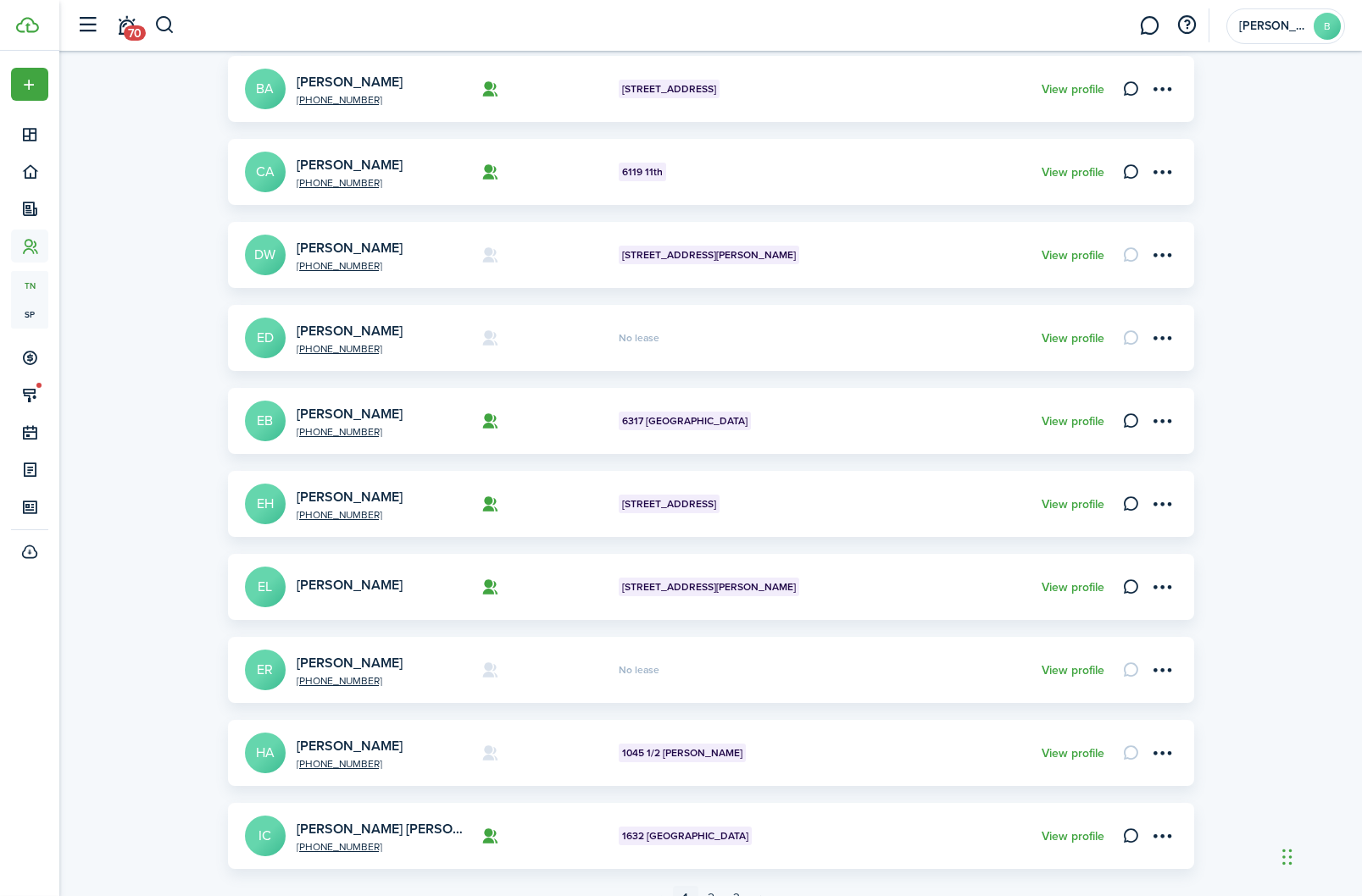
click at [905, 777] on card "[PHONE_NUMBER] [PERSON_NAME] HA 1045 1/2 [PERSON_NAME] View profile" at bounding box center [711, 752] width 966 height 66
click at [1066, 755] on link "View profile" at bounding box center [1072, 754] width 63 height 13
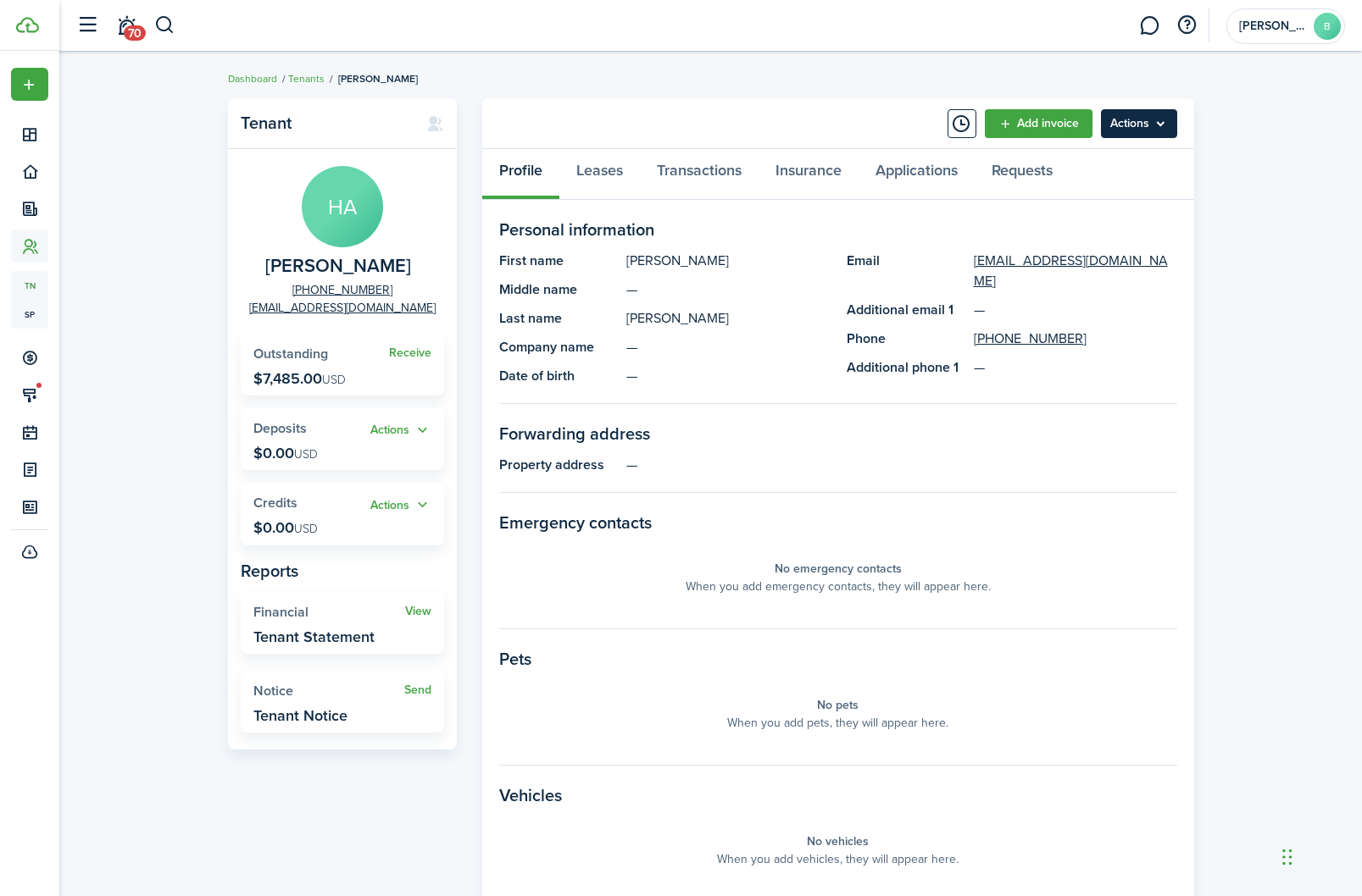
click at [1153, 124] on menu-btn "Actions" at bounding box center [1139, 124] width 76 height 29
click at [1111, 193] on button "Send Connection" at bounding box center [1103, 191] width 149 height 29
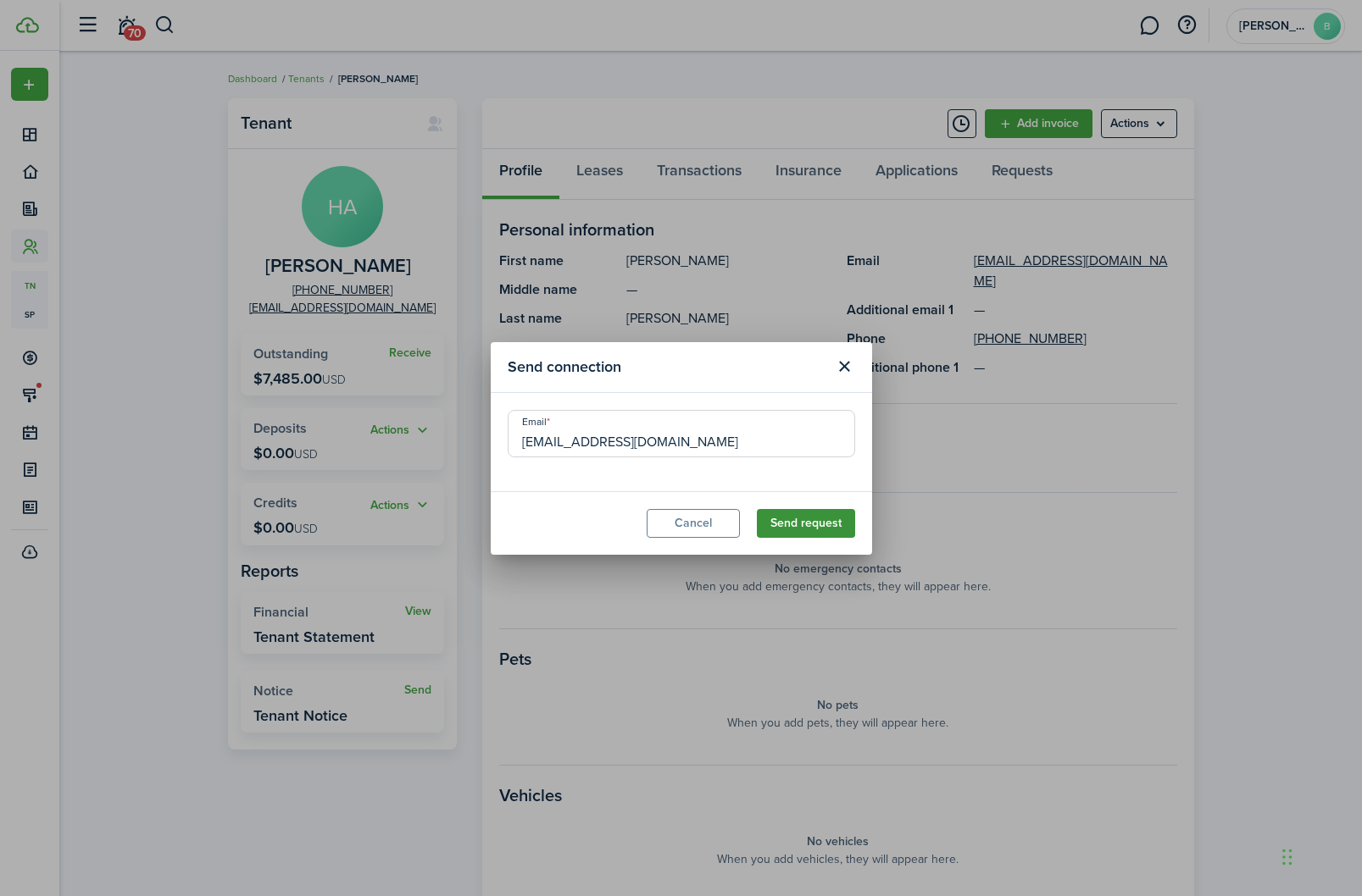
click at [802, 527] on button "Send request" at bounding box center [805, 524] width 98 height 29
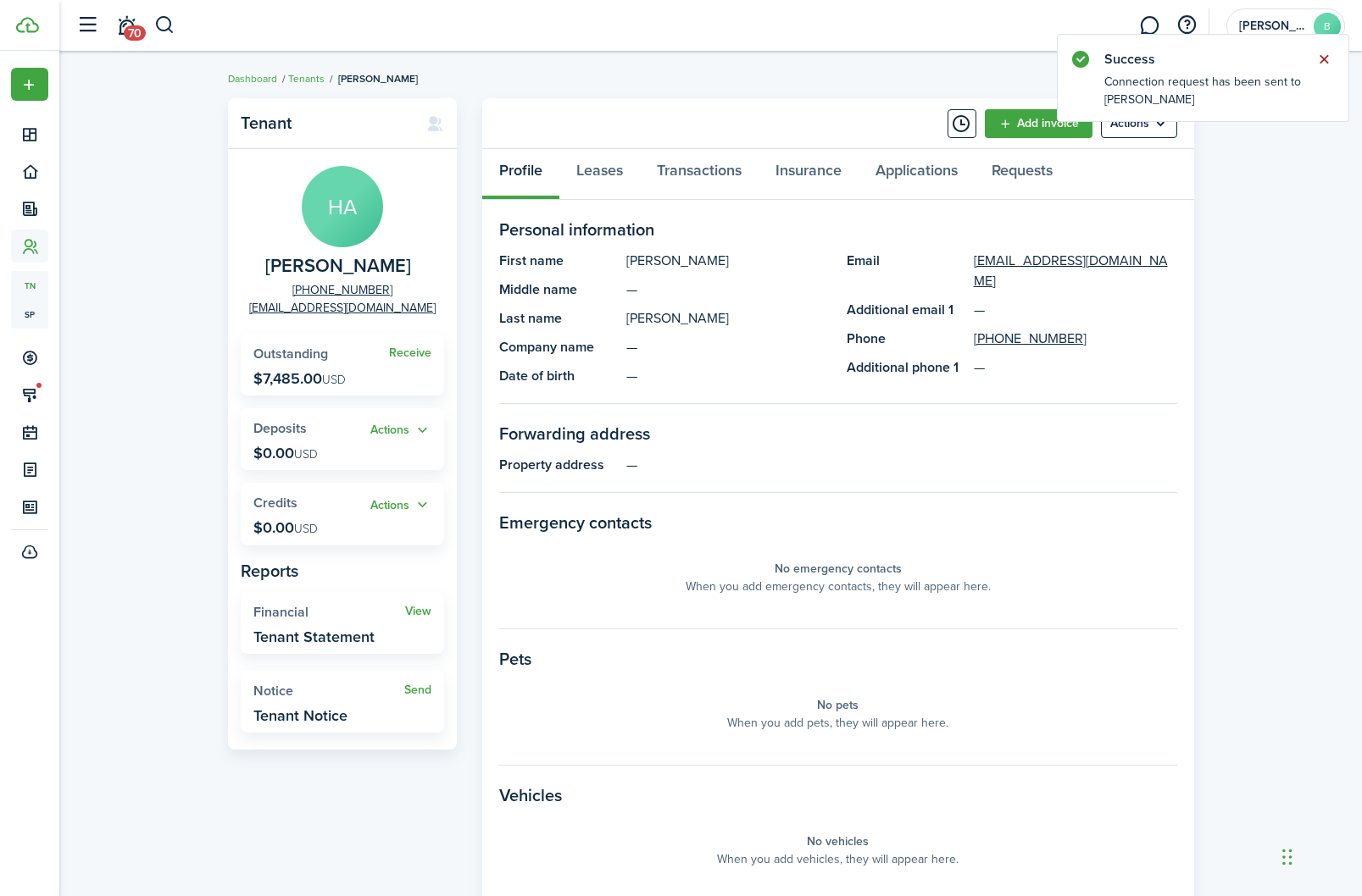
click at [1329, 58] on button "Close notify" at bounding box center [1323, 59] width 24 height 24
click at [711, 171] on link "Transactions" at bounding box center [699, 174] width 119 height 50
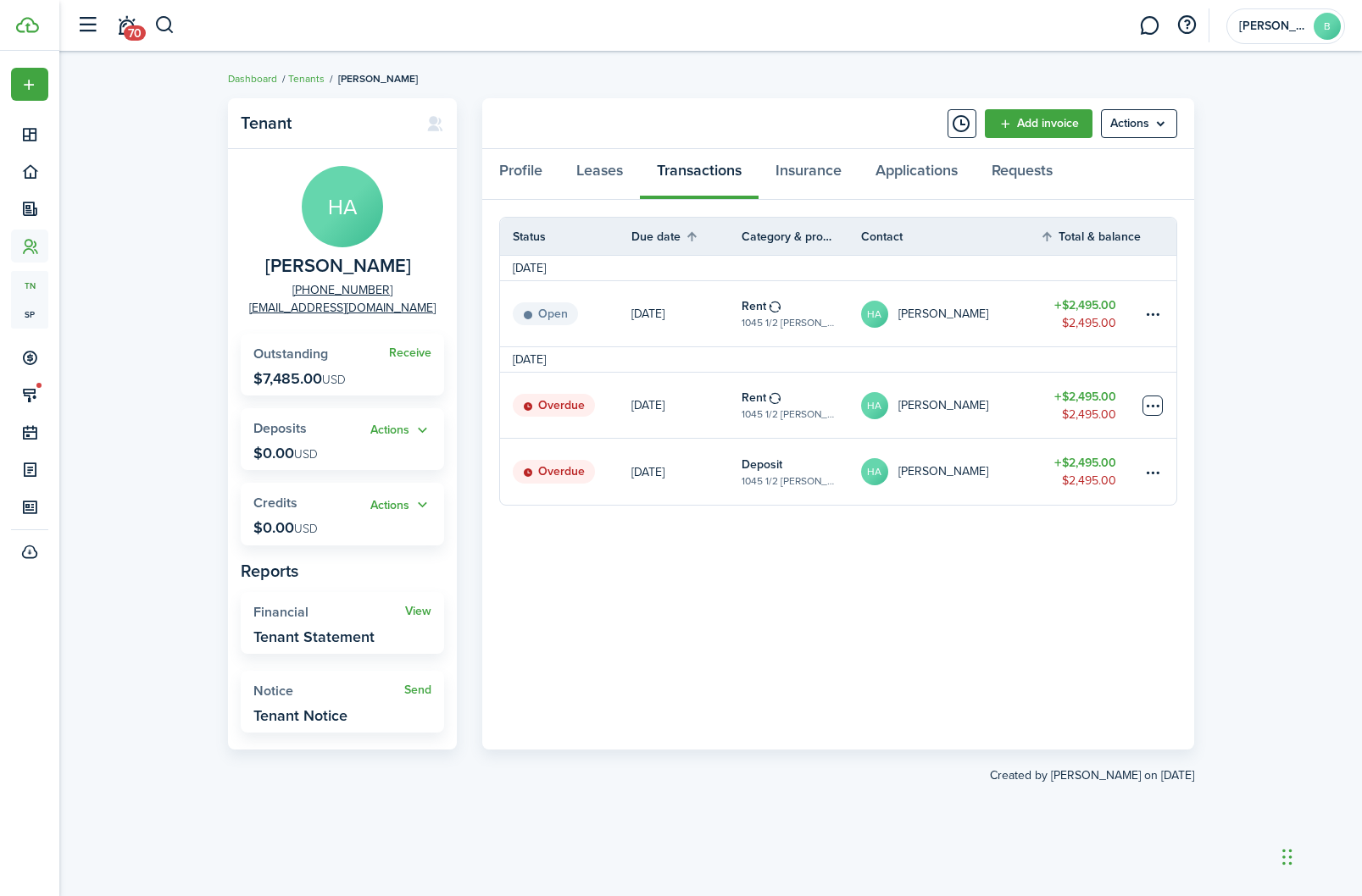
click at [1147, 404] on table-menu-btn-icon at bounding box center [1152, 405] width 20 height 20
click at [1083, 470] on link "Mark as paid" at bounding box center [1089, 469] width 149 height 29
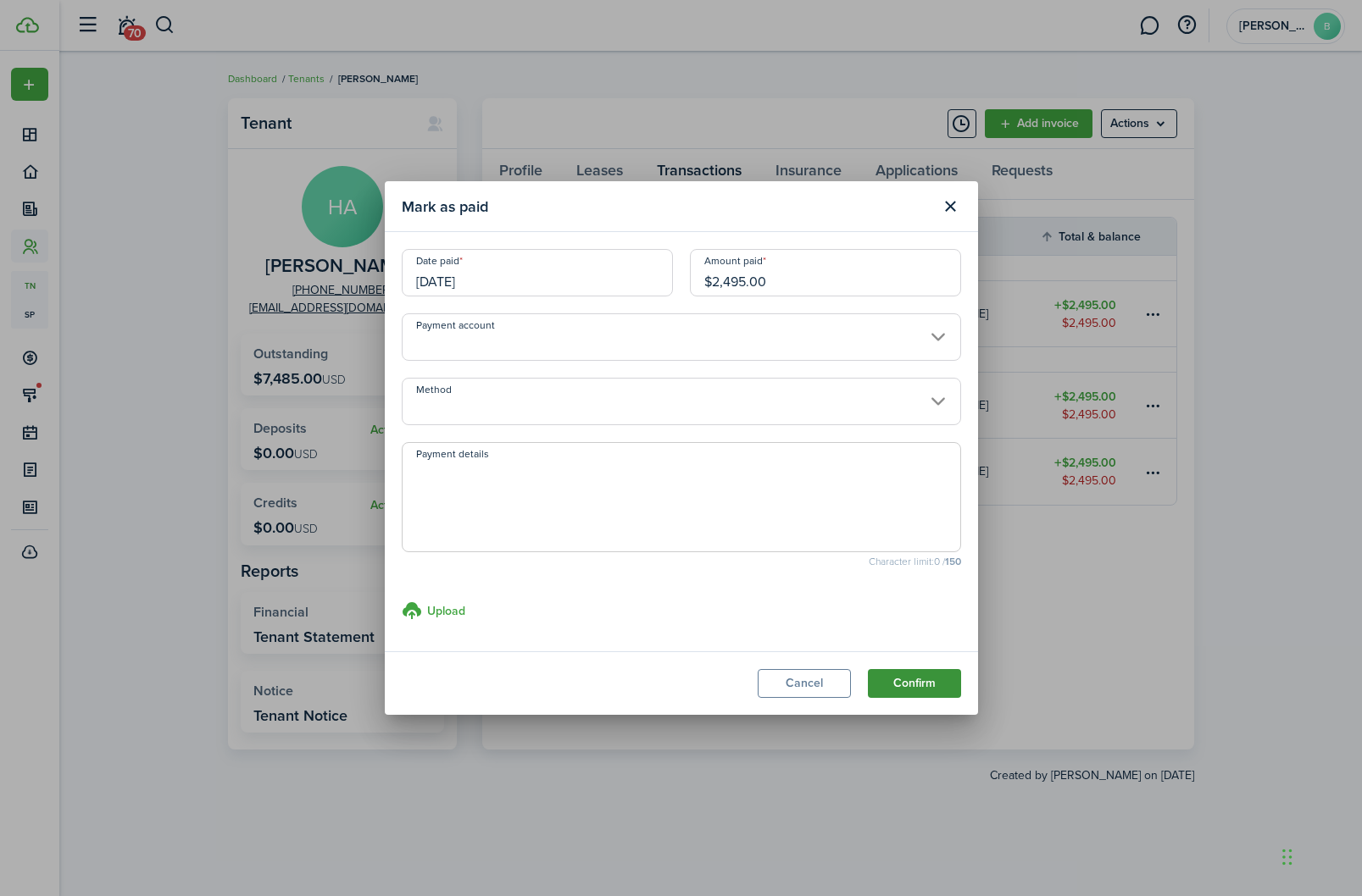
click at [916, 689] on button "Confirm" at bounding box center [914, 684] width 93 height 29
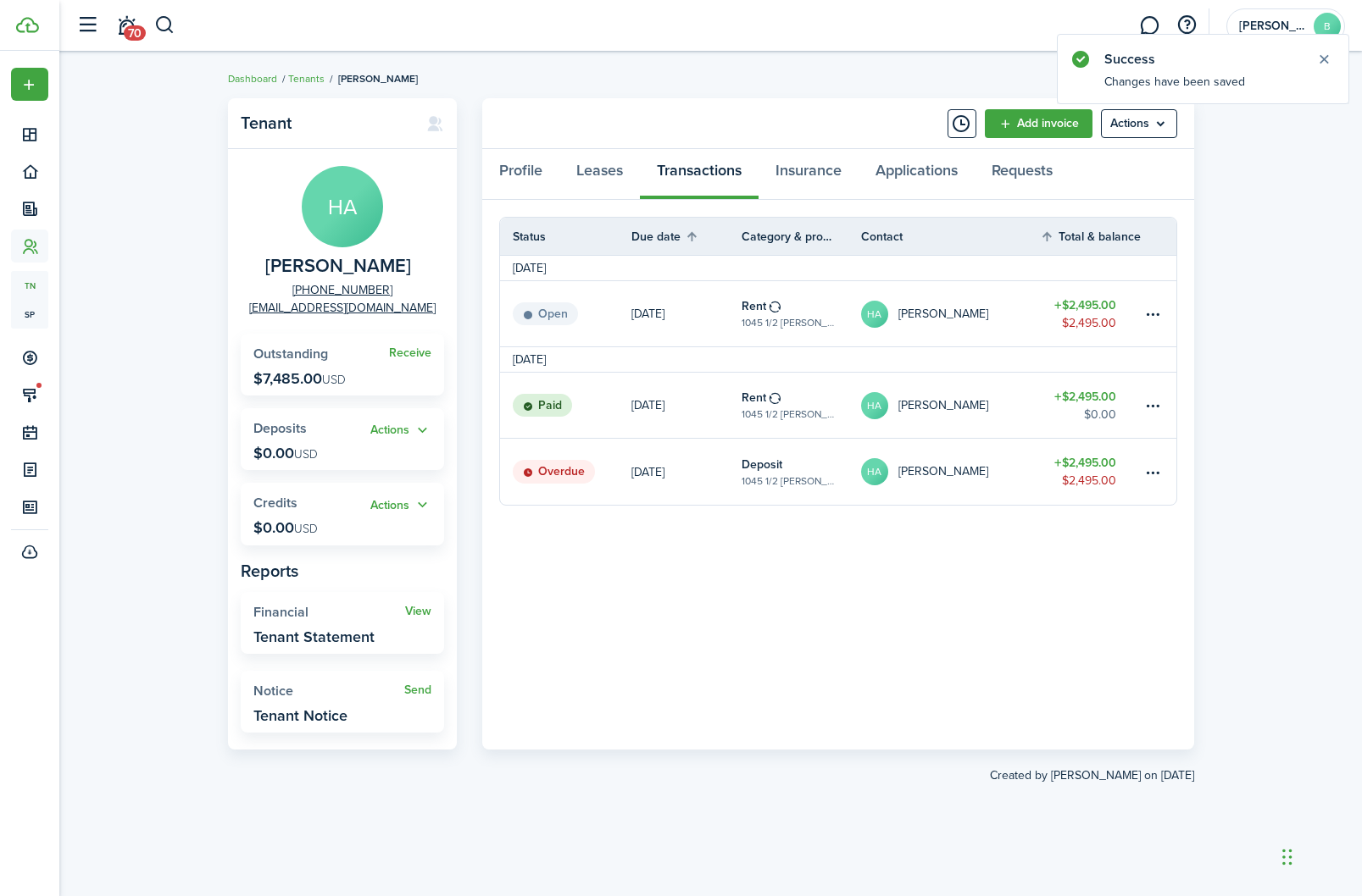
click at [1152, 473] on table-menu-btn-icon at bounding box center [1152, 471] width 20 height 20
click at [1091, 538] on link "Mark as paid" at bounding box center [1089, 535] width 149 height 29
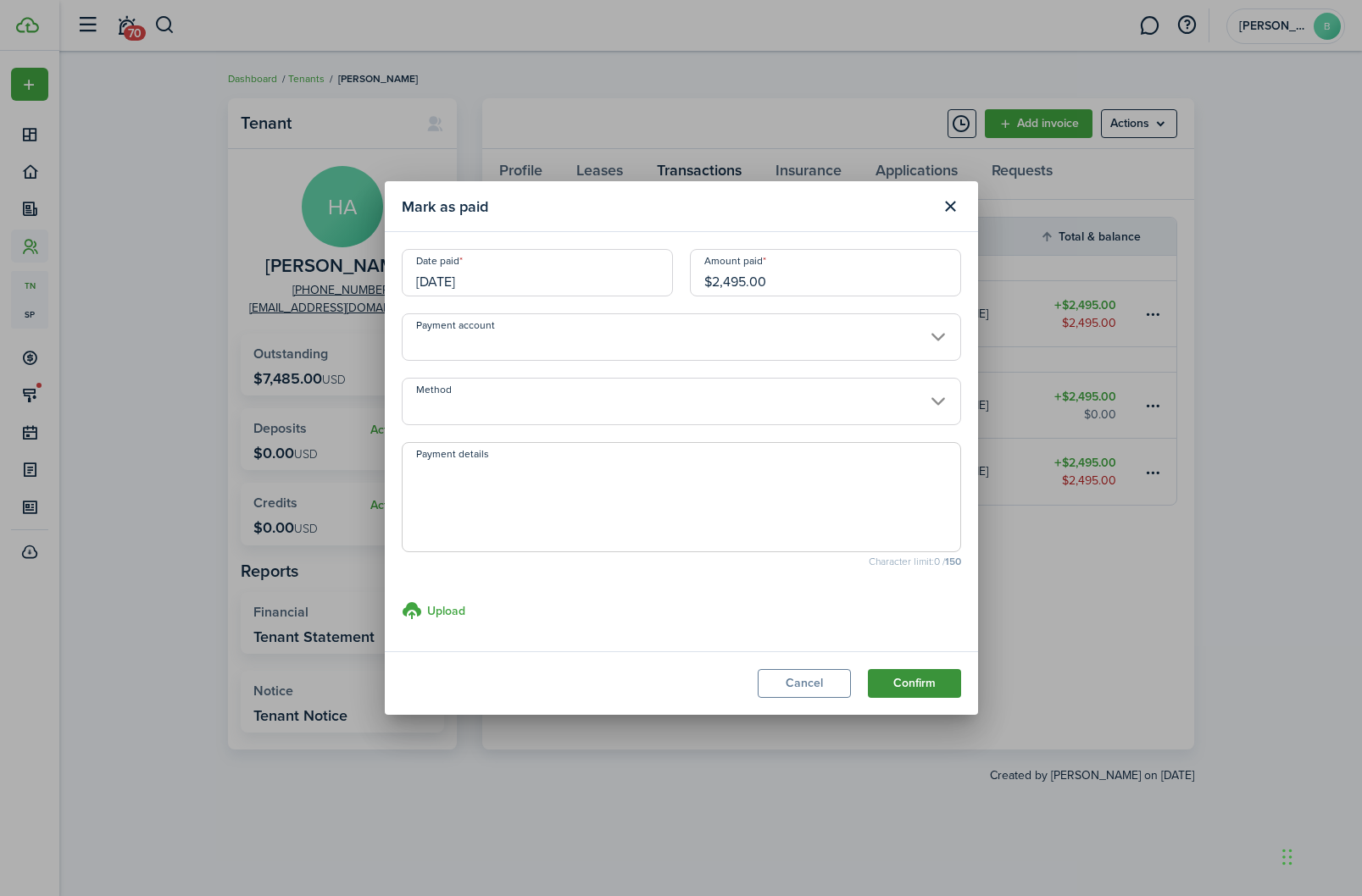
click at [926, 682] on button "Confirm" at bounding box center [914, 684] width 93 height 29
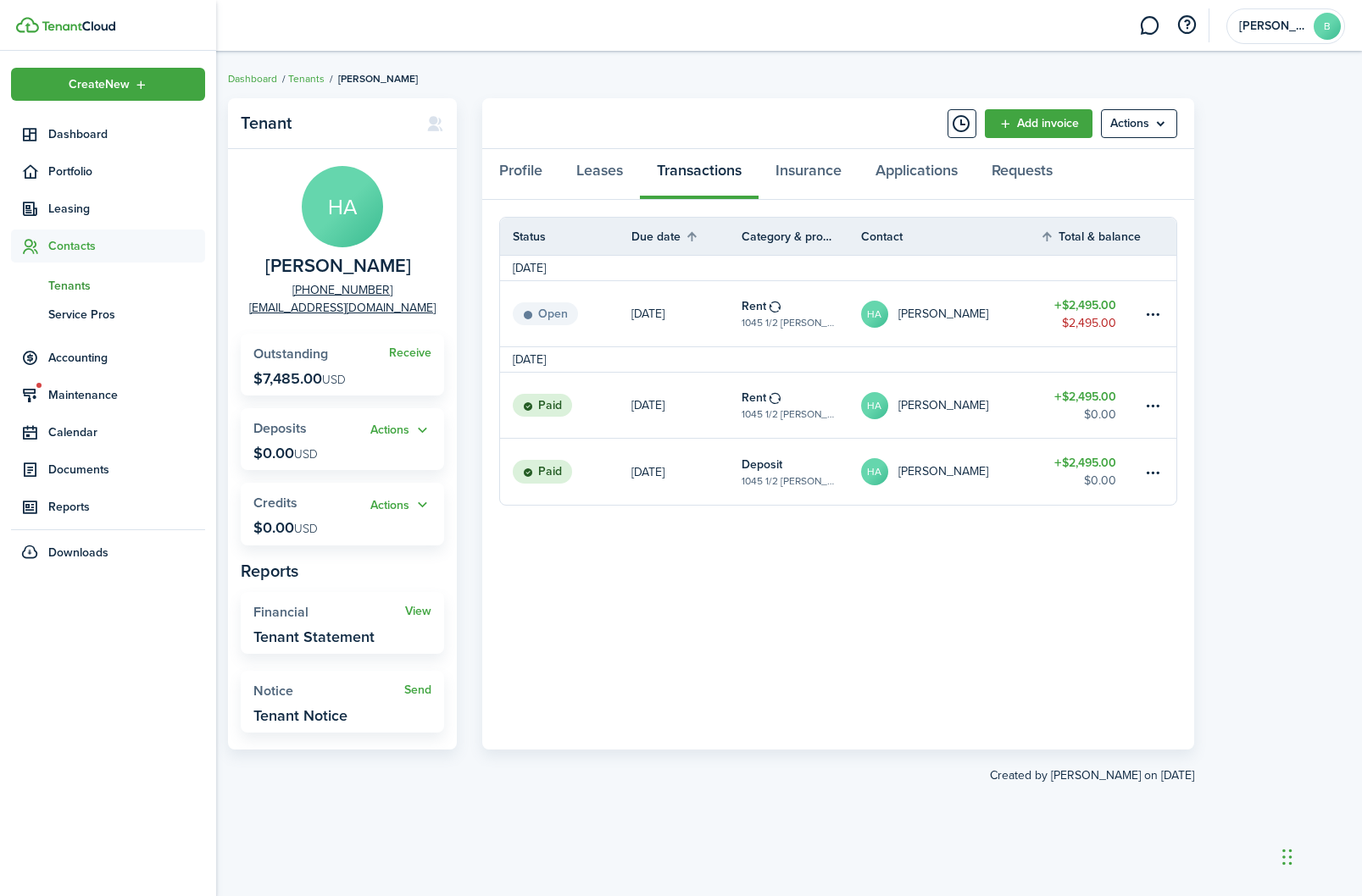
click at [71, 289] on span "Tenants" at bounding box center [127, 286] width 157 height 18
